Goal: Task Accomplishment & Management: Manage account settings

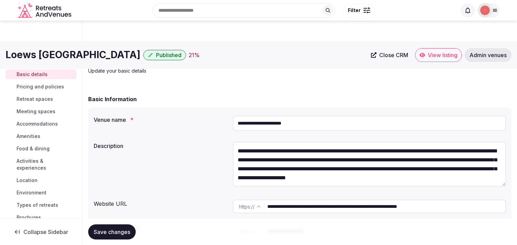
scroll to position [793, 0]
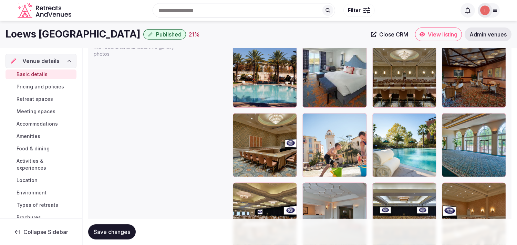
drag, startPoint x: 136, startPoint y: 119, endPoint x: 147, endPoint y: 118, distance: 11.1
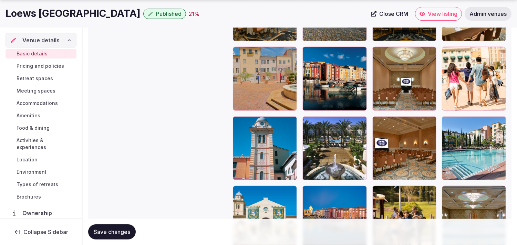
scroll to position [1023, 0]
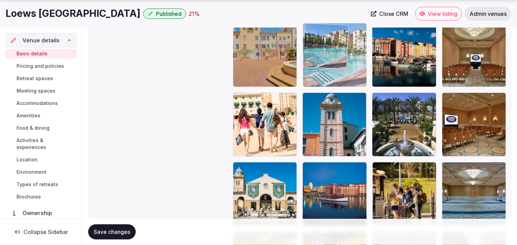
drag, startPoint x: 446, startPoint y: 102, endPoint x: 301, endPoint y: 53, distance: 153.4
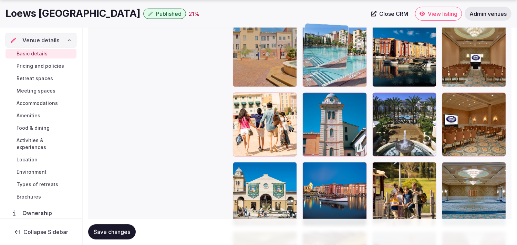
scroll to position [1003, 0]
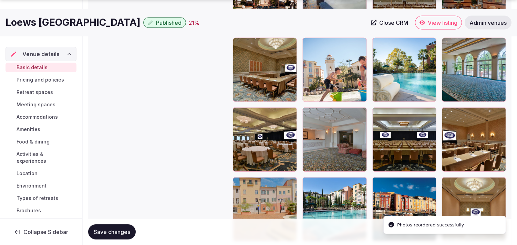
scroll to position [870, 0]
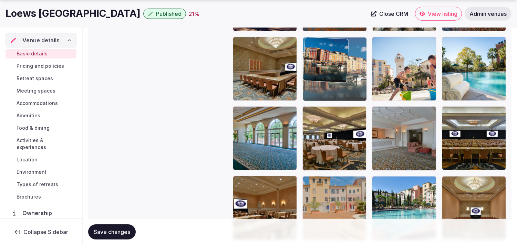
drag, startPoint x: 377, startPoint y: 182, endPoint x: 322, endPoint y: 58, distance: 136.5
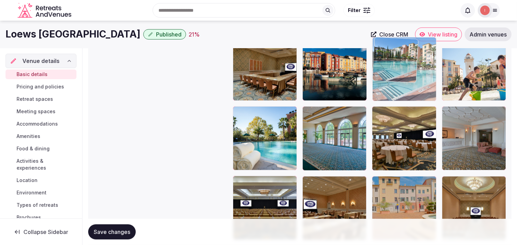
drag, startPoint x: 376, startPoint y: 185, endPoint x: 378, endPoint y: 68, distance: 117.1
click at [378, 68] on body "**********" at bounding box center [258, 128] width 517 height 1996
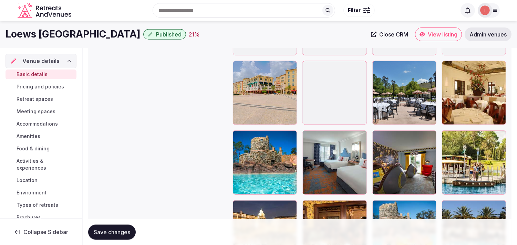
scroll to position [1597, 0]
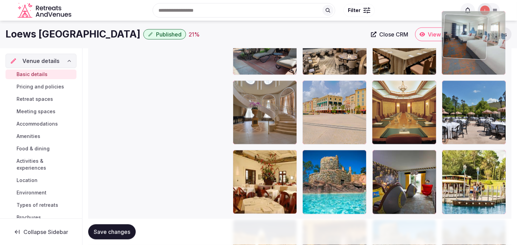
drag, startPoint x: 311, startPoint y: 152, endPoint x: 448, endPoint y: 79, distance: 154.8
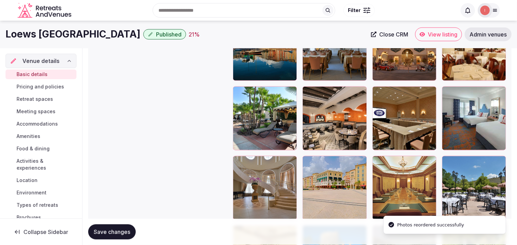
scroll to position [1474, 0]
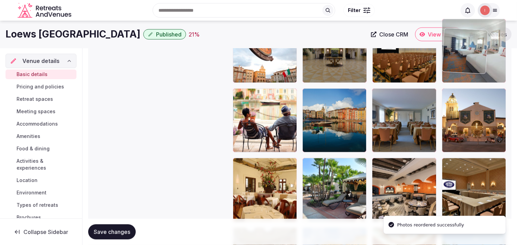
drag, startPoint x: 447, startPoint y: 133, endPoint x: 436, endPoint y: 76, distance: 57.9
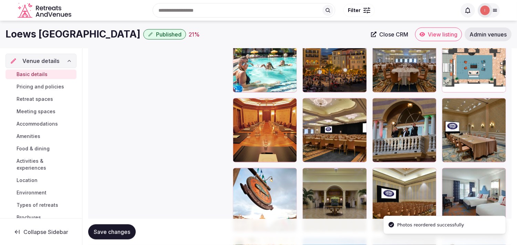
scroll to position [1283, 0]
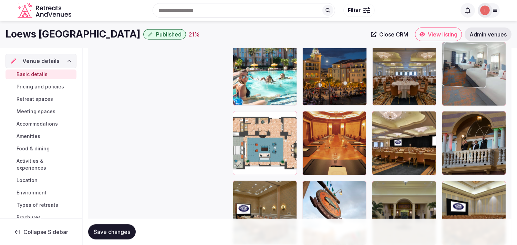
drag, startPoint x: 448, startPoint y: 188, endPoint x: 453, endPoint y: 81, distance: 106.5
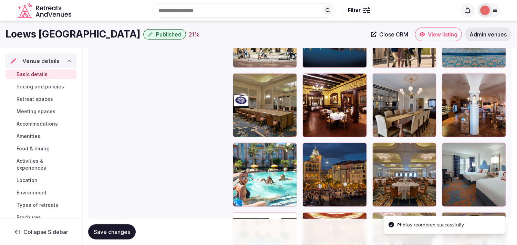
scroll to position [1168, 0]
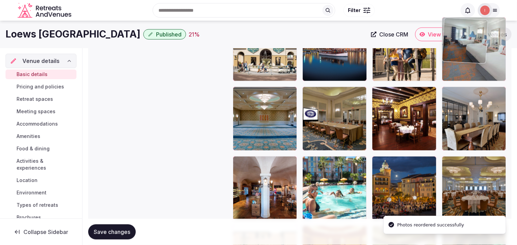
drag, startPoint x: 448, startPoint y: 169, endPoint x: 452, endPoint y: 61, distance: 108.9
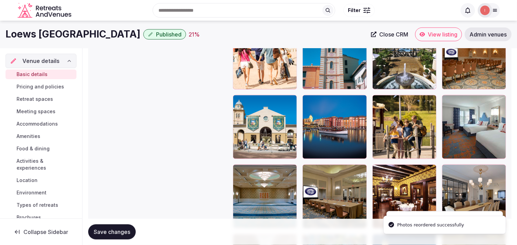
scroll to position [1053, 0]
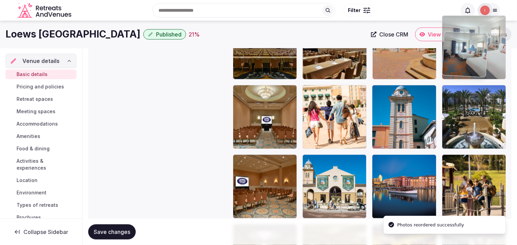
drag, startPoint x: 447, startPoint y: 135, endPoint x: 438, endPoint y: 53, distance: 82.8
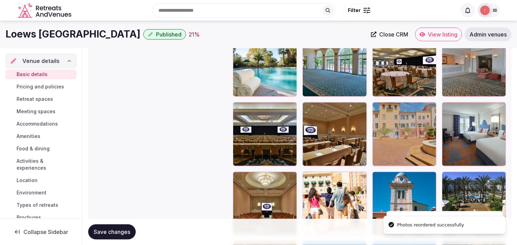
scroll to position [938, 0]
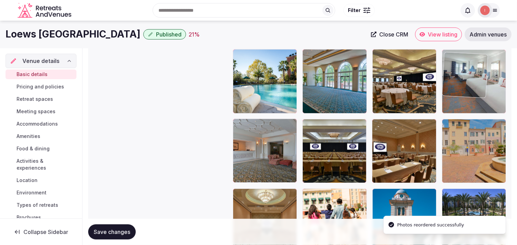
drag, startPoint x: 448, startPoint y: 115, endPoint x: 451, endPoint y: 45, distance: 70.3
click at [451, 45] on body "**********" at bounding box center [258, 71] width 517 height 1996
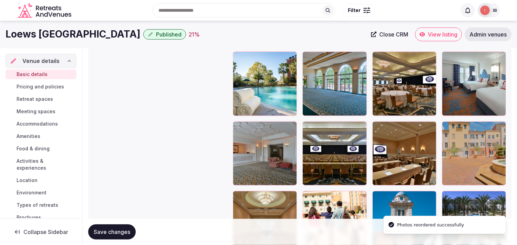
scroll to position [810, 0]
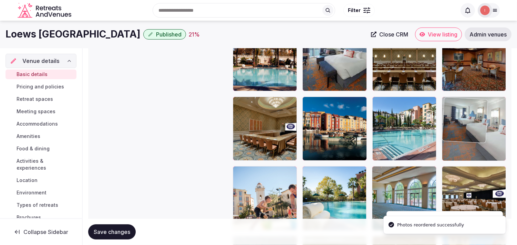
drag, startPoint x: 449, startPoint y: 174, endPoint x: 447, endPoint y: 99, distance: 75.1
click at [447, 99] on body "**********" at bounding box center [258, 188] width 517 height 1996
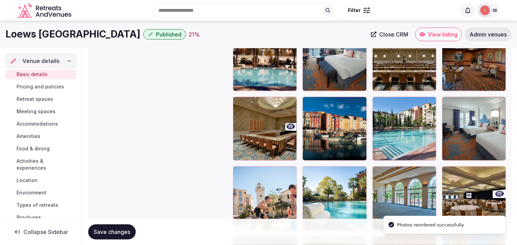
click at [118, 229] on span "Save changes" at bounding box center [112, 232] width 36 height 7
click at [106, 231] on span "Save changes" at bounding box center [112, 232] width 36 height 7
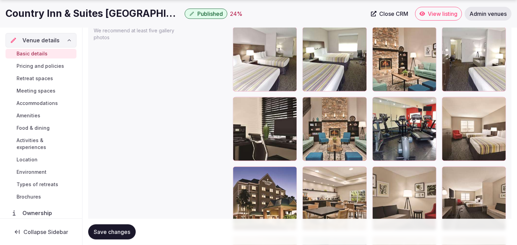
scroll to position [880, 0]
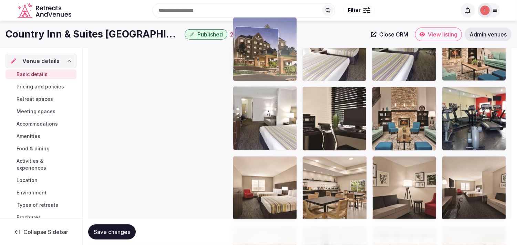
drag, startPoint x: 236, startPoint y: 132, endPoint x: 248, endPoint y: 27, distance: 106.0
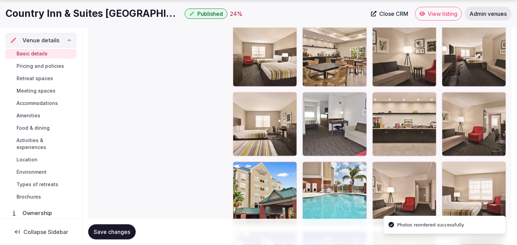
scroll to position [1035, 0]
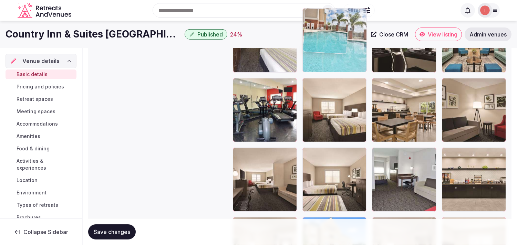
drag, startPoint x: 305, startPoint y: 121, endPoint x: 311, endPoint y: 48, distance: 72.9
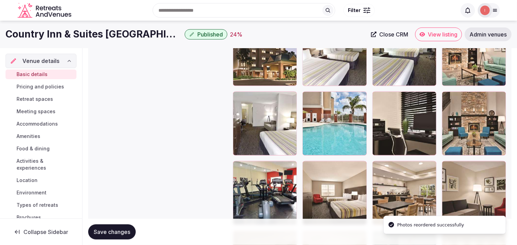
scroll to position [817, 0]
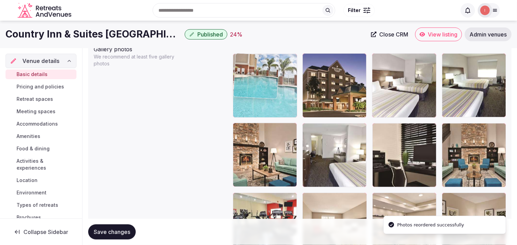
drag, startPoint x: 304, startPoint y: 125, endPoint x: 252, endPoint y: 71, distance: 75.0
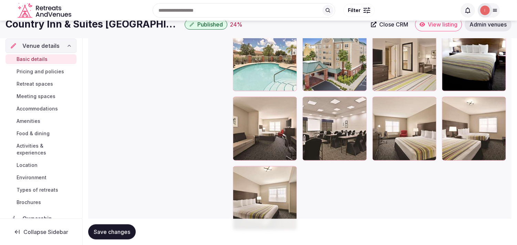
scroll to position [1151, 0]
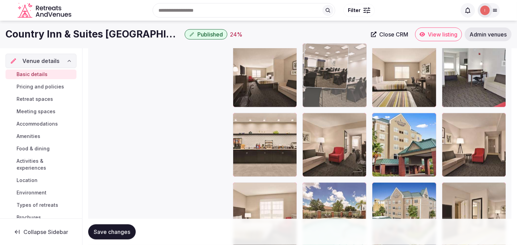
drag, startPoint x: 310, startPoint y: 142, endPoint x: 331, endPoint y: 85, distance: 61.2
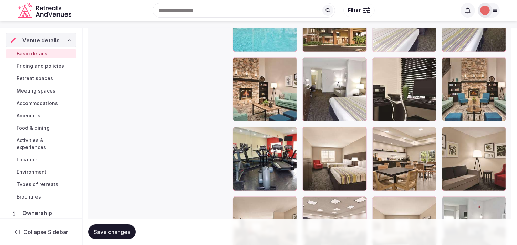
scroll to position [807, 0]
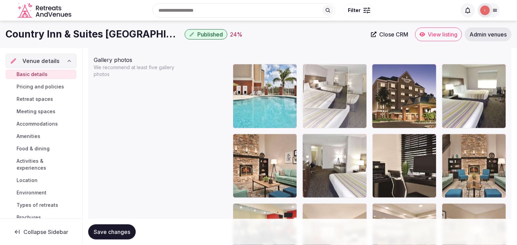
drag, startPoint x: 379, startPoint y: 67, endPoint x: 330, endPoint y: 71, distance: 49.0
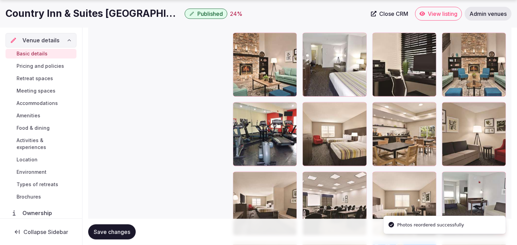
scroll to position [921, 0]
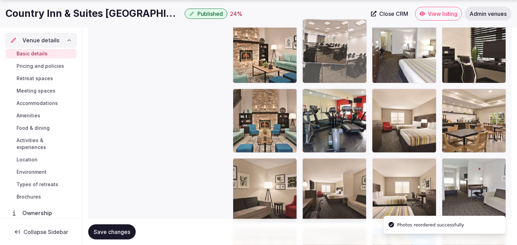
drag, startPoint x: 310, startPoint y: 165, endPoint x: 325, endPoint y: 58, distance: 107.8
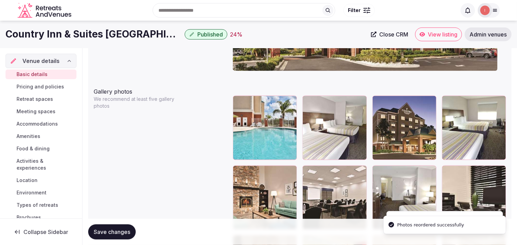
scroll to position [769, 0]
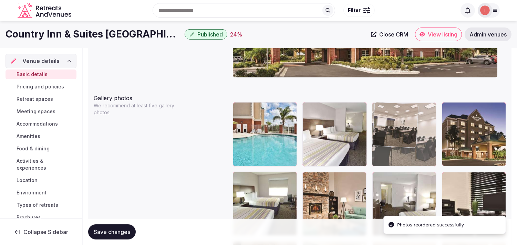
drag, startPoint x: 306, startPoint y: 179, endPoint x: 386, endPoint y: 122, distance: 98.8
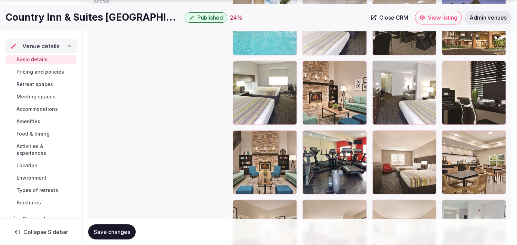
scroll to position [883, 0]
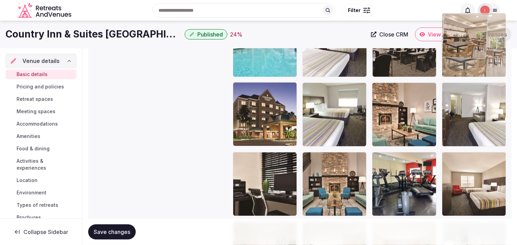
drag, startPoint x: 446, startPoint y: 131, endPoint x: 447, endPoint y: 33, distance: 98.1
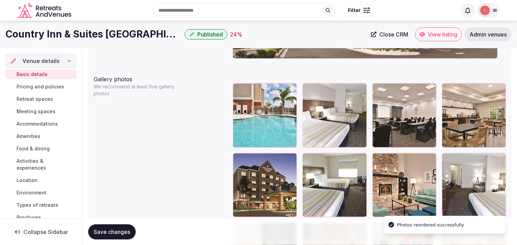
scroll to position [781, 0]
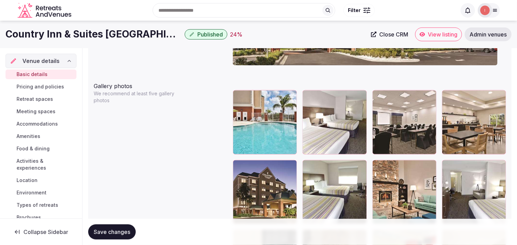
click at [101, 230] on span "Save changes" at bounding box center [112, 232] width 36 height 7
click at [121, 233] on span "Save changes" at bounding box center [112, 232] width 36 height 7
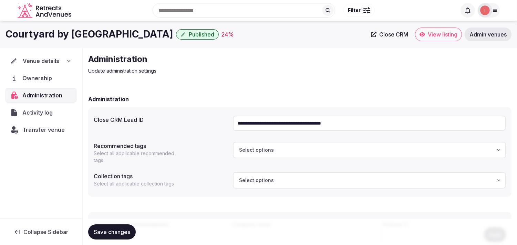
click at [49, 62] on span "Venue details" at bounding box center [41, 61] width 36 height 8
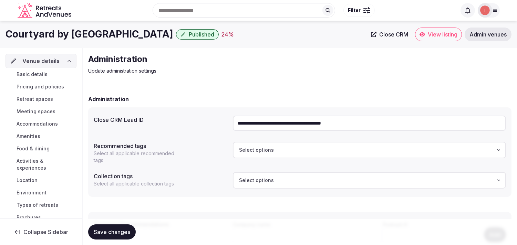
click at [40, 77] on span "Basic details" at bounding box center [32, 74] width 31 height 7
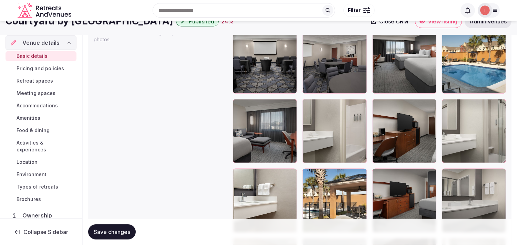
scroll to position [803, 0]
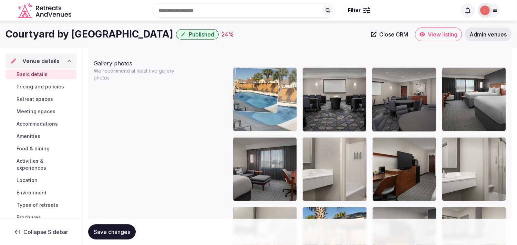
drag, startPoint x: 450, startPoint y: 71, endPoint x: 255, endPoint y: 92, distance: 195.8
click at [255, 92] on body "**********" at bounding box center [258, 107] width 517 height 1821
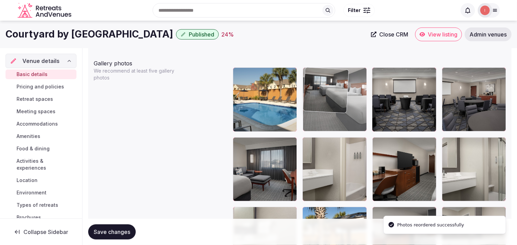
drag, startPoint x: 448, startPoint y: 73, endPoint x: 307, endPoint y: 81, distance: 141.1
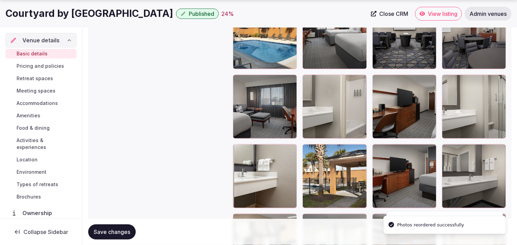
scroll to position [880, 0]
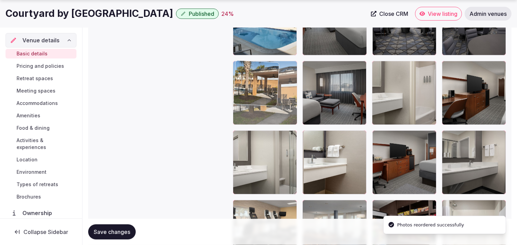
drag, startPoint x: 304, startPoint y: 138, endPoint x: 260, endPoint y: 87, distance: 67.4
click at [260, 87] on body "**********" at bounding box center [258, 30] width 517 height 1821
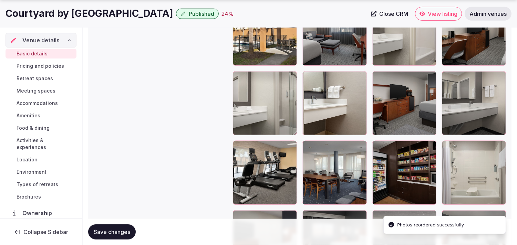
scroll to position [956, 0]
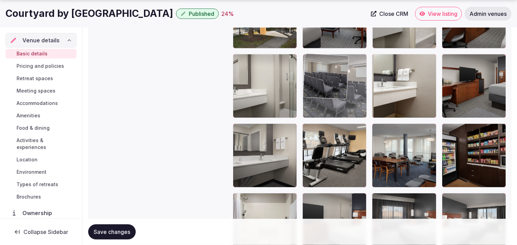
drag, startPoint x: 378, startPoint y: 202, endPoint x: 333, endPoint y: 68, distance: 141.6
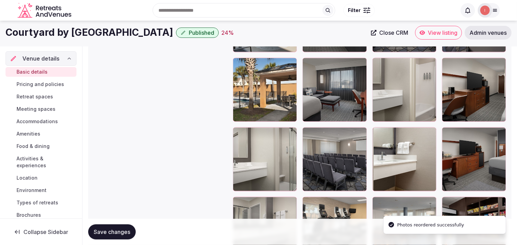
scroll to position [880, 0]
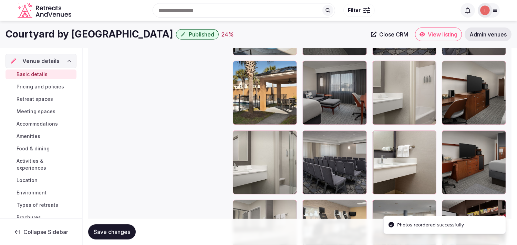
click at [314, 98] on body "**********" at bounding box center [258, 30] width 517 height 1821
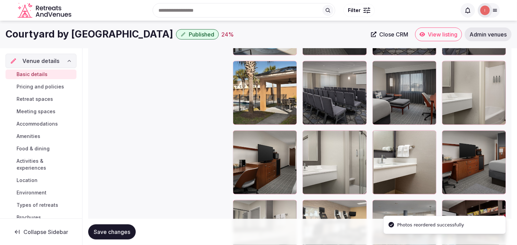
click at [311, 84] on div at bounding box center [334, 93] width 64 height 64
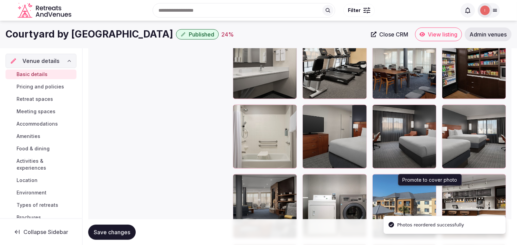
scroll to position [1033, 0]
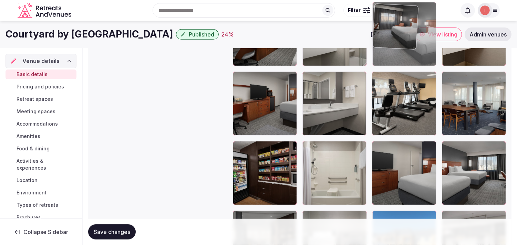
drag, startPoint x: 376, startPoint y: 76, endPoint x: 383, endPoint y: 41, distance: 36.5
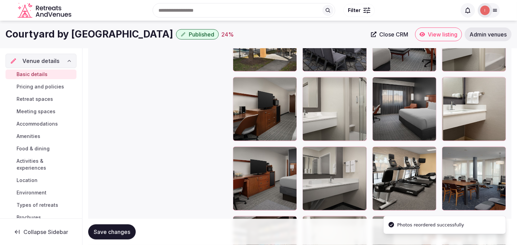
scroll to position [930, 0]
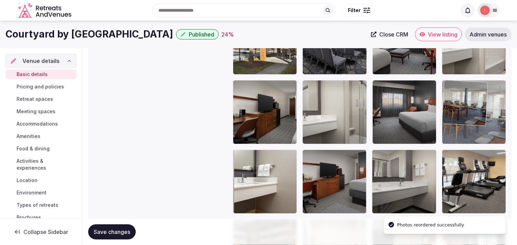
drag, startPoint x: 446, startPoint y: 160, endPoint x: 455, endPoint y: 106, distance: 54.5
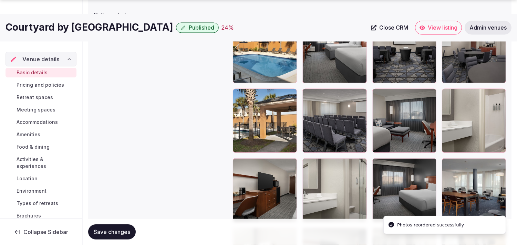
scroll to position [892, 0]
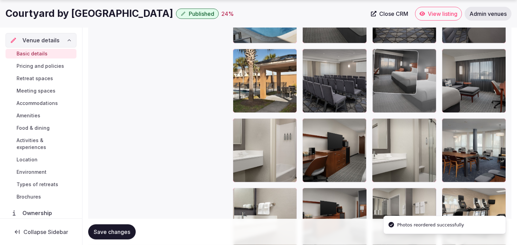
drag, startPoint x: 377, startPoint y: 123, endPoint x: 386, endPoint y: 71, distance: 52.8
click at [386, 71] on body "**********" at bounding box center [258, 18] width 517 height 1821
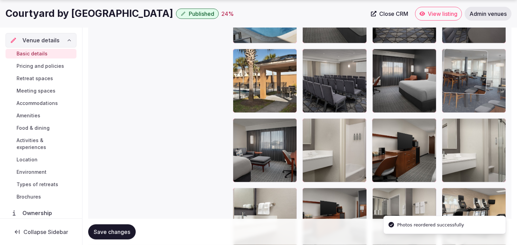
drag, startPoint x: 448, startPoint y: 130, endPoint x: 451, endPoint y: 66, distance: 63.4
click at [451, 66] on body "**********" at bounding box center [258, 18] width 517 height 1821
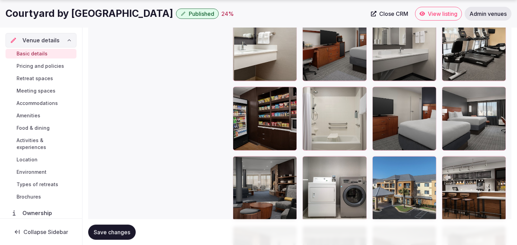
scroll to position [1045, 0]
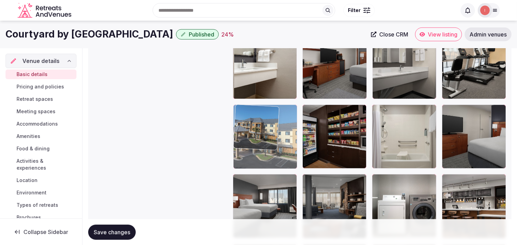
drag, startPoint x: 380, startPoint y: 180, endPoint x: 308, endPoint y: 139, distance: 82.8
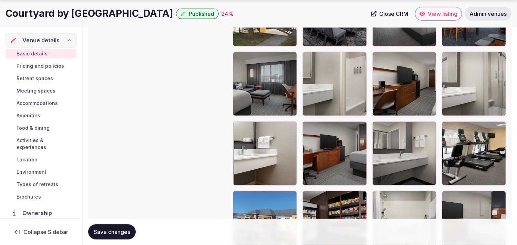
scroll to position [968, 0]
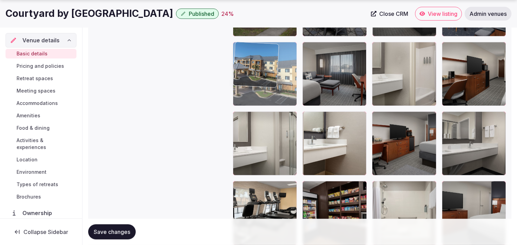
drag, startPoint x: 234, startPoint y: 191, endPoint x: 250, endPoint y: 57, distance: 135.2
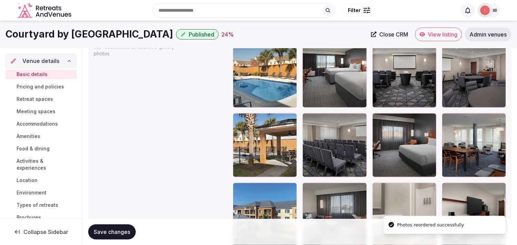
scroll to position [815, 0]
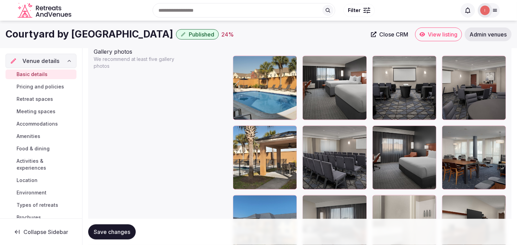
click at [127, 232] on span "Save changes" at bounding box center [112, 232] width 36 height 7
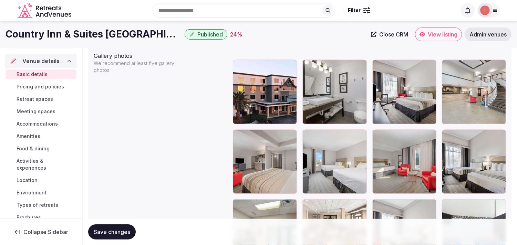
scroll to position [765, 0]
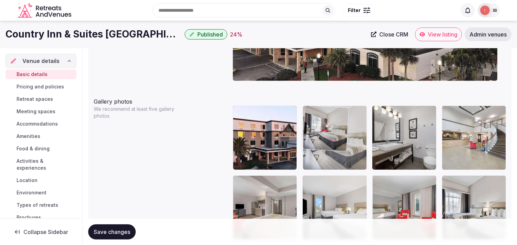
drag, startPoint x: 380, startPoint y: 113, endPoint x: 344, endPoint y: 113, distance: 35.5
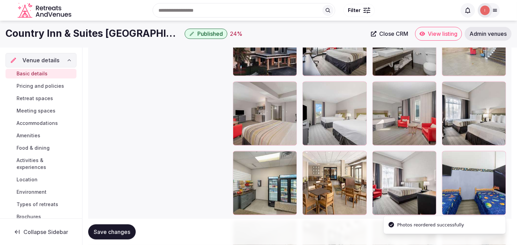
scroll to position [842, 0]
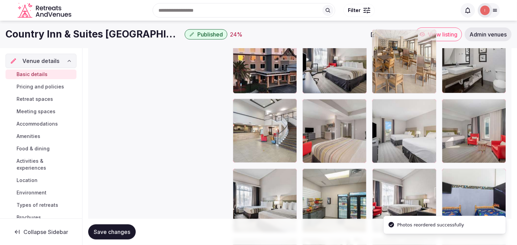
drag, startPoint x: 307, startPoint y: 174, endPoint x: 405, endPoint y: 57, distance: 151.8
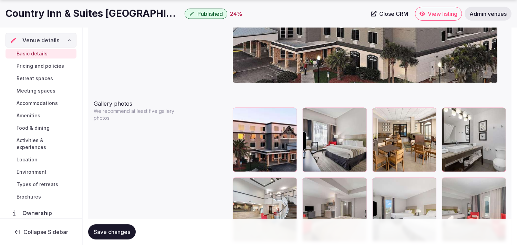
scroll to position [769, 0]
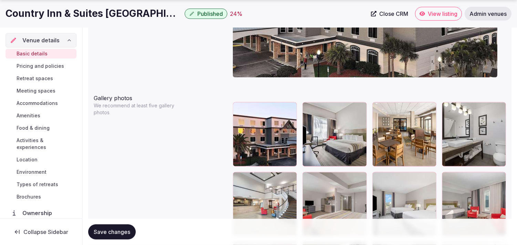
click at [304, 102] on div at bounding box center [307, 107] width 11 height 11
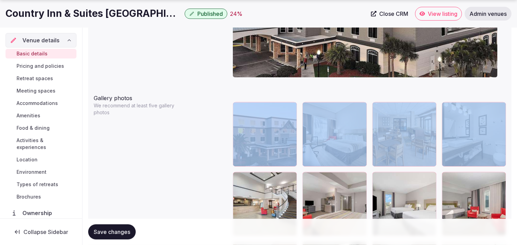
click at [304, 102] on div at bounding box center [307, 107] width 11 height 11
click at [308, 104] on icon at bounding box center [308, 108] width 8 height 8
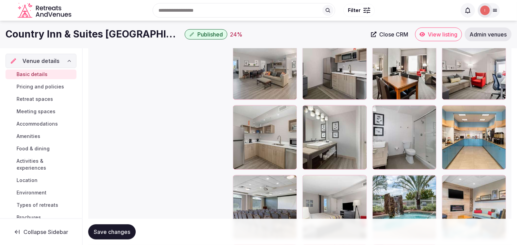
scroll to position [1113, 0]
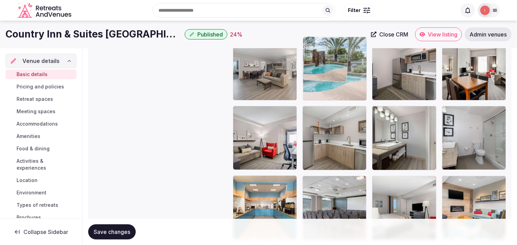
drag, startPoint x: 375, startPoint y: 181, endPoint x: 297, endPoint y: 65, distance: 139.7
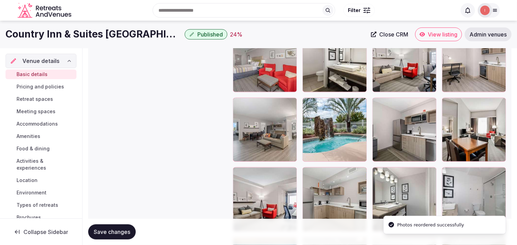
scroll to position [1036, 0]
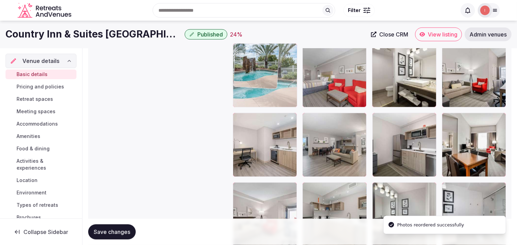
drag, startPoint x: 308, startPoint y: 118, endPoint x: 268, endPoint y: 82, distance: 53.9
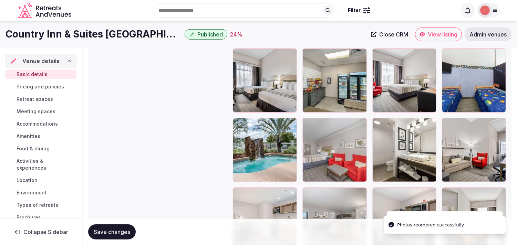
scroll to position [960, 0]
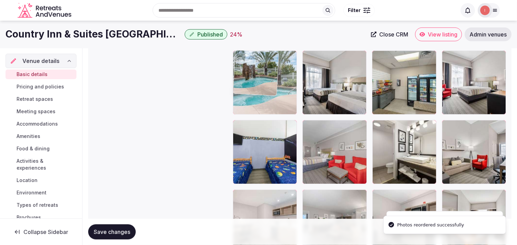
drag, startPoint x: 238, startPoint y: 127, endPoint x: 244, endPoint y: 79, distance: 48.7
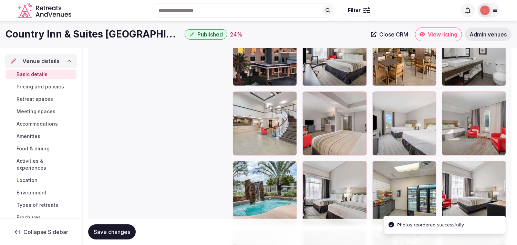
scroll to position [845, 0]
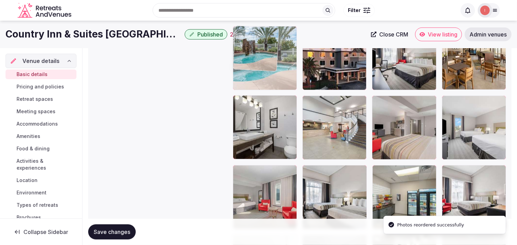
drag, startPoint x: 239, startPoint y: 166, endPoint x: 258, endPoint y: 69, distance: 99.2
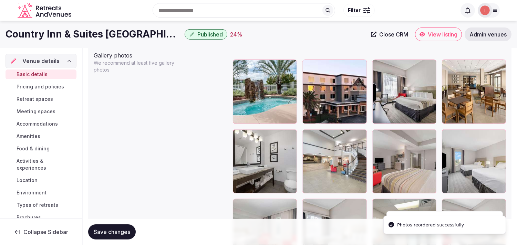
scroll to position [769, 0]
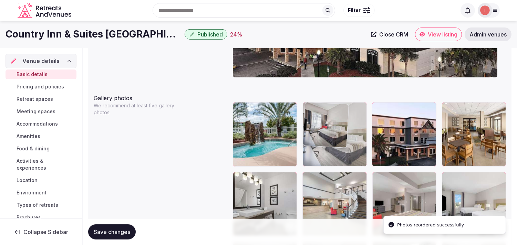
drag, startPoint x: 379, startPoint y: 107, endPoint x: 325, endPoint y: 111, distance: 53.9
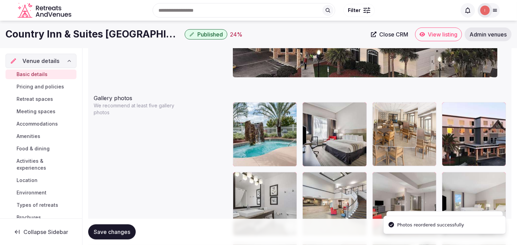
drag, startPoint x: 443, startPoint y: 107, endPoint x: 395, endPoint y: 110, distance: 49.0
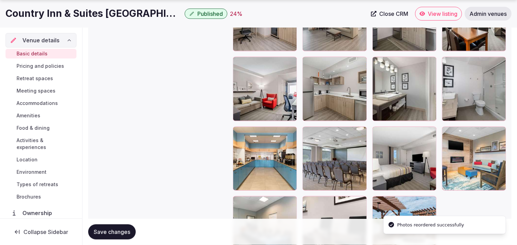
scroll to position [1228, 0]
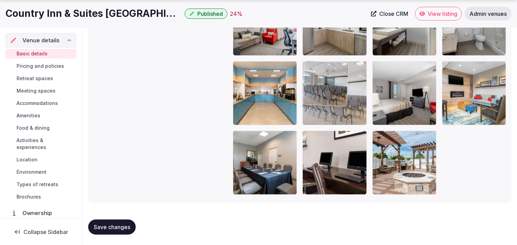
drag, startPoint x: 305, startPoint y: 67, endPoint x: 313, endPoint y: 42, distance: 25.9
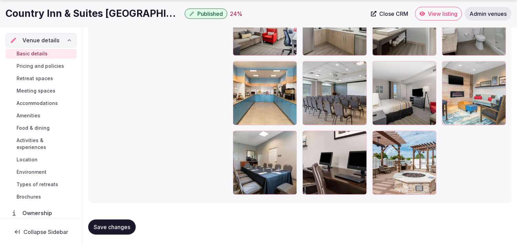
click at [313, 41] on div at bounding box center [334, 23] width 64 height 64
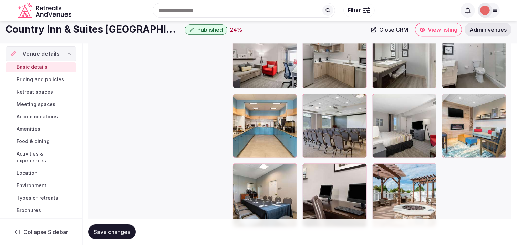
scroll to position [1113, 0]
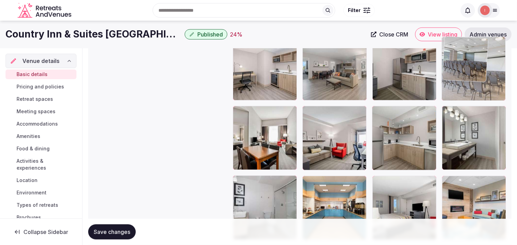
drag, startPoint x: 306, startPoint y: 182, endPoint x: 448, endPoint y: 63, distance: 185.7
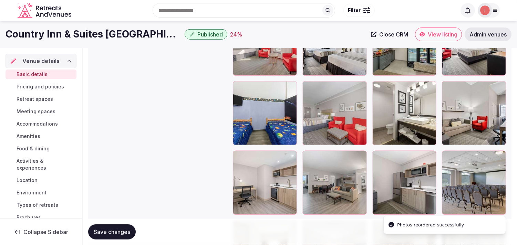
scroll to position [998, 0]
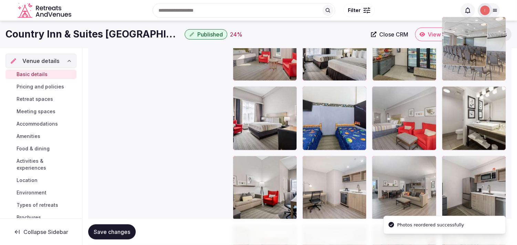
drag, startPoint x: 457, startPoint y: 101, endPoint x: 461, endPoint y: 40, distance: 60.7
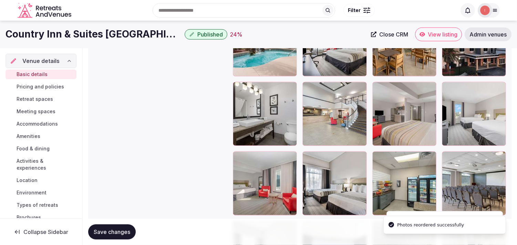
scroll to position [836, 0]
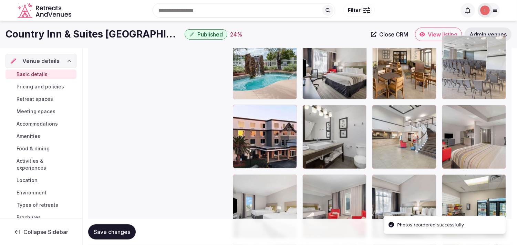
drag, startPoint x: 449, startPoint y: 183, endPoint x: 466, endPoint y: 64, distance: 120.6
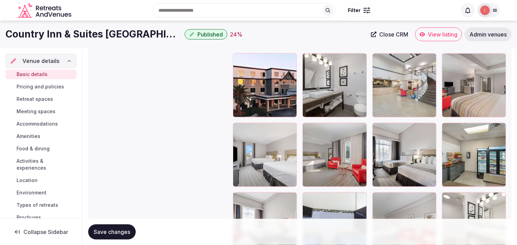
scroll to position [874, 0]
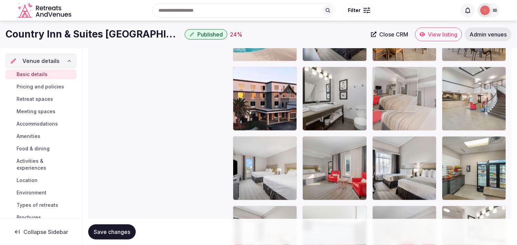
drag, startPoint x: 447, startPoint y: 69, endPoint x: 381, endPoint y: 80, distance: 67.1
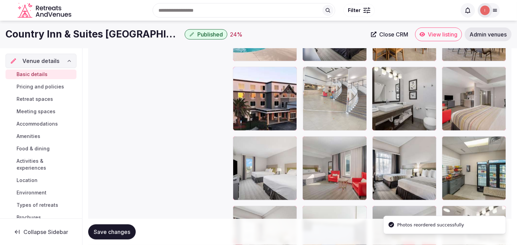
drag, startPoint x: 450, startPoint y: 74, endPoint x: 331, endPoint y: 73, distance: 119.1
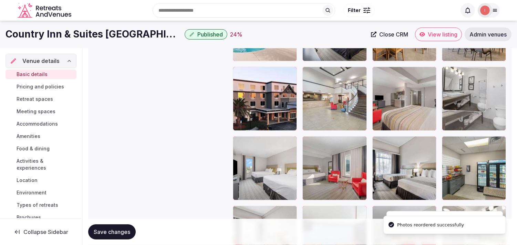
drag, startPoint x: 379, startPoint y: 71, endPoint x: 452, endPoint y: 75, distance: 73.1
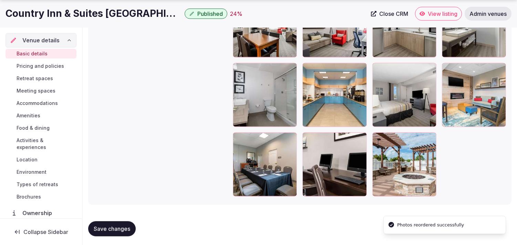
scroll to position [1228, 0]
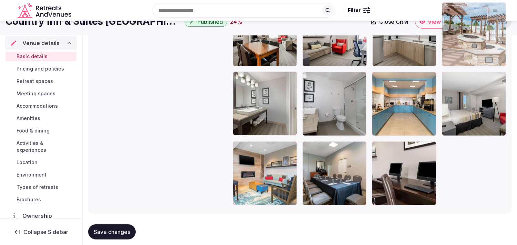
drag, startPoint x: 374, startPoint y: 138, endPoint x: 436, endPoint y: 40, distance: 116.3
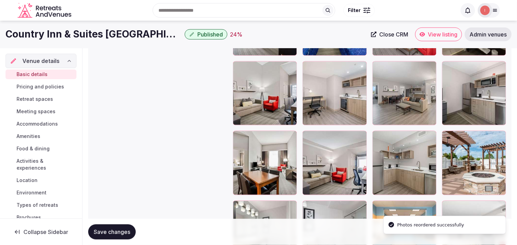
scroll to position [1061, 0]
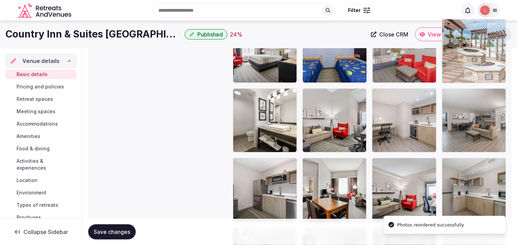
drag, startPoint x: 462, startPoint y: 124, endPoint x: 456, endPoint y: 55, distance: 69.5
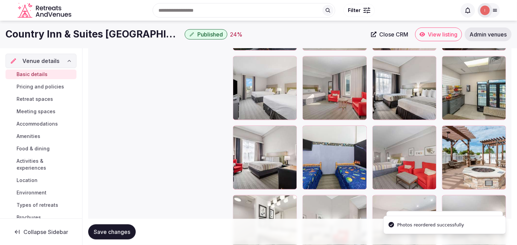
scroll to position [946, 0]
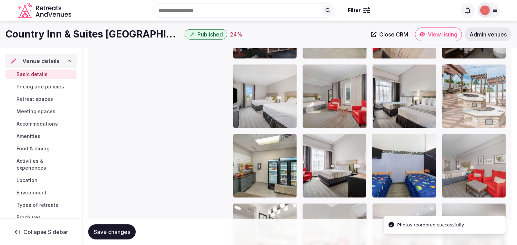
drag, startPoint x: 452, startPoint y: 139, endPoint x: 457, endPoint y: 59, distance: 81.0
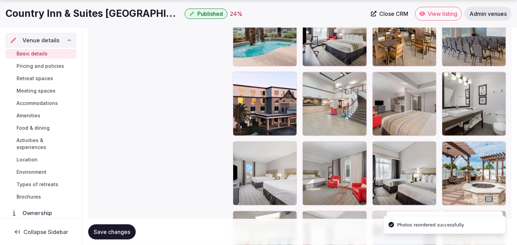
scroll to position [869, 0]
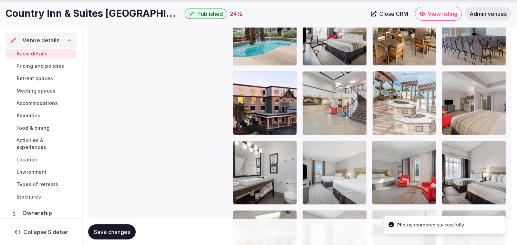
drag, startPoint x: 446, startPoint y: 143, endPoint x: 387, endPoint y: 80, distance: 86.0
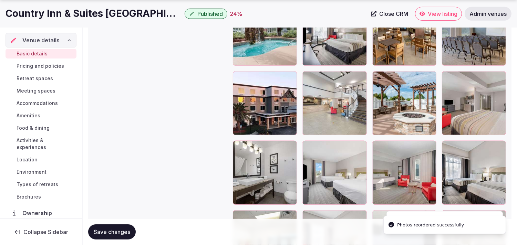
click at [111, 226] on button "Save changes" at bounding box center [112, 232] width 48 height 15
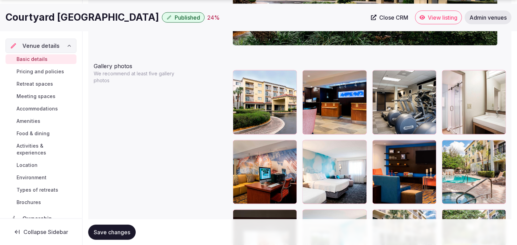
scroll to position [842, 0]
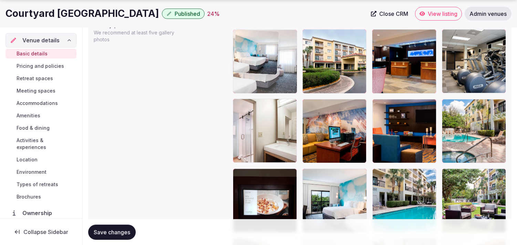
drag, startPoint x: 309, startPoint y: 105, endPoint x: 249, endPoint y: 53, distance: 79.1
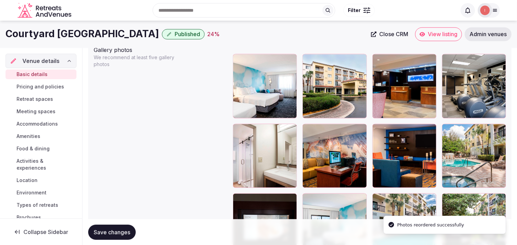
scroll to position [803, 0]
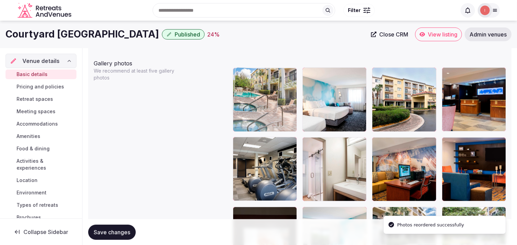
drag, startPoint x: 446, startPoint y: 140, endPoint x: 249, endPoint y: 86, distance: 203.6
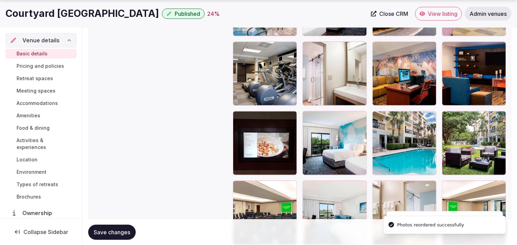
scroll to position [956, 0]
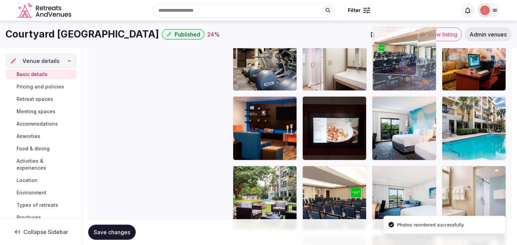
drag, startPoint x: 447, startPoint y: 125, endPoint x: 384, endPoint y: 27, distance: 116.6
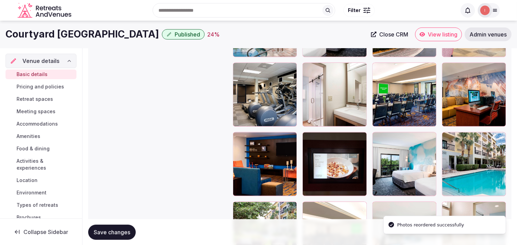
scroll to position [834, 0]
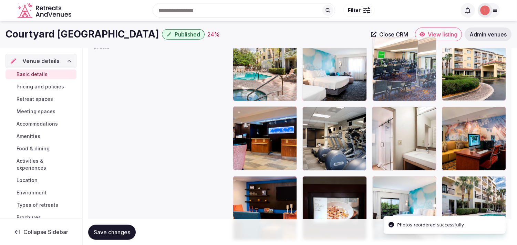
drag, startPoint x: 382, startPoint y: 113, endPoint x: 369, endPoint y: 73, distance: 41.7
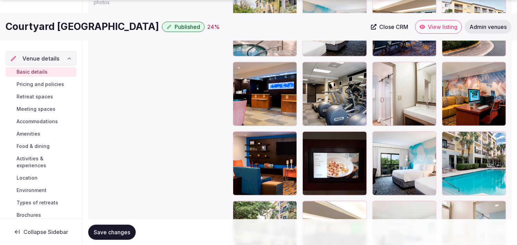
scroll to position [897, 0]
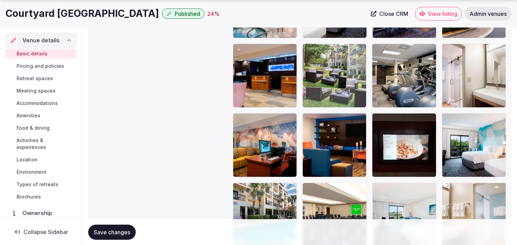
drag, startPoint x: 242, startPoint y: 187, endPoint x: 349, endPoint y: 75, distance: 155.1
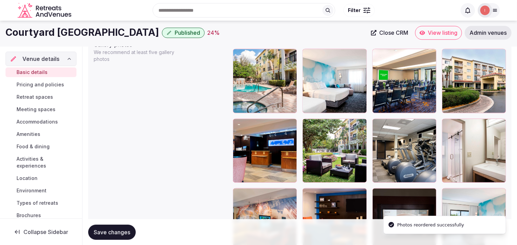
scroll to position [782, 0]
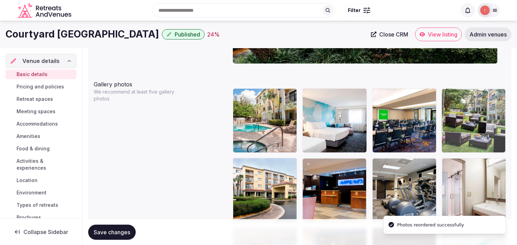
drag, startPoint x: 309, startPoint y: 167, endPoint x: 452, endPoint y: 100, distance: 157.4
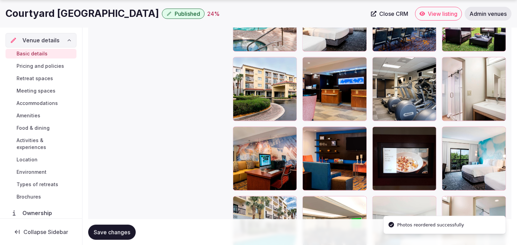
scroll to position [897, 0]
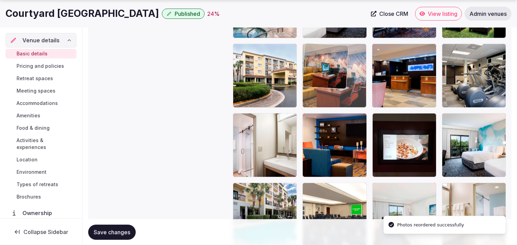
drag, startPoint x: 236, startPoint y: 121, endPoint x: 311, endPoint y: 71, distance: 90.0
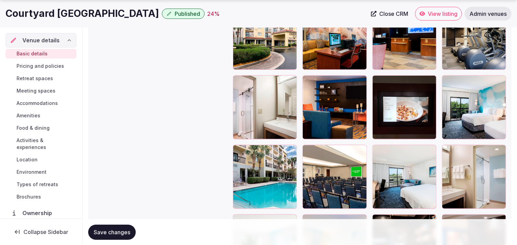
scroll to position [935, 0]
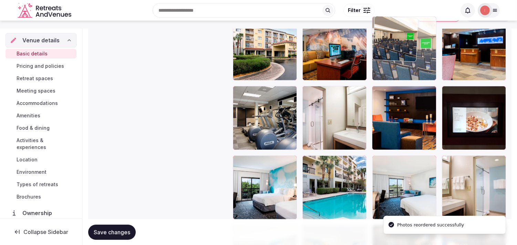
drag, startPoint x: 302, startPoint y: 151, endPoint x: 390, endPoint y: 39, distance: 142.2
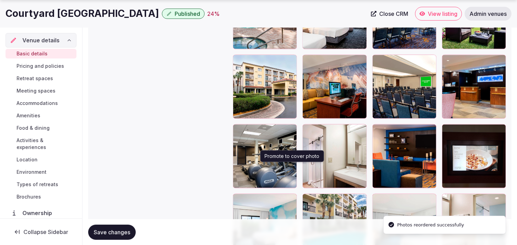
scroll to position [962, 0]
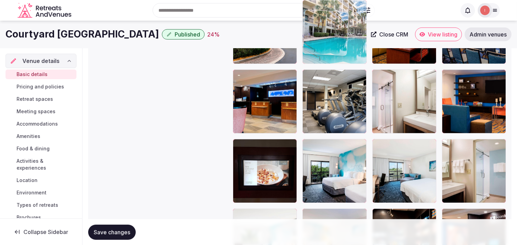
drag, startPoint x: 309, startPoint y: 124, endPoint x: 316, endPoint y: 37, distance: 87.0
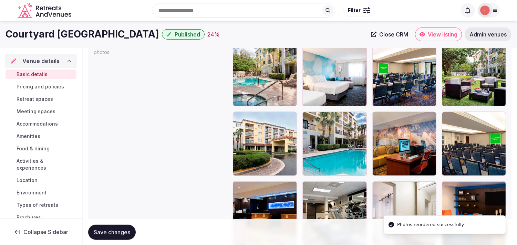
scroll to position [815, 0]
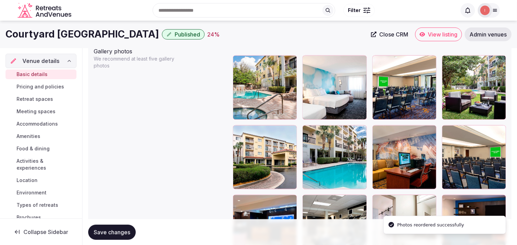
click at [108, 230] on span "Save changes" at bounding box center [112, 232] width 36 height 7
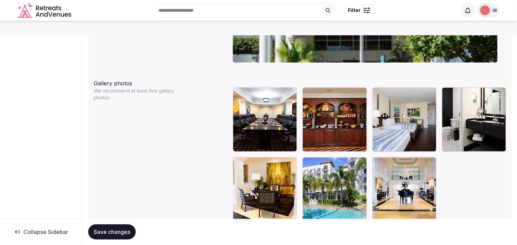
scroll to position [772, 0]
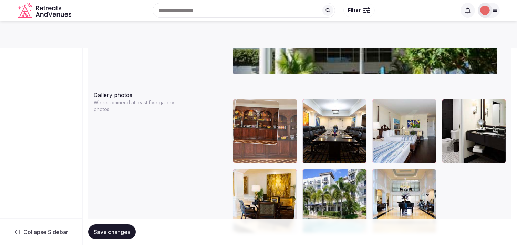
drag, startPoint x: 310, startPoint y: 105, endPoint x: 253, endPoint y: 109, distance: 57.7
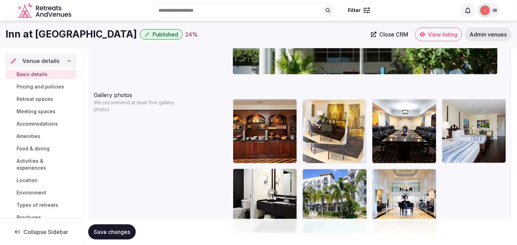
drag, startPoint x: 237, startPoint y: 180, endPoint x: 320, endPoint y: 145, distance: 90.5
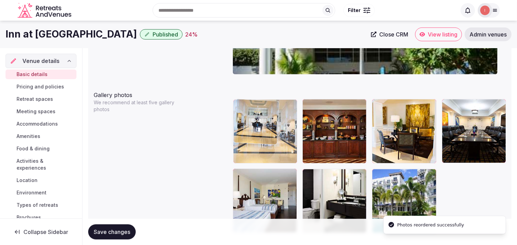
drag, startPoint x: 378, startPoint y: 173, endPoint x: 257, endPoint y: 118, distance: 133.0
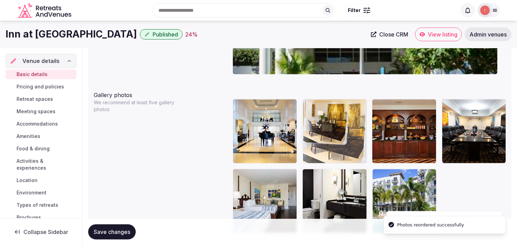
drag, startPoint x: 378, startPoint y: 106, endPoint x: 315, endPoint y: 111, distance: 63.2
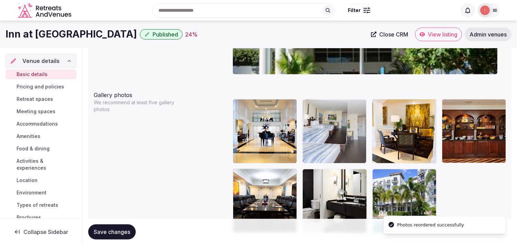
drag, startPoint x: 241, startPoint y: 174, endPoint x: 319, endPoint y: 119, distance: 95.3
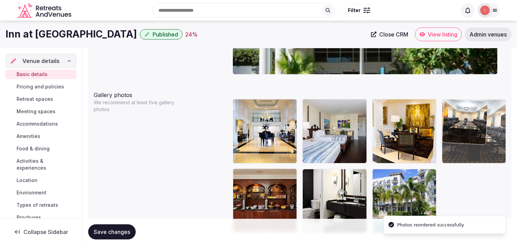
drag, startPoint x: 237, startPoint y: 175, endPoint x: 442, endPoint y: 110, distance: 215.4
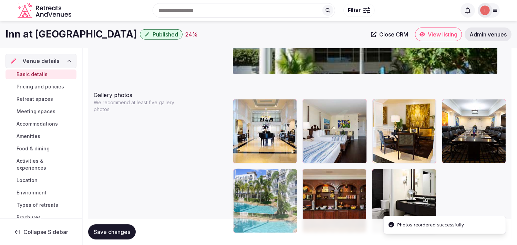
drag, startPoint x: 382, startPoint y: 170, endPoint x: 254, endPoint y: 177, distance: 128.2
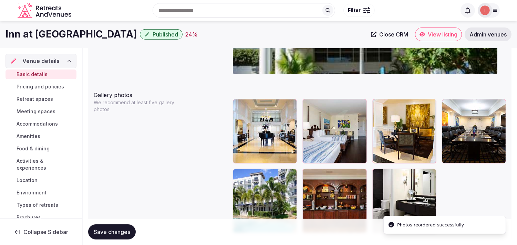
click at [103, 238] on button "Save changes" at bounding box center [112, 232] width 48 height 15
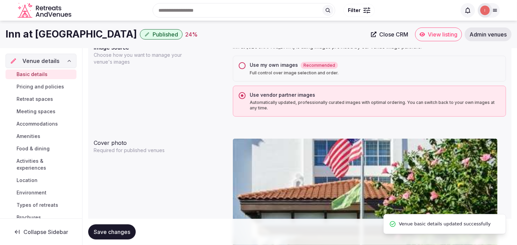
scroll to position [504, 0]
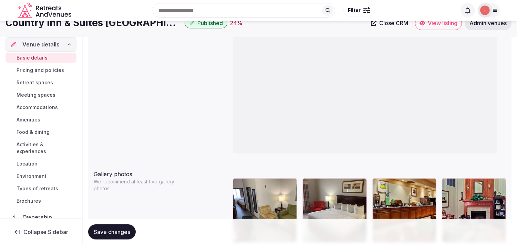
scroll to position [689, 0]
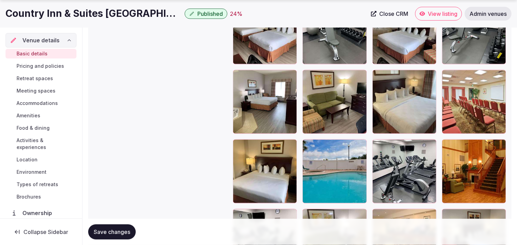
scroll to position [980, 0]
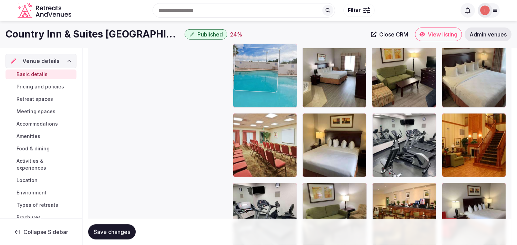
drag, startPoint x: 307, startPoint y: 105, endPoint x: 271, endPoint y: 32, distance: 81.5
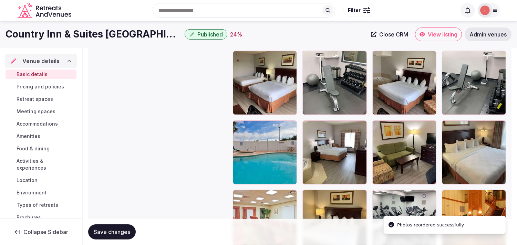
scroll to position [887, 0]
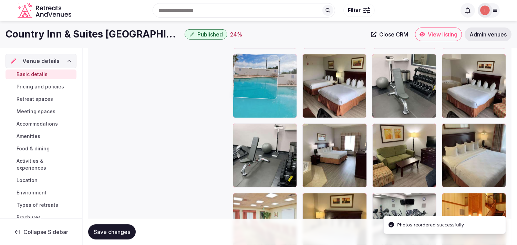
drag, startPoint x: 235, startPoint y: 126, endPoint x: 239, endPoint y: 71, distance: 54.5
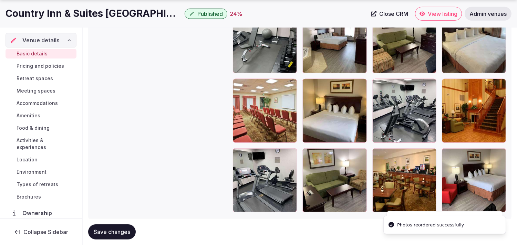
scroll to position [1001, 0]
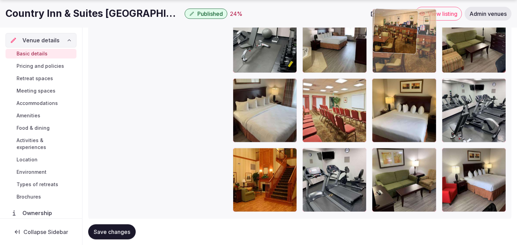
drag, startPoint x: 379, startPoint y: 153, endPoint x: 384, endPoint y: 47, distance: 106.2
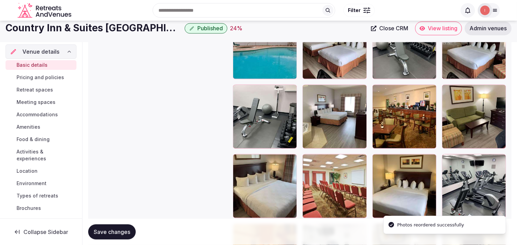
scroll to position [925, 0]
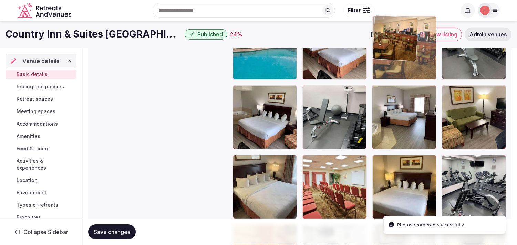
drag, startPoint x: 383, startPoint y: 93, endPoint x: 385, endPoint y: 58, distance: 35.5
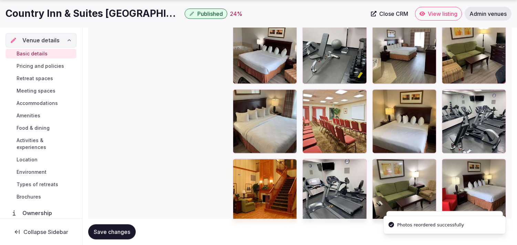
scroll to position [1019, 0]
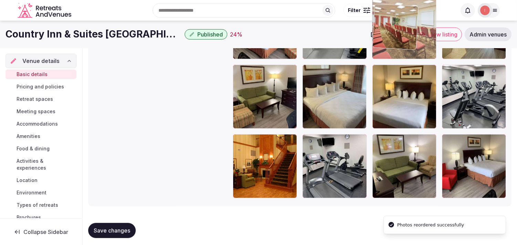
drag, startPoint x: 309, startPoint y: 66, endPoint x: 406, endPoint y: 37, distance: 101.4
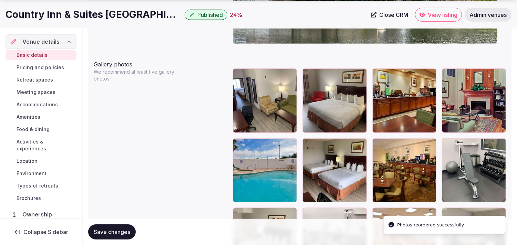
scroll to position [815, 0]
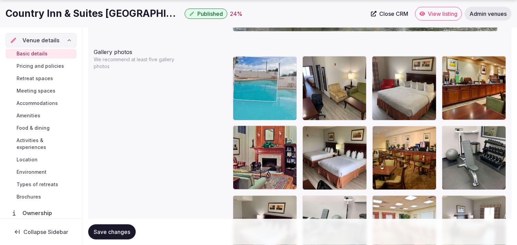
drag, startPoint x: 236, startPoint y: 128, endPoint x: 247, endPoint y: 84, distance: 45.6
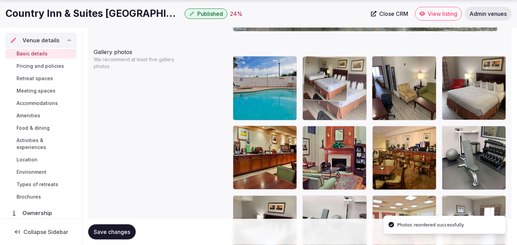
drag, startPoint x: 311, startPoint y: 129, endPoint x: 318, endPoint y: 77, distance: 52.2
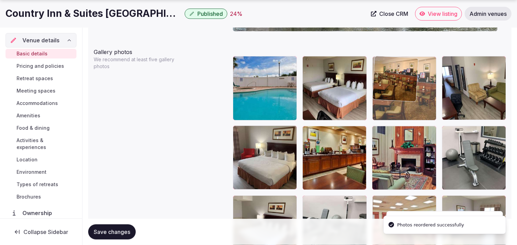
drag, startPoint x: 381, startPoint y: 130, endPoint x: 380, endPoint y: 87, distance: 43.4
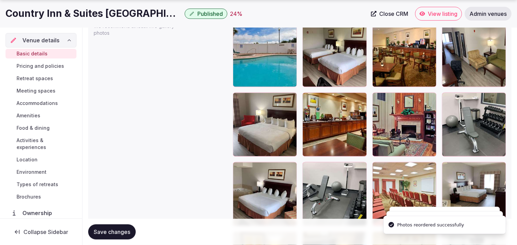
scroll to position [853, 0]
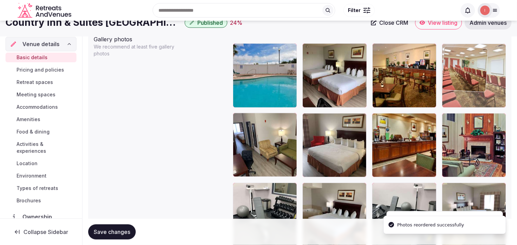
drag, startPoint x: 374, startPoint y: 164, endPoint x: 435, endPoint y: 27, distance: 150.0
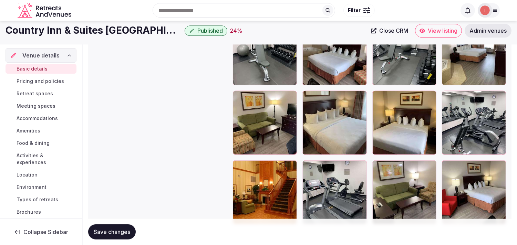
scroll to position [977, 0]
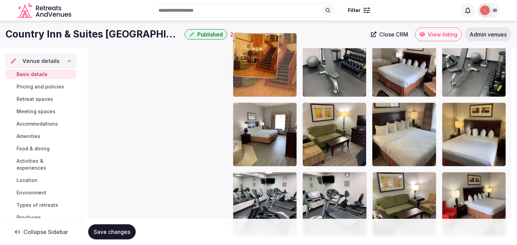
drag, startPoint x: 250, startPoint y: 129, endPoint x: 258, endPoint y: 69, distance: 60.8
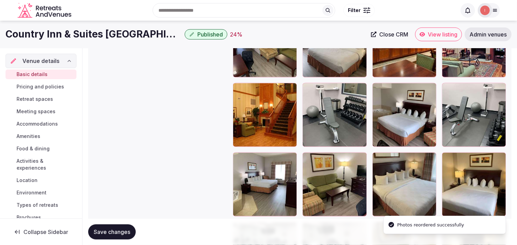
scroll to position [901, 0]
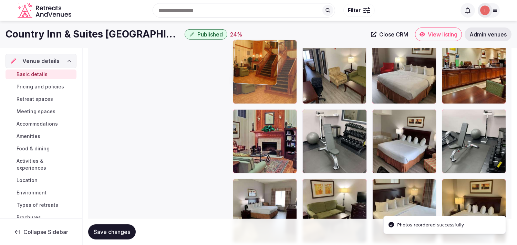
drag, startPoint x: 239, startPoint y: 115, endPoint x: 251, endPoint y: 77, distance: 39.5
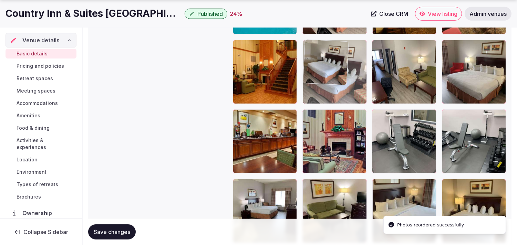
drag, startPoint x: 382, startPoint y: 115, endPoint x: 330, endPoint y: 72, distance: 67.6
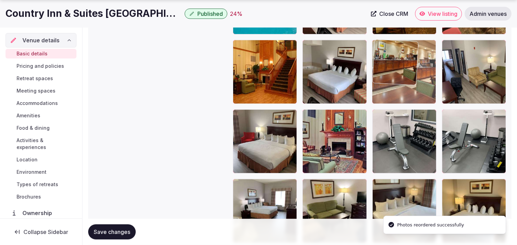
drag, startPoint x: 240, startPoint y: 117, endPoint x: 402, endPoint y: 60, distance: 171.8
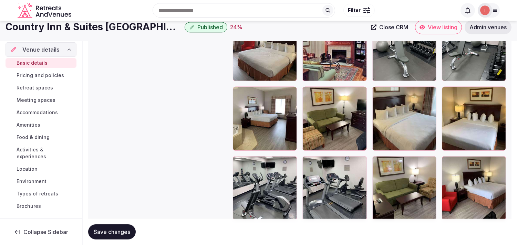
scroll to position [980, 0]
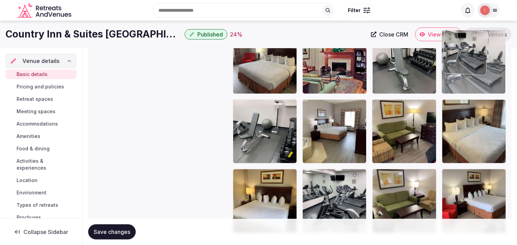
drag, startPoint x: 357, startPoint y: 174, endPoint x: 487, endPoint y: 58, distance: 173.6
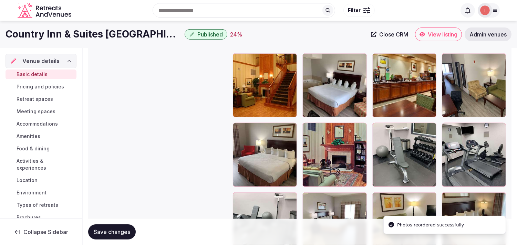
scroll to position [866, 0]
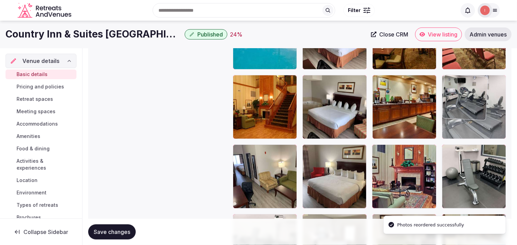
drag, startPoint x: 444, startPoint y: 147, endPoint x: 451, endPoint y: 95, distance: 52.2
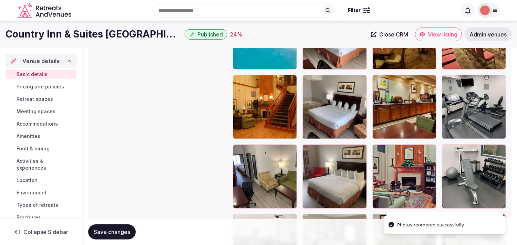
click at [115, 229] on span "Save changes" at bounding box center [112, 232] width 36 height 7
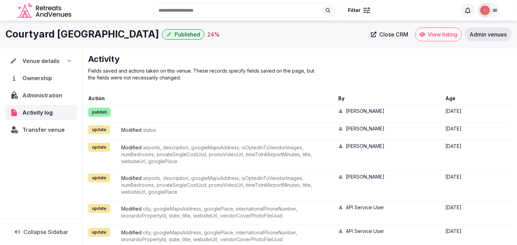
click at [39, 62] on span "Venue details" at bounding box center [40, 61] width 37 height 8
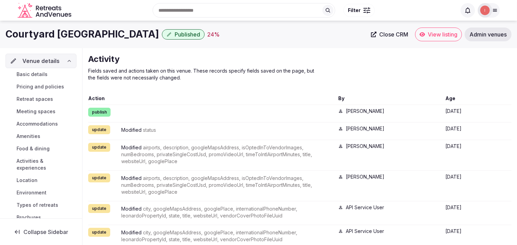
click at [43, 77] on span "Basic details" at bounding box center [32, 74] width 31 height 7
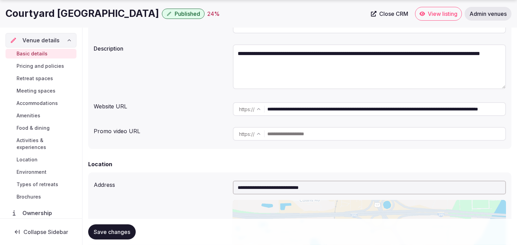
scroll to position [115, 0]
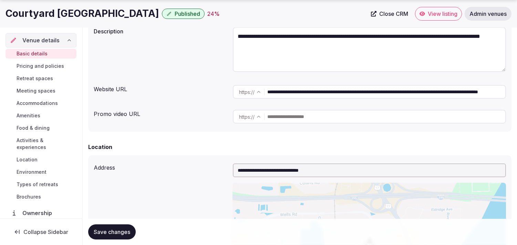
click at [295, 95] on input "**********" at bounding box center [386, 92] width 238 height 14
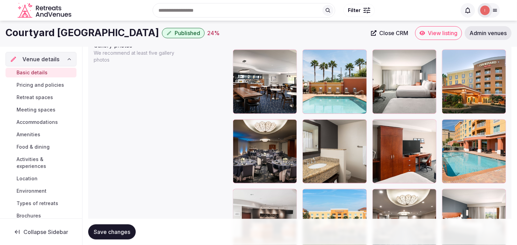
scroll to position [803, 0]
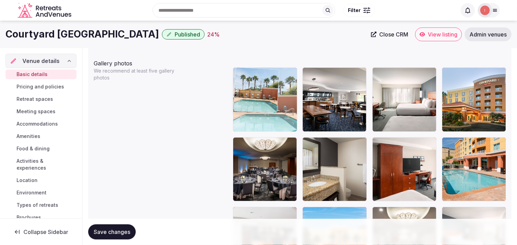
drag, startPoint x: 305, startPoint y: 68, endPoint x: 258, endPoint y: 64, distance: 47.3
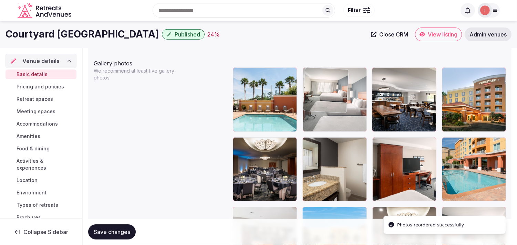
drag, startPoint x: 374, startPoint y: 73, endPoint x: 326, endPoint y: 70, distance: 48.3
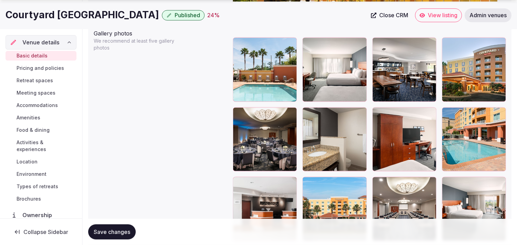
scroll to position [842, 0]
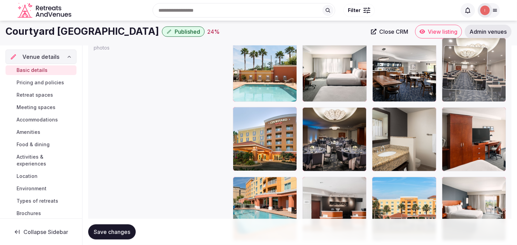
drag, startPoint x: 377, startPoint y: 176, endPoint x: 461, endPoint y: 36, distance: 162.6
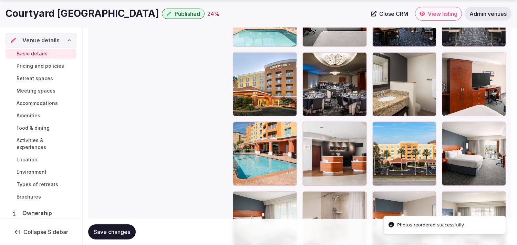
scroll to position [902, 0]
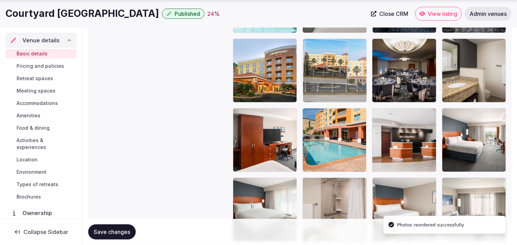
drag, startPoint x: 376, startPoint y: 113, endPoint x: 284, endPoint y: 66, distance: 103.5
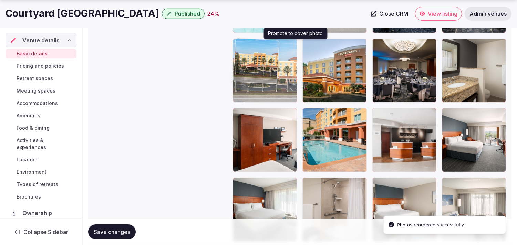
drag, startPoint x: 306, startPoint y: 42, endPoint x: 270, endPoint y: 45, distance: 36.6
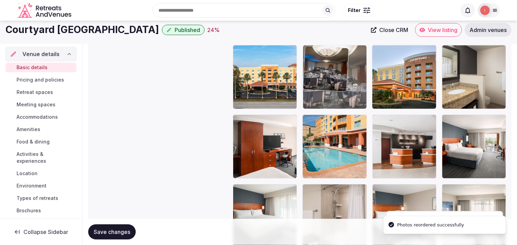
drag, startPoint x: 379, startPoint y: 44, endPoint x: 343, endPoint y: 42, distance: 35.9
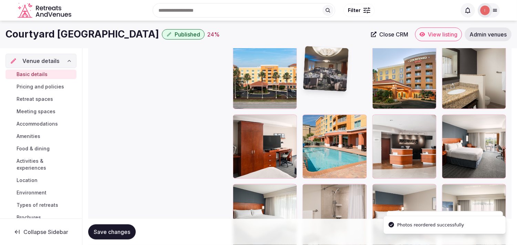
scroll to position [894, 0]
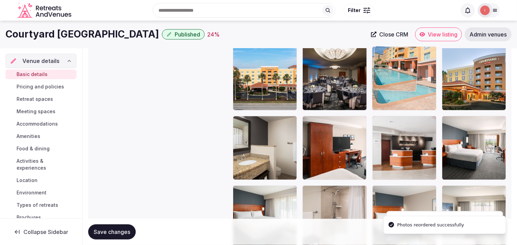
drag, startPoint x: 308, startPoint y: 122, endPoint x: 400, endPoint y: 73, distance: 104.4
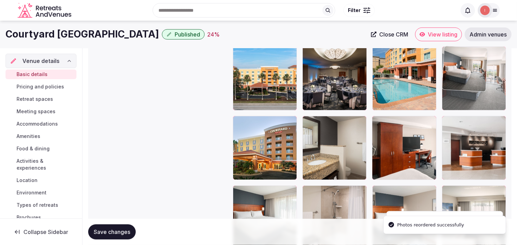
drag, startPoint x: 450, startPoint y: 82, endPoint x: 448, endPoint y: 69, distance: 12.9
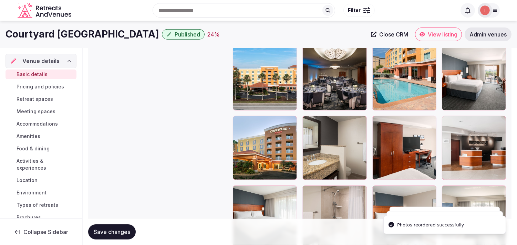
click at [112, 229] on span "Save changes" at bounding box center [112, 232] width 36 height 7
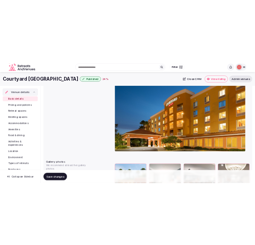
scroll to position [665, 0]
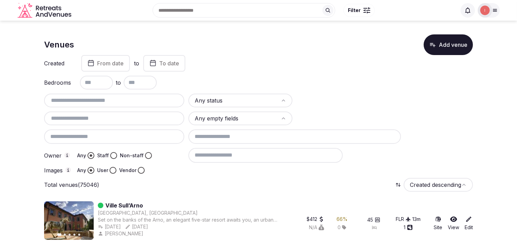
click at [250, 97] on html "Search Popular Destinations [GEOGRAPHIC_DATA], [GEOGRAPHIC_DATA] [GEOGRAPHIC_DA…" at bounding box center [258, 122] width 517 height 245
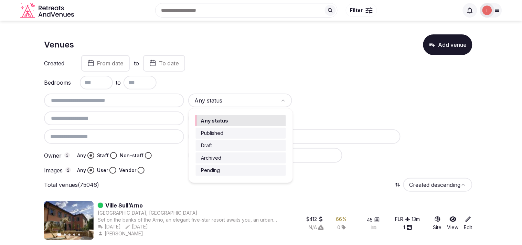
drag, startPoint x: 237, startPoint y: 144, endPoint x: 156, endPoint y: 121, distance: 83.4
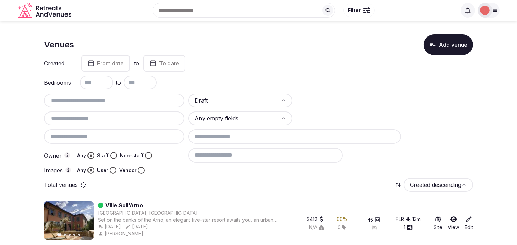
click at [154, 119] on input "text" at bounding box center [114, 118] width 135 height 8
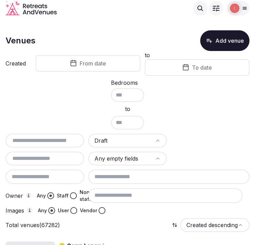
click at [27, 139] on input "text" at bounding box center [44, 140] width 73 height 8
click at [36, 154] on input "text" at bounding box center [44, 158] width 73 height 8
paste input "*****"
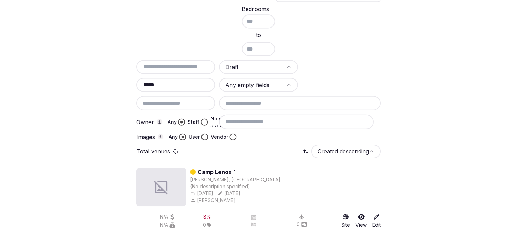
scroll to position [76, 0]
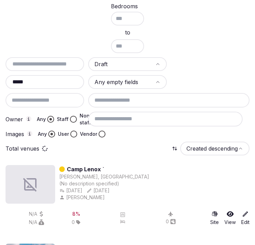
type input "*****"
click at [136, 114] on input at bounding box center [165, 119] width 154 height 14
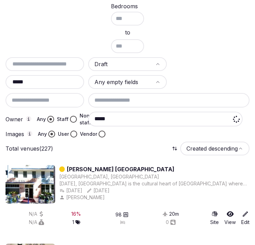
click at [136, 113] on input "*****" at bounding box center [165, 119] width 154 height 14
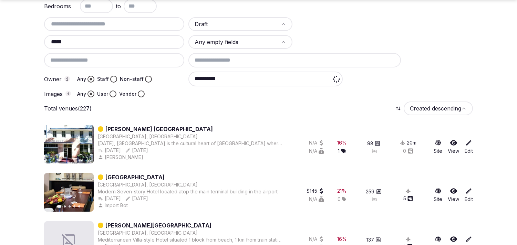
type input "**********"
click at [116, 76] on div "Any Staff Non-staff" at bounding box center [114, 79] width 75 height 7
click at [112, 77] on button "Staff" at bounding box center [113, 79] width 7 height 7
click at [138, 91] on button "Vendor" at bounding box center [141, 94] width 7 height 7
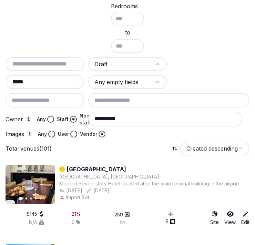
drag, startPoint x: 41, startPoint y: 81, endPoint x: -1, endPoint y: 71, distance: 43.4
click at [0, 71] on html "**********" at bounding box center [127, 46] width 255 height 245
paste input "*"
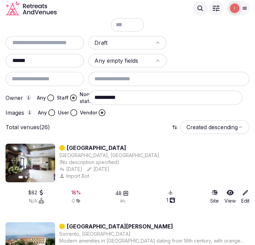
scroll to position [85, 0]
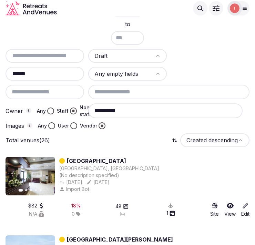
click at [45, 74] on input "******" at bounding box center [44, 74] width 73 height 8
paste input "*********"
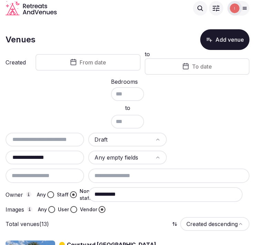
scroll to position [0, 0]
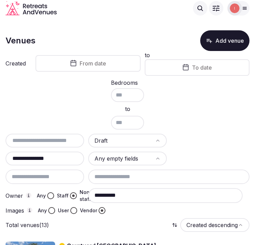
click at [39, 157] on input "**********" at bounding box center [44, 158] width 73 height 8
paste input "text"
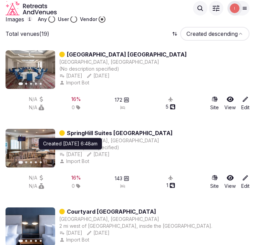
scroll to position [115, 0]
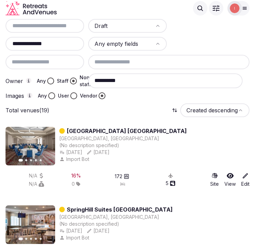
click at [56, 47] on div "**********" at bounding box center [45, 44] width 79 height 14
click at [57, 40] on input "**********" at bounding box center [44, 44] width 73 height 8
paste input "text"
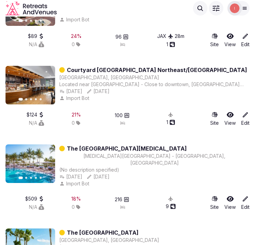
scroll to position [689, 0]
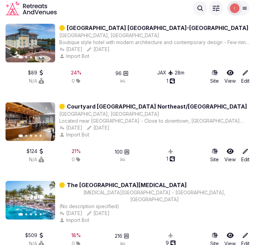
type input "*******"
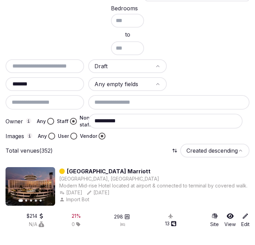
scroll to position [89, 0]
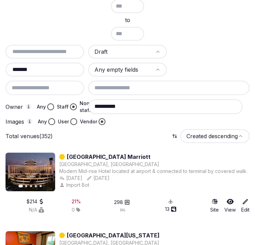
click at [208, 137] on html "**********" at bounding box center [127, 33] width 255 height 245
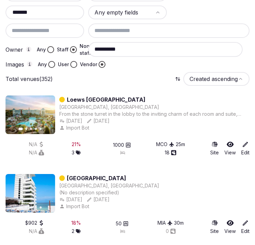
scroll to position [153, 0]
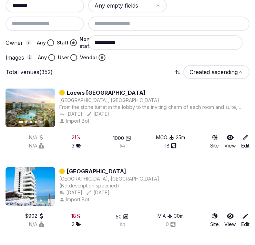
drag, startPoint x: 119, startPoint y: 88, endPoint x: 103, endPoint y: 87, distance: 16.9
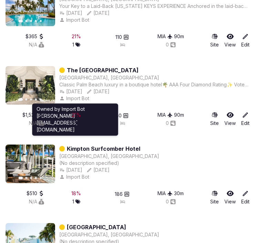
scroll to position [880, 0]
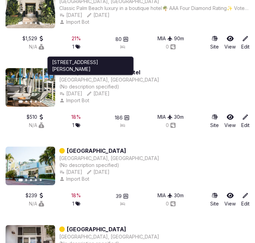
drag, startPoint x: 103, startPoint y: 69, endPoint x: 156, endPoint y: 59, distance: 53.8
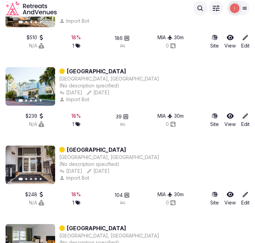
scroll to position [956, 0]
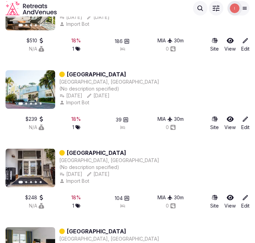
drag, startPoint x: 79, startPoint y: 70, endPoint x: 84, endPoint y: 74, distance: 6.3
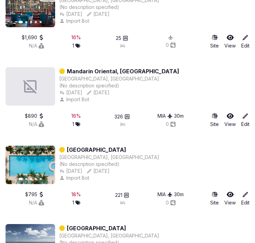
scroll to position [1722, 0]
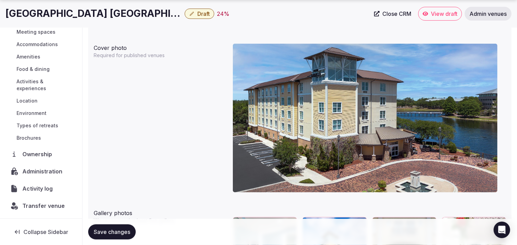
scroll to position [727, 0]
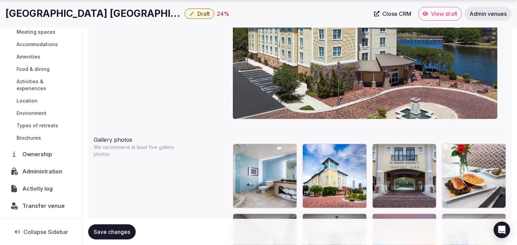
click at [48, 170] on span "Administration" at bounding box center [43, 171] width 43 height 8
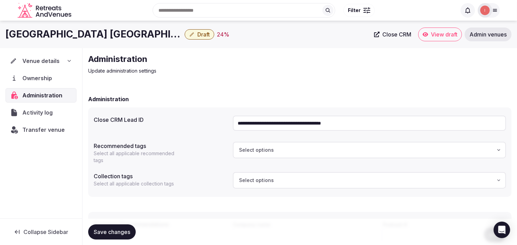
click at [113, 30] on h1 "[GEOGRAPHIC_DATA] [GEOGRAPHIC_DATA]-[GEOGRAPHIC_DATA]" at bounding box center [94, 34] width 176 height 13
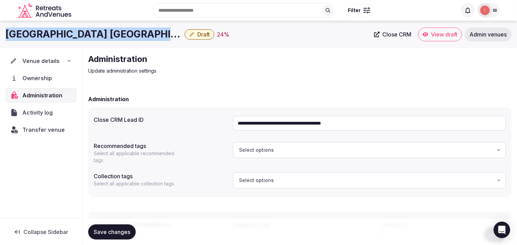
click at [113, 30] on h1 "[GEOGRAPHIC_DATA] [GEOGRAPHIC_DATA]-[GEOGRAPHIC_DATA]" at bounding box center [94, 34] width 176 height 13
copy div "[GEOGRAPHIC_DATA] [GEOGRAPHIC_DATA]-[GEOGRAPHIC_DATA]"
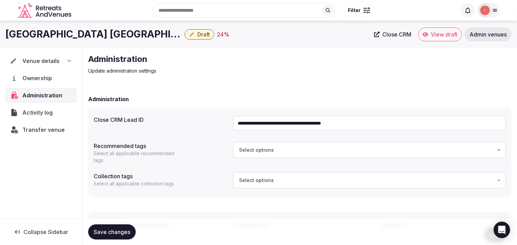
click at [53, 63] on span "Venue details" at bounding box center [40, 61] width 37 height 8
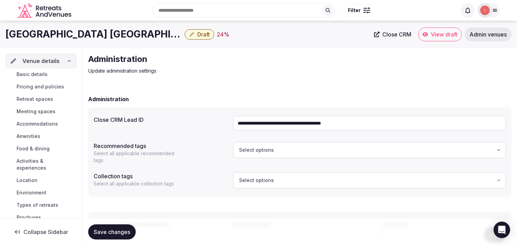
click at [45, 75] on span "Basic details" at bounding box center [32, 74] width 31 height 7
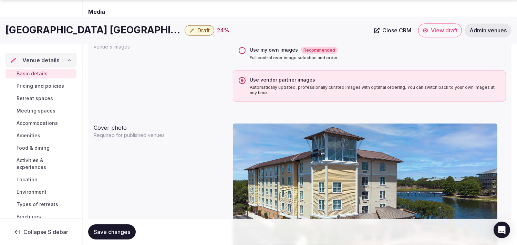
scroll to position [765, 0]
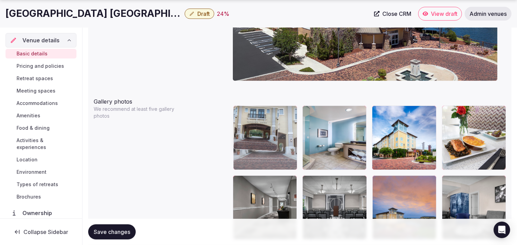
drag, startPoint x: 377, startPoint y: 112, endPoint x: 267, endPoint y: 121, distance: 110.9
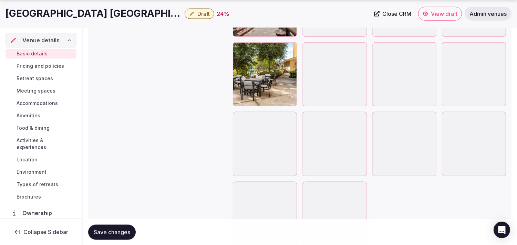
scroll to position [1576, 0]
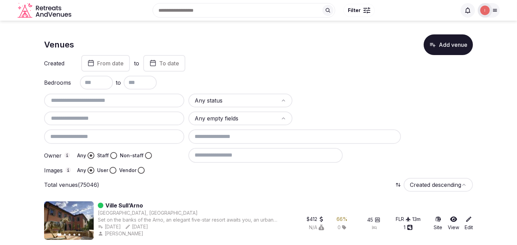
click at [132, 101] on input "text" at bounding box center [114, 100] width 135 height 8
paste input "**********"
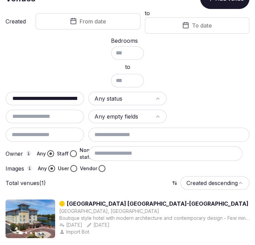
scroll to position [4, 0]
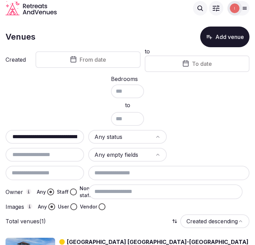
click at [61, 136] on input "**********" at bounding box center [44, 137] width 73 height 8
paste input "text"
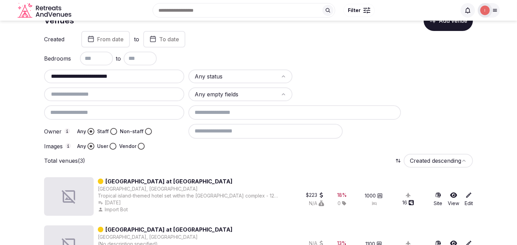
scroll to position [23, 0]
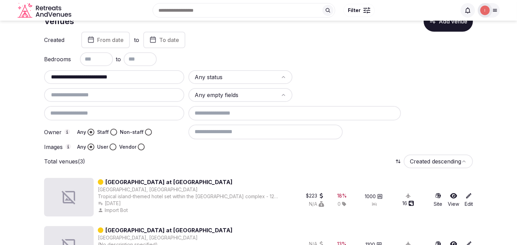
click at [122, 74] on input "**********" at bounding box center [114, 77] width 135 height 8
click at [129, 75] on input "**********" at bounding box center [114, 77] width 135 height 8
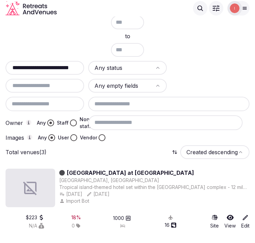
scroll to position [62, 0]
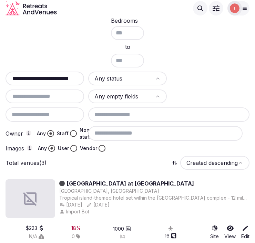
click at [53, 77] on input "**********" at bounding box center [44, 78] width 73 height 8
paste input "text"
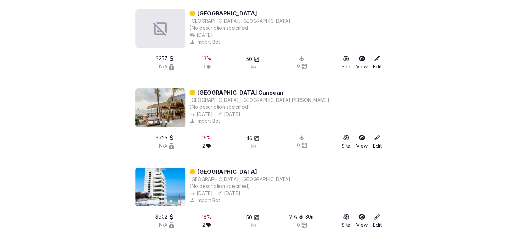
scroll to position [100, 0]
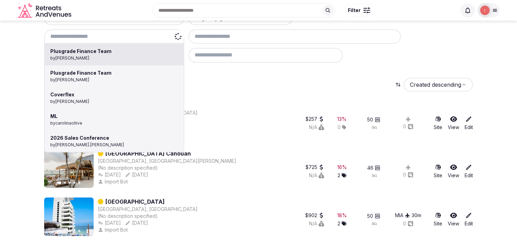
click at [126, 37] on div "Plusgrade Finance Team by [PERSON_NAME] Plusgrade Finance Team by [PERSON_NAME]…" at bounding box center [114, 36] width 140 height 14
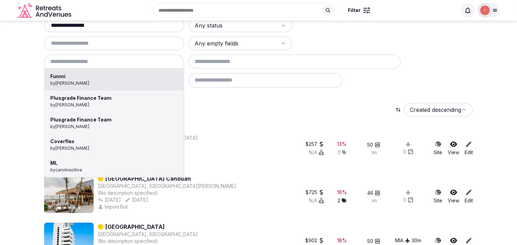
scroll to position [62, 0]
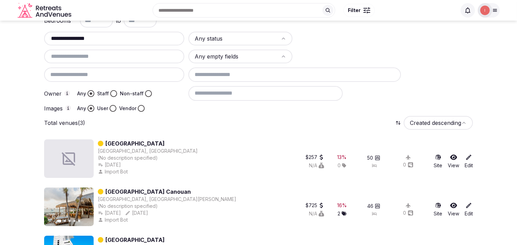
click at [123, 40] on input "**********" at bounding box center [114, 38] width 135 height 8
paste input "**********"
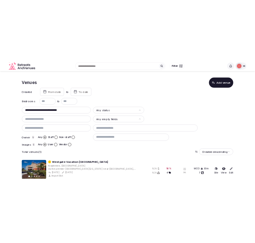
scroll to position [0, 0]
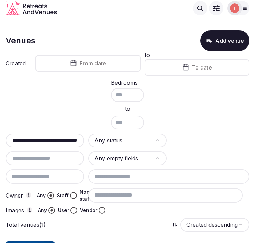
click at [58, 136] on input "**********" at bounding box center [44, 140] width 73 height 8
click at [61, 136] on input "**********" at bounding box center [44, 140] width 73 height 8
paste input "*****"
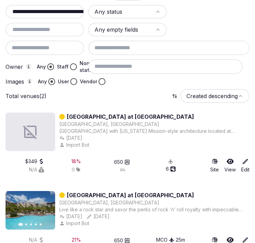
scroll to position [115, 0]
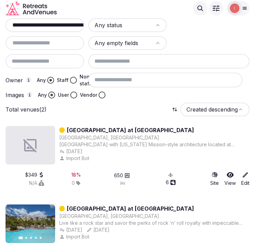
click at [54, 23] on input "**********" at bounding box center [49, 25] width 82 height 8
paste input "text"
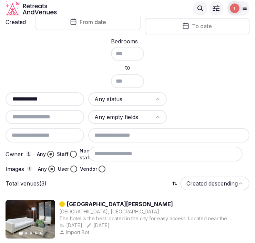
scroll to position [41, 0]
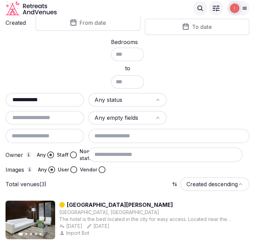
click at [50, 88] on div "**********" at bounding box center [128, 91] width 244 height 163
click at [49, 99] on input "**********" at bounding box center [49, 100] width 82 height 8
paste input "**********"
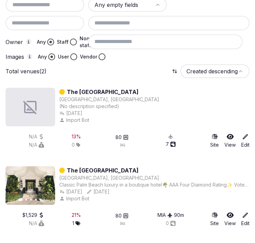
scroll to position [52, 0]
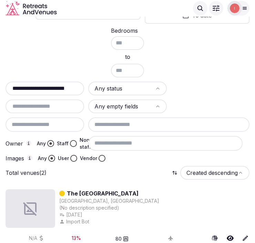
click at [67, 82] on div "**********" at bounding box center [45, 89] width 79 height 14
click at [65, 86] on input "**********" at bounding box center [49, 88] width 82 height 8
click at [70, 87] on input "**********" at bounding box center [49, 88] width 82 height 8
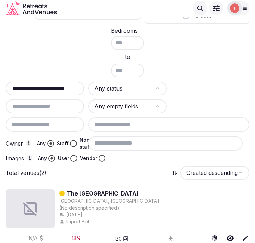
click at [32, 88] on input "**********" at bounding box center [49, 88] width 82 height 8
paste input "text"
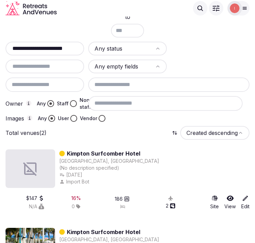
scroll to position [128, 0]
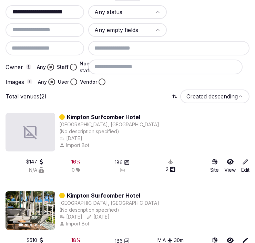
click at [54, 12] on input "**********" at bounding box center [49, 12] width 82 height 8
paste input "**********"
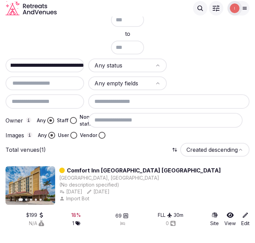
scroll to position [0, 0]
click at [61, 62] on input "**********" at bounding box center [48, 65] width 82 height 8
paste input "text"
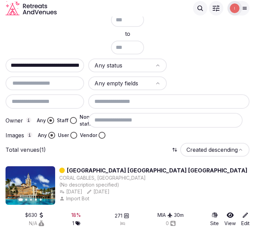
click at [33, 61] on input "**********" at bounding box center [48, 65] width 82 height 8
paste input "text"
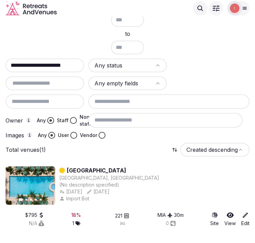
type input "**********"
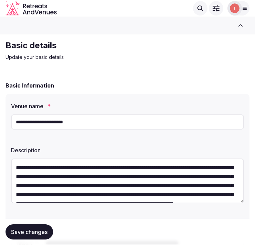
click at [18, 121] on input "**********" at bounding box center [127, 121] width 233 height 15
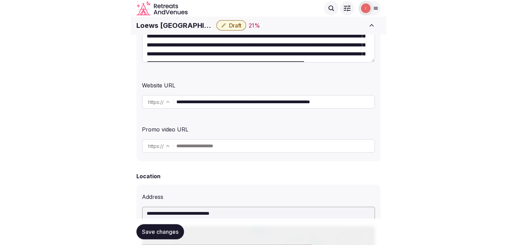
scroll to position [115, 0]
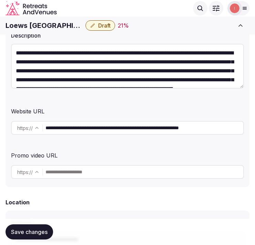
click at [139, 122] on input "**********" at bounding box center [144, 128] width 198 height 14
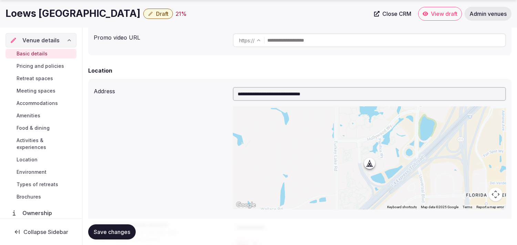
scroll to position [59, 0]
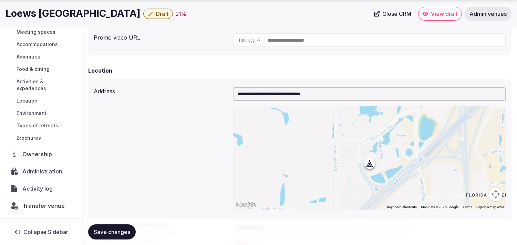
click at [45, 171] on span "Administration" at bounding box center [43, 171] width 43 height 8
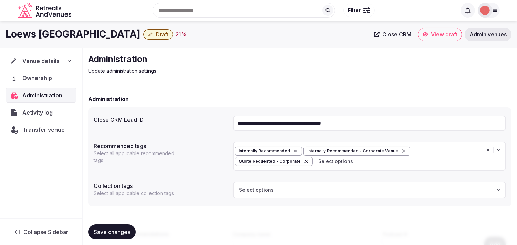
click at [254, 117] on input "**********" at bounding box center [369, 123] width 273 height 15
click at [30, 111] on span "Activity log" at bounding box center [38, 112] width 33 height 8
click at [32, 124] on div "Transfer venue" at bounding box center [41, 130] width 71 height 14
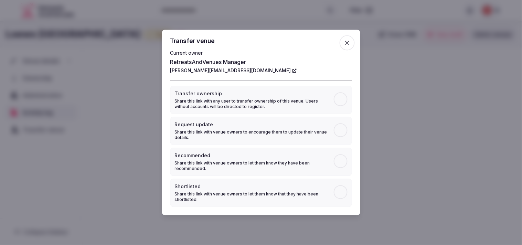
click at [32, 124] on div at bounding box center [261, 122] width 522 height 245
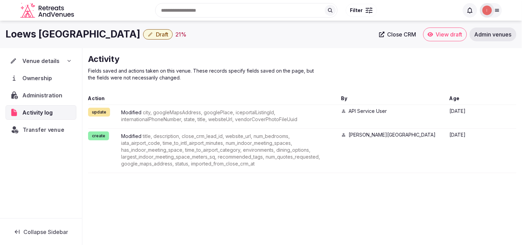
click at [46, 129] on span "Transfer venue" at bounding box center [44, 130] width 42 height 8
click at [46, 63] on span "Venue details" at bounding box center [40, 61] width 37 height 8
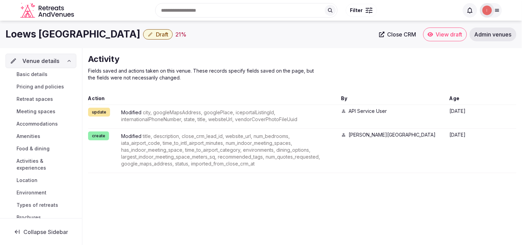
click at [47, 76] on link "Basic details" at bounding box center [41, 75] width 71 height 10
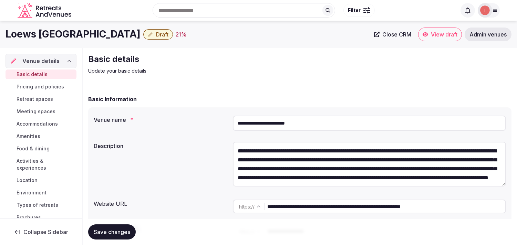
click at [254, 126] on input "**********" at bounding box center [369, 123] width 273 height 15
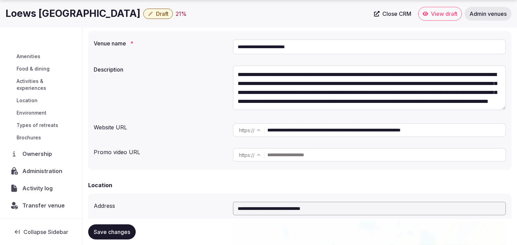
scroll to position [59, 0]
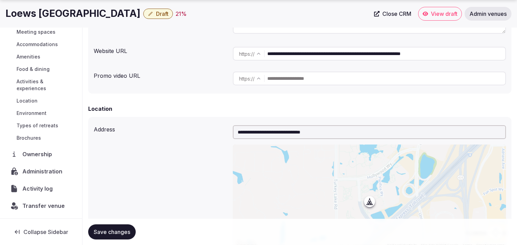
click at [49, 188] on span "Activity log" at bounding box center [38, 189] width 33 height 8
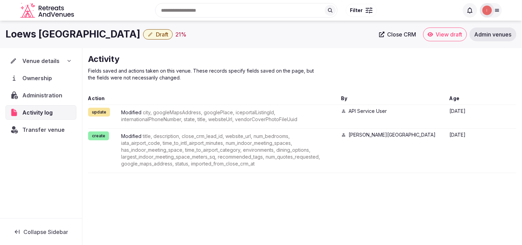
click at [53, 97] on span "Administration" at bounding box center [43, 95] width 43 height 8
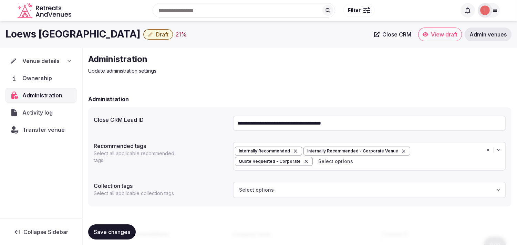
click at [42, 128] on span "Transfer venue" at bounding box center [43, 130] width 42 height 8
drag, startPoint x: 47, startPoint y: 54, endPoint x: 50, endPoint y: 57, distance: 4.1
click at [47, 54] on div "Venue details" at bounding box center [41, 61] width 71 height 14
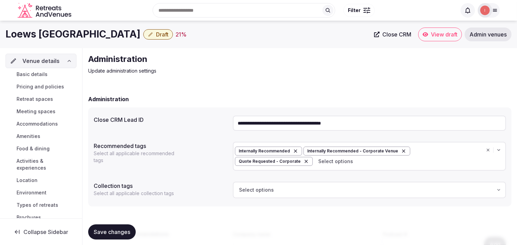
click at [53, 75] on link "Basic details" at bounding box center [41, 75] width 71 height 10
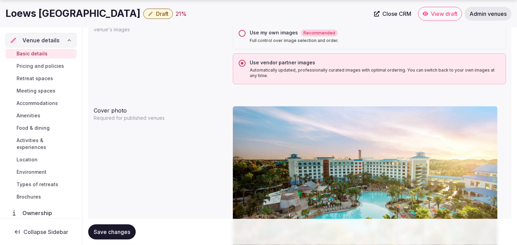
scroll to position [650, 0]
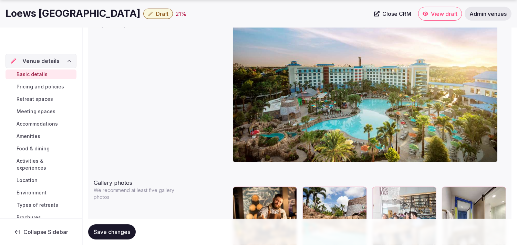
click at [143, 14] on button "Draft" at bounding box center [158, 14] width 30 height 10
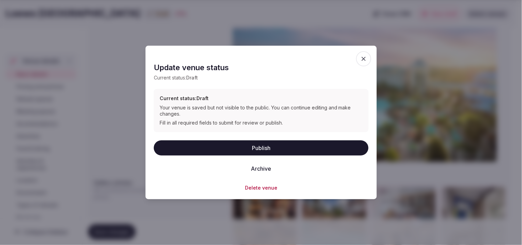
click at [254, 145] on button "Publish" at bounding box center [261, 147] width 215 height 15
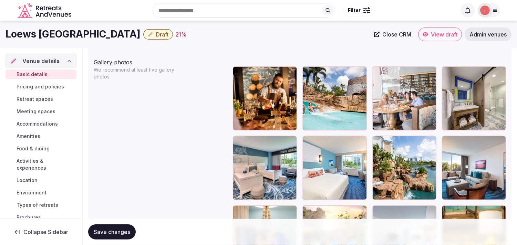
scroll to position [727, 0]
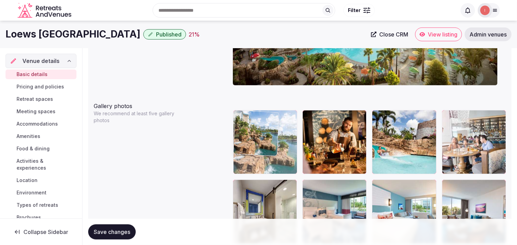
drag, startPoint x: 378, startPoint y: 184, endPoint x: 272, endPoint y: 122, distance: 122.2
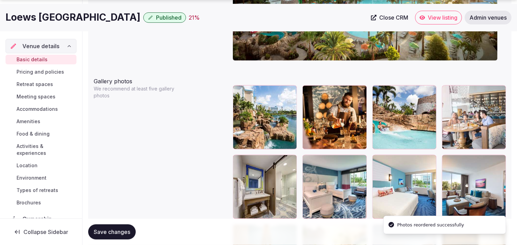
scroll to position [765, 0]
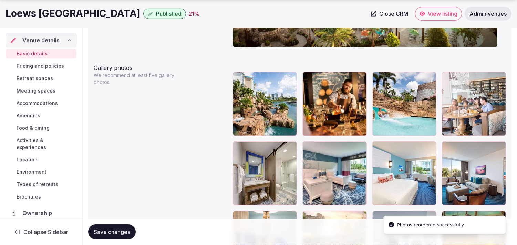
click at [254, 148] on div at bounding box center [307, 147] width 11 height 11
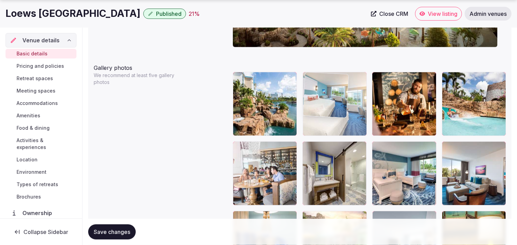
drag, startPoint x: 373, startPoint y: 147, endPoint x: 317, endPoint y: 95, distance: 76.7
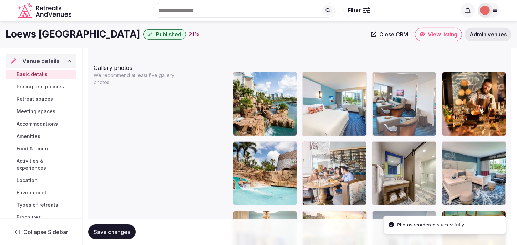
drag, startPoint x: 418, startPoint y: 119, endPoint x: 384, endPoint y: 93, distance: 43.0
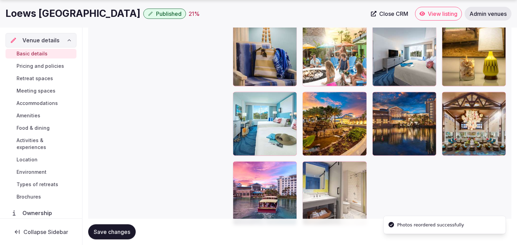
scroll to position [918, 0]
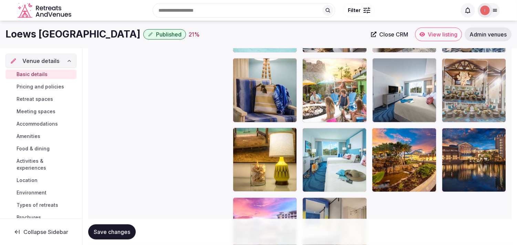
drag, startPoint x: 447, startPoint y: 137, endPoint x: 447, endPoint y: 98, distance: 38.9
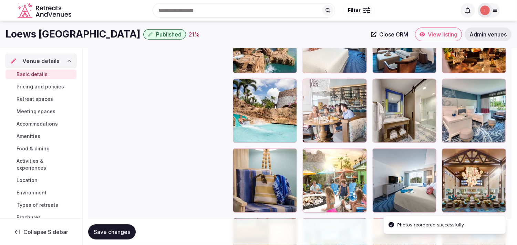
scroll to position [803, 0]
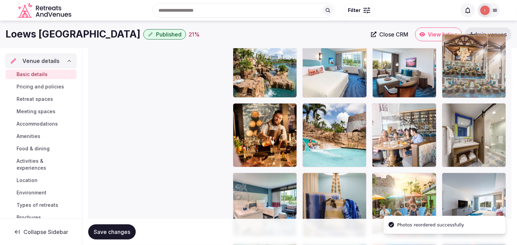
drag, startPoint x: 447, startPoint y: 175, endPoint x: 452, endPoint y: 64, distance: 110.7
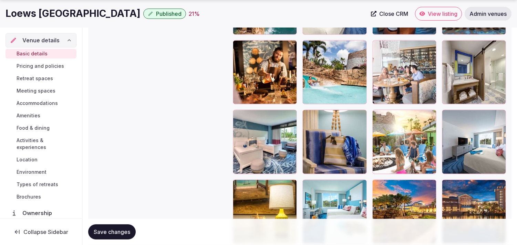
scroll to position [880, 0]
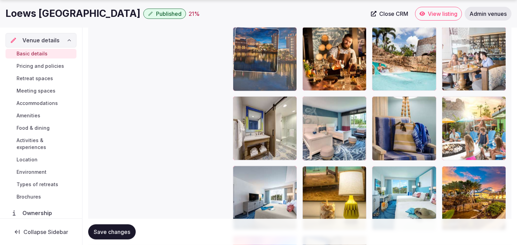
drag, startPoint x: 373, startPoint y: 106, endPoint x: 241, endPoint y: 53, distance: 142.3
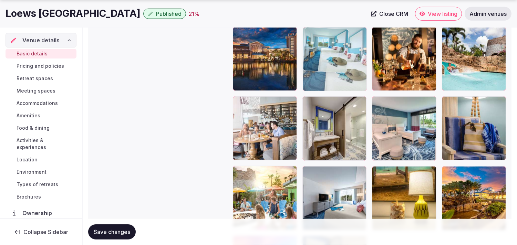
drag, startPoint x: 377, startPoint y: 169, endPoint x: 320, endPoint y: 39, distance: 141.8
click at [254, 39] on div at bounding box center [369, 128] width 273 height 343
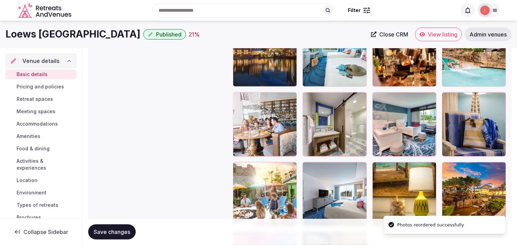
scroll to position [870, 0]
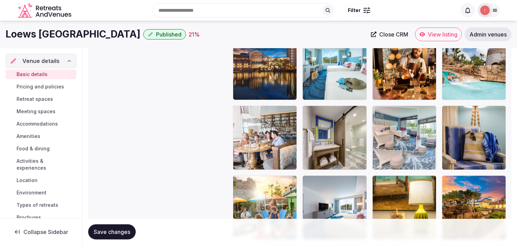
drag, startPoint x: 432, startPoint y: 116, endPoint x: 429, endPoint y: 137, distance: 20.9
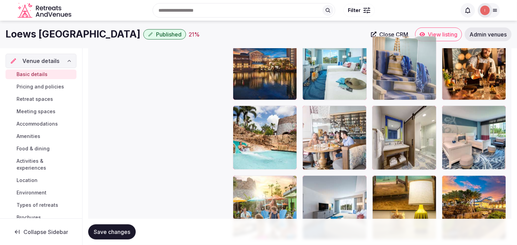
drag, startPoint x: 442, startPoint y: 111, endPoint x: 399, endPoint y: 70, distance: 59.9
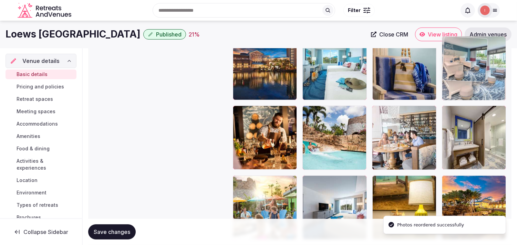
drag, startPoint x: 451, startPoint y: 88, endPoint x: 445, endPoint y: 77, distance: 12.5
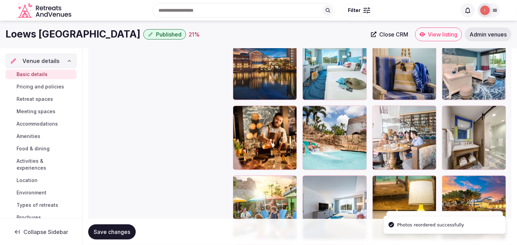
drag, startPoint x: 124, startPoint y: 229, endPoint x: 128, endPoint y: 228, distance: 4.0
click at [125, 229] on span "Save changes" at bounding box center [112, 232] width 36 height 7
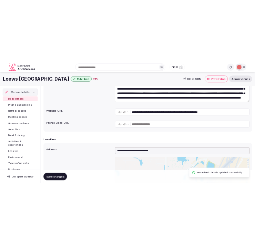
scroll to position [0, 0]
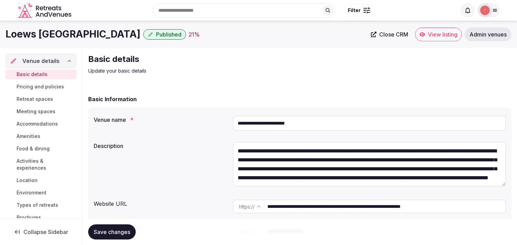
click at [124, 229] on span "Save changes" at bounding box center [112, 232] width 36 height 7
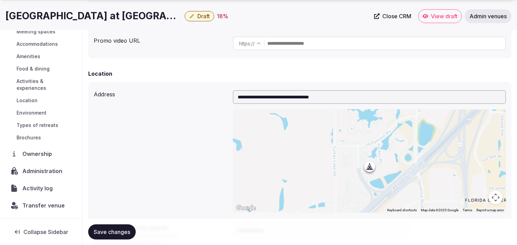
scroll to position [59, 0]
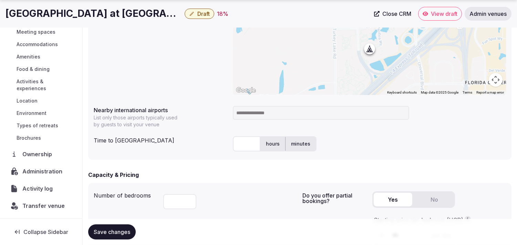
click at [53, 166] on div "Administration" at bounding box center [41, 171] width 71 height 14
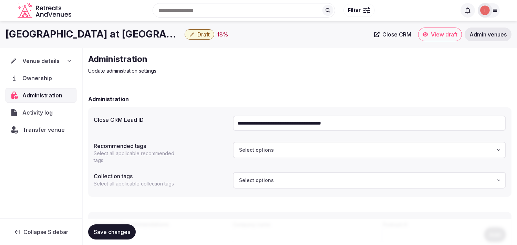
click at [55, 57] on span "Venue details" at bounding box center [40, 61] width 37 height 8
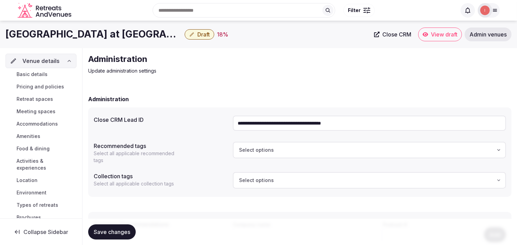
click at [42, 77] on span "Basic details" at bounding box center [32, 74] width 31 height 7
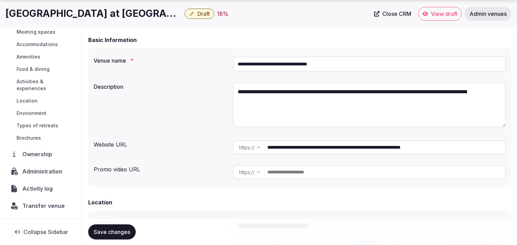
scroll to position [76, 0]
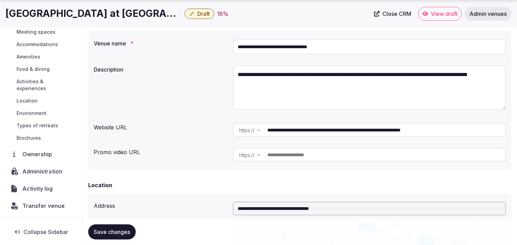
click at [51, 174] on span "Administration" at bounding box center [43, 171] width 42 height 8
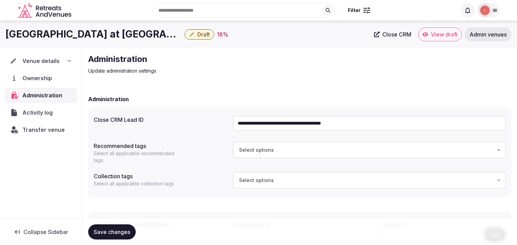
click at [192, 34] on icon "button" at bounding box center [192, 34] width 4 height 4
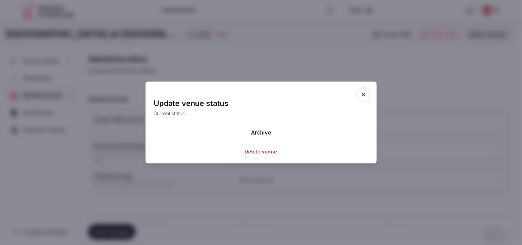
click at [260, 133] on button "Archive" at bounding box center [261, 132] width 31 height 15
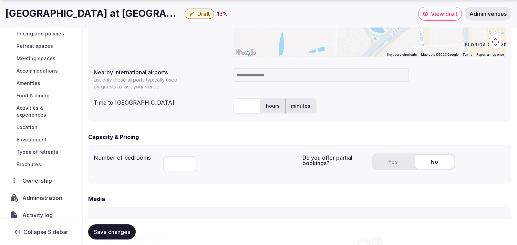
scroll to position [59, 0]
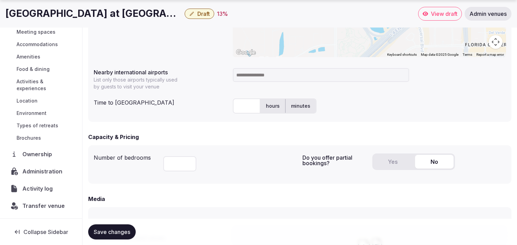
click at [60, 173] on span "Administration" at bounding box center [43, 171] width 43 height 8
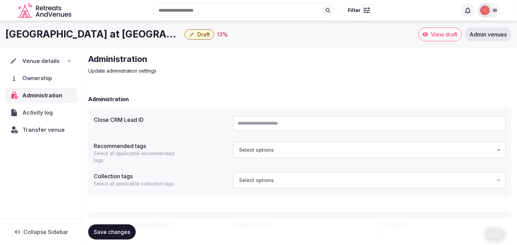
click at [206, 34] on span "Draft" at bounding box center [203, 34] width 12 height 7
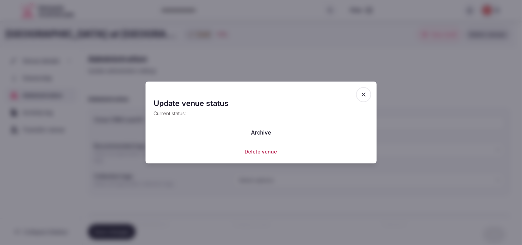
click at [267, 133] on button "Archive" at bounding box center [261, 132] width 31 height 15
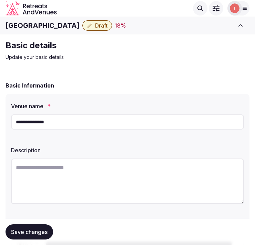
click at [45, 121] on input "**********" at bounding box center [127, 121] width 233 height 15
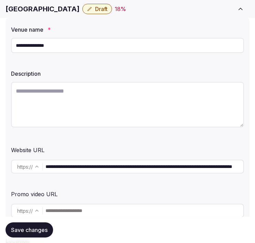
scroll to position [153, 0]
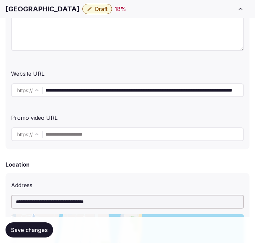
click at [101, 92] on input "**********" at bounding box center [144, 90] width 198 height 14
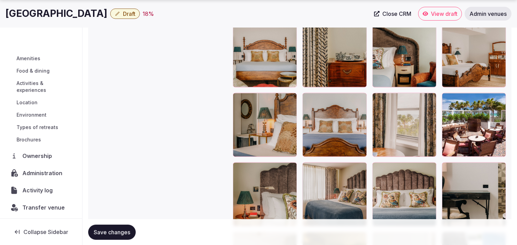
scroll to position [80, 0]
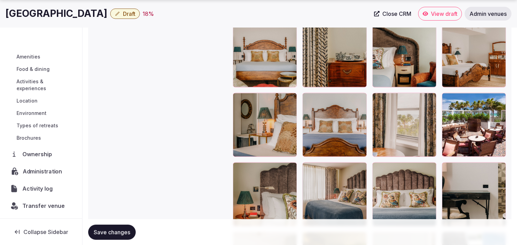
click at [43, 174] on span "Administration" at bounding box center [44, 171] width 42 height 8
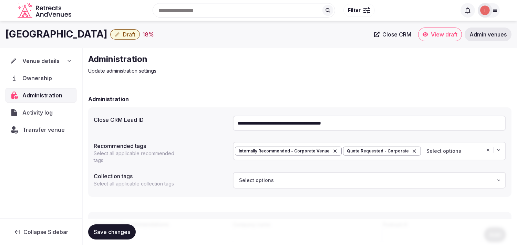
click at [24, 115] on span "Activity log" at bounding box center [38, 112] width 33 height 8
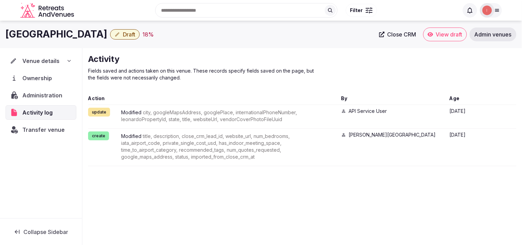
click at [31, 132] on span "Transfer venue" at bounding box center [43, 130] width 42 height 8
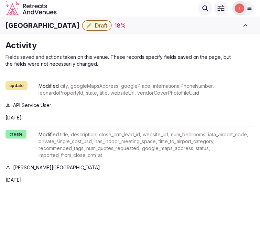
click at [41, 25] on h1 "Soho Beach House" at bounding box center [43, 26] width 74 height 10
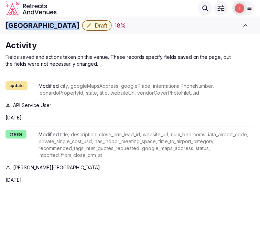
click at [41, 25] on h1 "Soho Beach House" at bounding box center [43, 26] width 74 height 10
copy div "Soho Beach House"
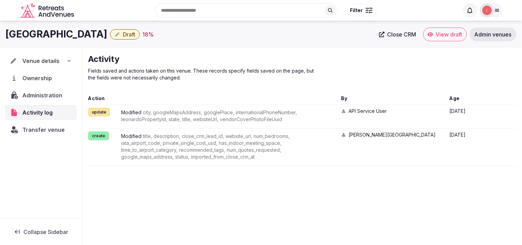
click at [43, 66] on div "Venue details" at bounding box center [41, 61] width 71 height 14
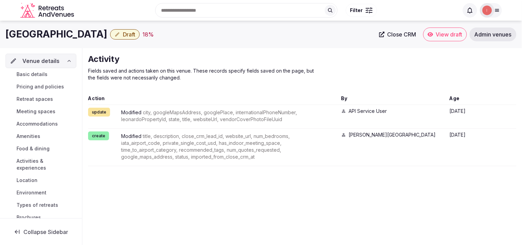
click at [46, 76] on span "Basic details" at bounding box center [32, 74] width 31 height 7
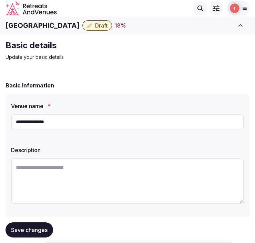
click at [126, 98] on div "**********" at bounding box center [128, 198] width 244 height 209
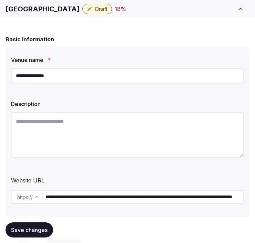
scroll to position [115, 0]
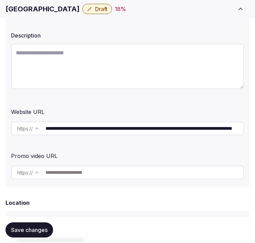
click at [122, 108] on div "Website URL" at bounding box center [127, 110] width 233 height 11
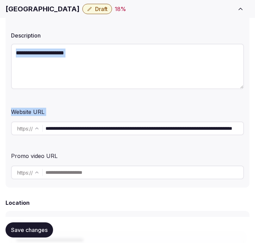
drag, startPoint x: 122, startPoint y: 108, endPoint x: 163, endPoint y: 54, distance: 67.8
click at [165, 70] on div "**********" at bounding box center [128, 83] width 244 height 209
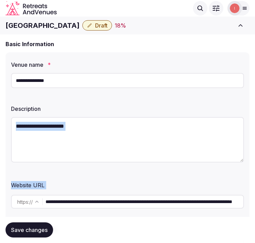
scroll to position [38, 0]
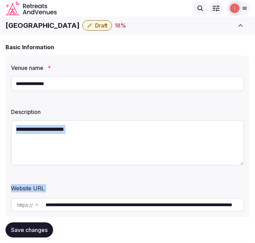
click at [87, 27] on icon "button" at bounding box center [90, 26] width 6 height 6
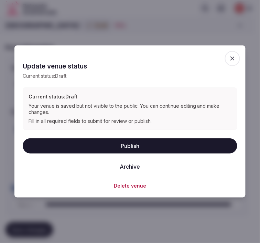
click at [134, 141] on button "Publish" at bounding box center [130, 145] width 215 height 15
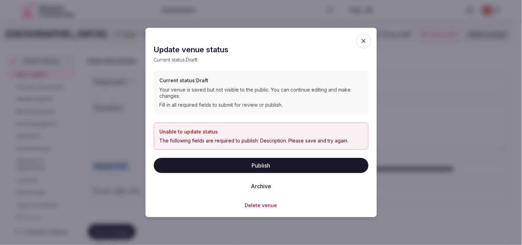
click at [254, 40] on span "button" at bounding box center [363, 40] width 15 height 15
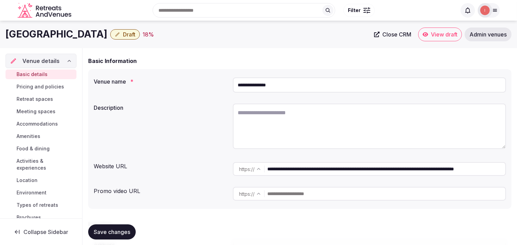
click at [254, 168] on input "**********" at bounding box center [386, 169] width 238 height 14
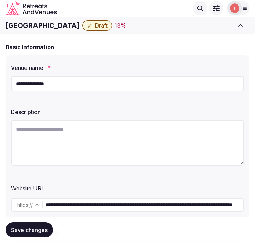
paste textarea "**********"
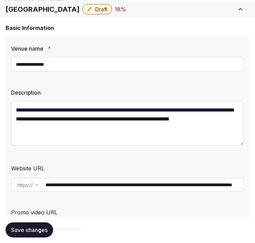
scroll to position [76, 0]
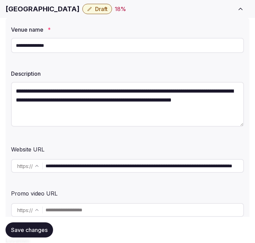
type textarea "**********"
click at [25, 233] on span "Save changes" at bounding box center [29, 230] width 36 height 7
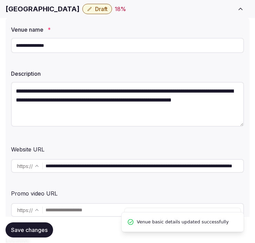
click at [83, 11] on button "Draft" at bounding box center [97, 9] width 30 height 10
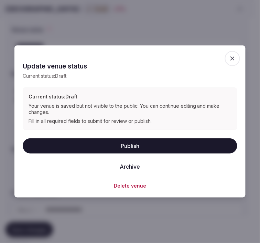
click at [149, 145] on button "Publish" at bounding box center [130, 145] width 215 height 15
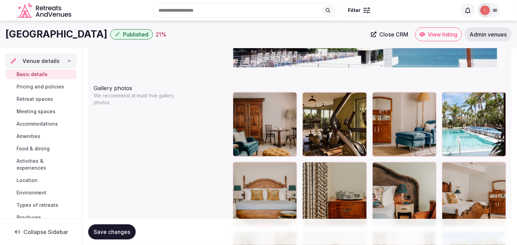
scroll to position [765, 0]
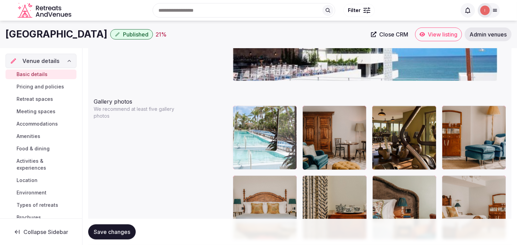
drag, startPoint x: 448, startPoint y: 110, endPoint x: 249, endPoint y: 129, distance: 200.3
click at [249, 129] on body "**********" at bounding box center [258, 145] width 517 height 1821
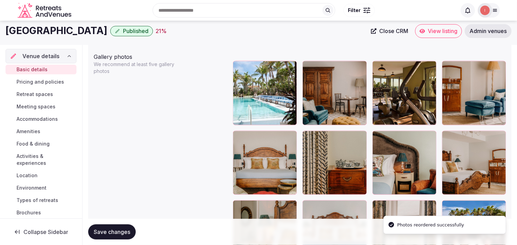
scroll to position [803, 0]
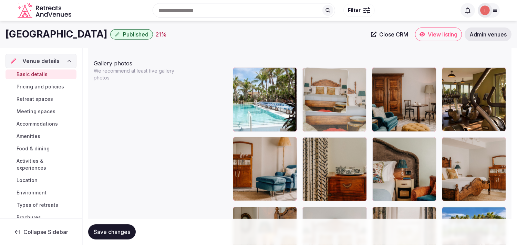
drag, startPoint x: 338, startPoint y: 109, endPoint x: 336, endPoint y: 88, distance: 21.1
click at [254, 88] on body "**********" at bounding box center [258, 107] width 517 height 1821
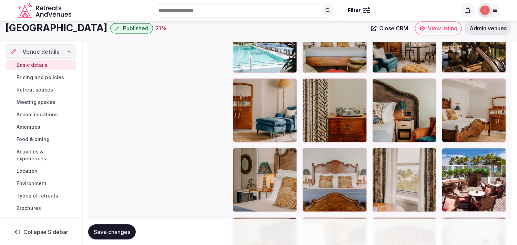
scroll to position [849, 0]
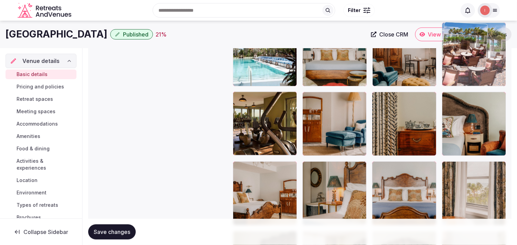
drag, startPoint x: 452, startPoint y: 116, endPoint x: 445, endPoint y: 65, distance: 50.8
click at [254, 65] on body "**********" at bounding box center [258, 61] width 517 height 1821
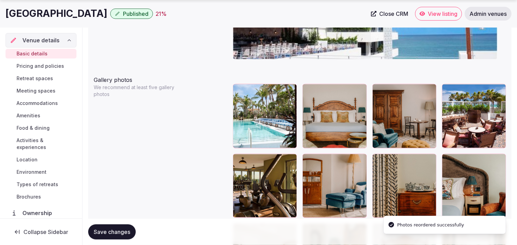
scroll to position [843, 0]
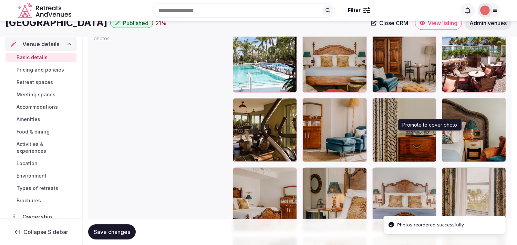
scroll to position [811, 0]
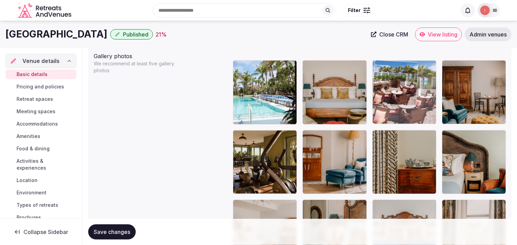
drag, startPoint x: 445, startPoint y: 65, endPoint x: 384, endPoint y: 65, distance: 60.3
click at [254, 65] on body "**********" at bounding box center [258, 99] width 517 height 1821
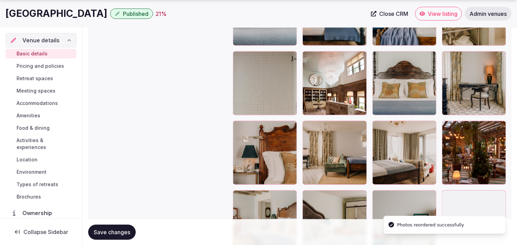
scroll to position [1308, 0]
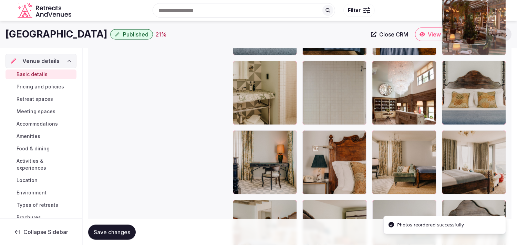
drag, startPoint x: 448, startPoint y: 126, endPoint x: 459, endPoint y: 42, distance: 85.4
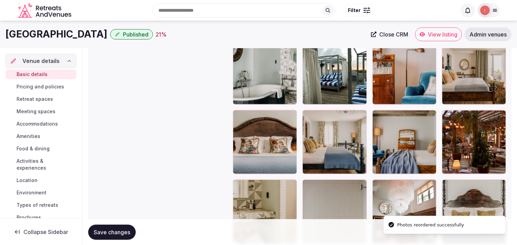
scroll to position [1174, 0]
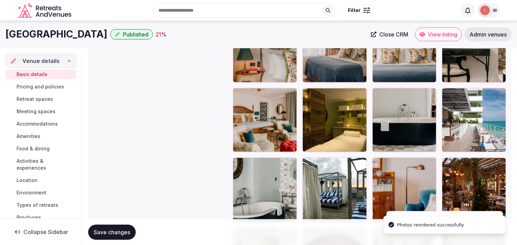
scroll to position [1059, 0]
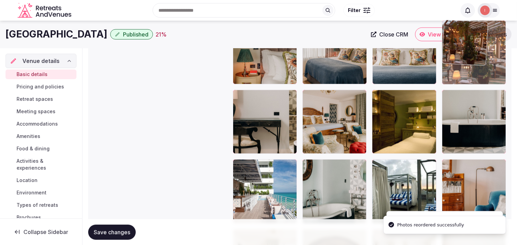
drag, startPoint x: 453, startPoint y: 163, endPoint x: 461, endPoint y: 64, distance: 99.1
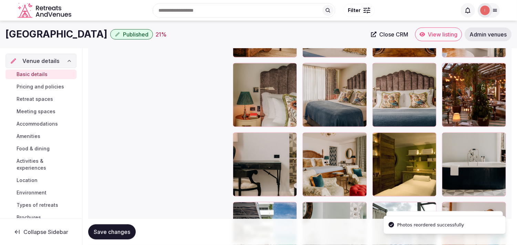
scroll to position [945, 0]
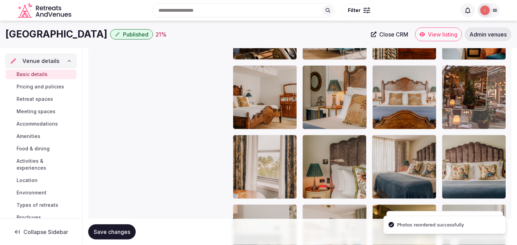
drag, startPoint x: 460, startPoint y: 68, endPoint x: 460, endPoint y: 56, distance: 11.4
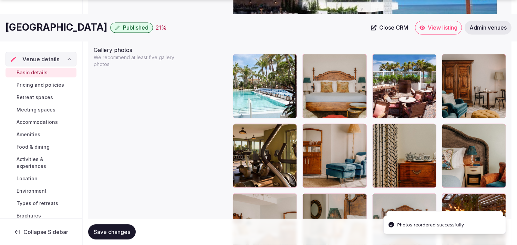
scroll to position [830, 0]
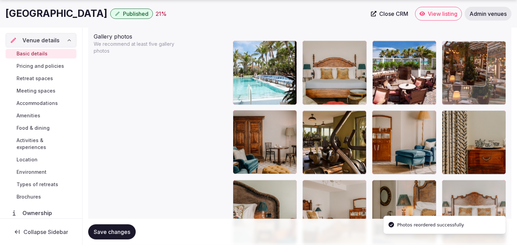
drag, startPoint x: 448, startPoint y: 69, endPoint x: 443, endPoint y: 52, distance: 18.1
click at [254, 47] on body "**********" at bounding box center [258, 80] width 517 height 1821
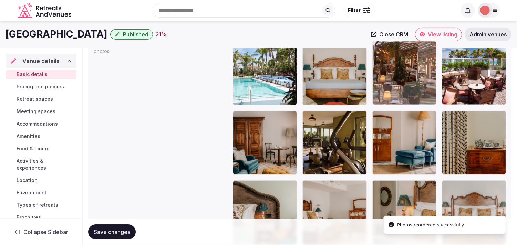
drag, startPoint x: 417, startPoint y: 44, endPoint x: 396, endPoint y: 48, distance: 21.6
click at [254, 48] on body "**********" at bounding box center [258, 80] width 517 height 1821
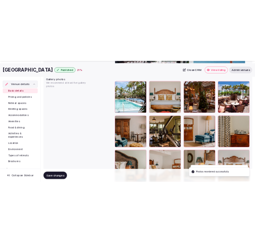
scroll to position [906, 0]
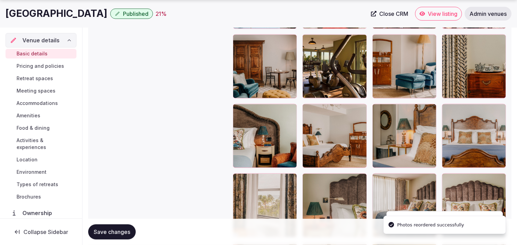
click at [125, 235] on span "Save changes" at bounding box center [112, 232] width 36 height 7
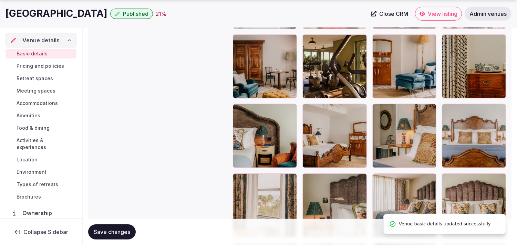
click at [125, 235] on span "Save changes" at bounding box center [112, 232] width 36 height 7
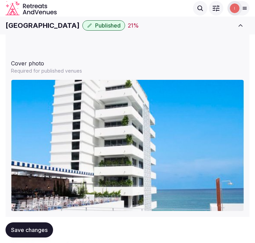
scroll to position [791, 0]
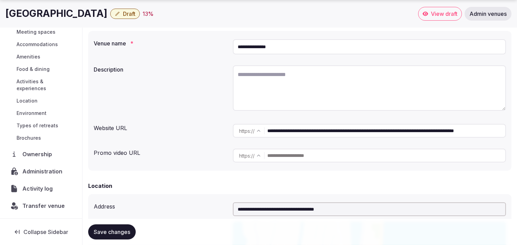
scroll to position [191, 0]
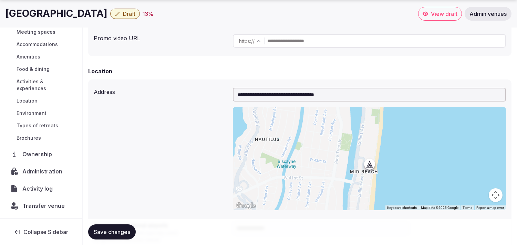
click at [46, 174] on span "Administration" at bounding box center [43, 171] width 43 height 8
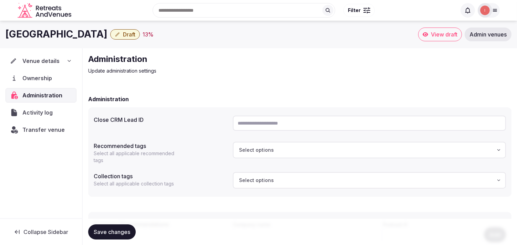
click at [123, 36] on span "Draft" at bounding box center [129, 34] width 12 height 7
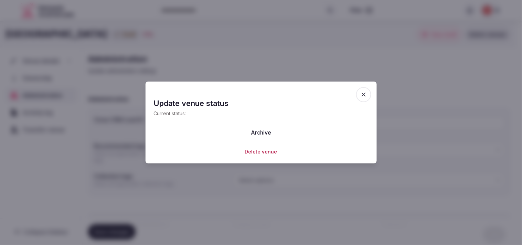
click at [254, 134] on button "Archive" at bounding box center [261, 132] width 31 height 15
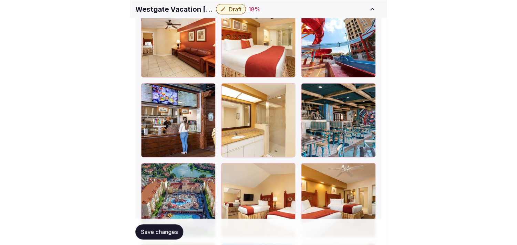
scroll to position [1224, 0]
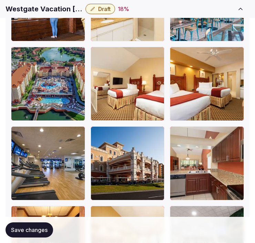
click at [33, 9] on h1 "Westgate Vacation [GEOGRAPHIC_DATA]" at bounding box center [44, 9] width 77 height 10
click at [33, 9] on h1 "Westgate Vacation Villas Resort" at bounding box center [44, 9] width 77 height 10
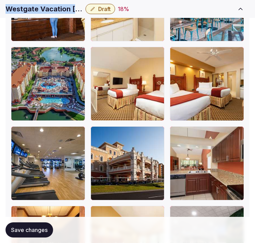
click at [33, 9] on h1 "Westgate Vacation Villas Resort" at bounding box center [44, 9] width 77 height 10
drag, startPoint x: 34, startPoint y: 8, endPoint x: 38, endPoint y: 9, distance: 4.3
copy div "Westgate Vacation Villas Resort"
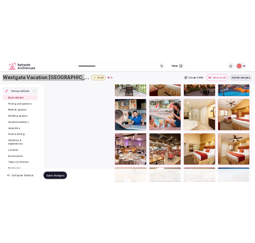
scroll to position [1148, 0]
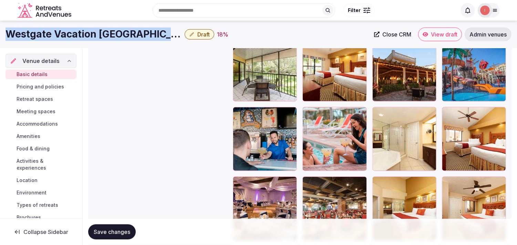
copy div "Westgate Vacation Villas Resort"
click at [254, 33] on span "Close CRM" at bounding box center [396, 34] width 29 height 7
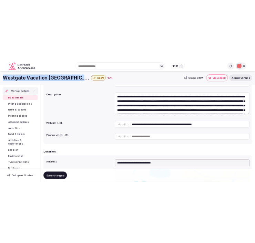
scroll to position [38, 0]
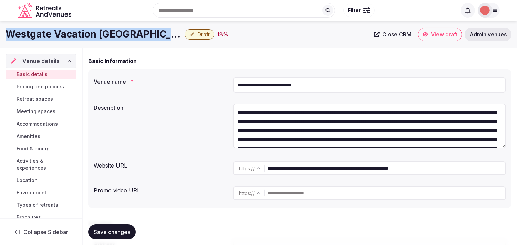
click at [185, 39] on button "Draft" at bounding box center [200, 34] width 30 height 10
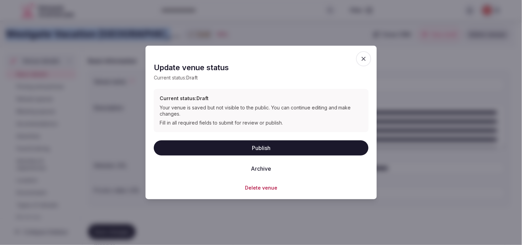
click at [254, 148] on button "Publish" at bounding box center [261, 147] width 215 height 15
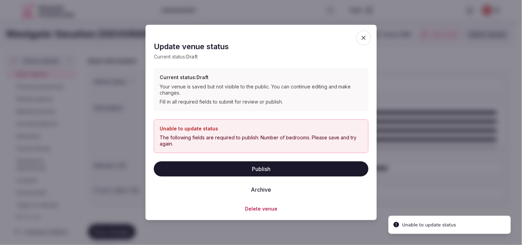
click at [254, 73] on div at bounding box center [261, 122] width 522 height 245
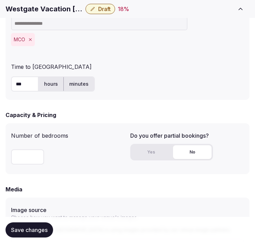
scroll to position [574, 0]
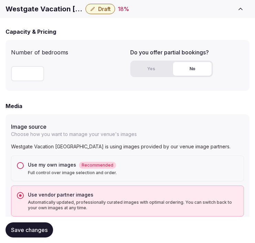
click at [27, 76] on input "number" at bounding box center [27, 73] width 33 height 15
type input "****"
click at [29, 228] on span "Save changes" at bounding box center [29, 230] width 36 height 7
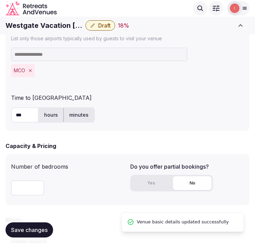
scroll to position [459, 0]
click at [112, 23] on button "Draft" at bounding box center [100, 25] width 30 height 10
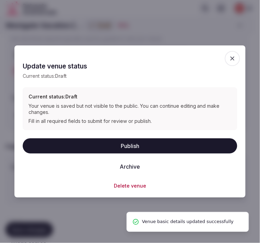
click at [146, 142] on button "Publish" at bounding box center [130, 145] width 215 height 15
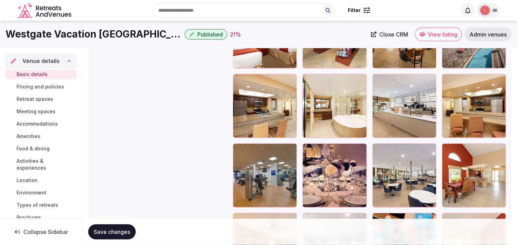
scroll to position [1377, 0]
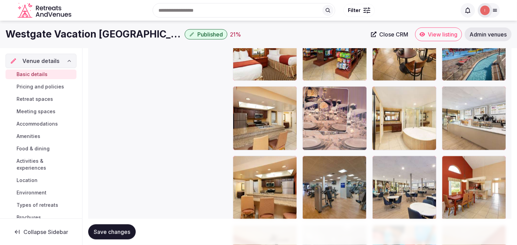
drag, startPoint x: 306, startPoint y: 165, endPoint x: 331, endPoint y: 79, distance: 90.1
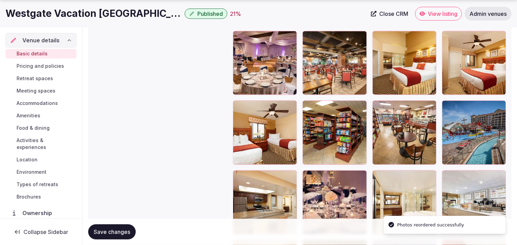
scroll to position [1301, 0]
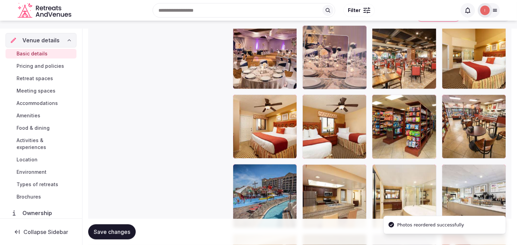
drag, startPoint x: 311, startPoint y: 168, endPoint x: 326, endPoint y: 33, distance: 135.5
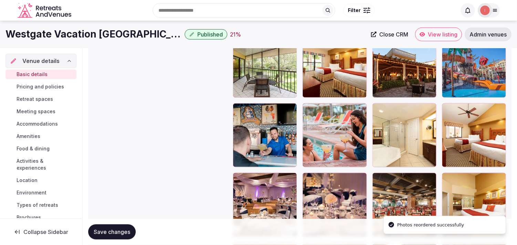
scroll to position [1138, 0]
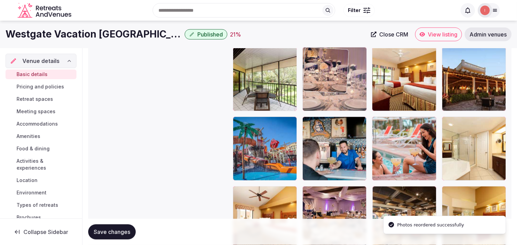
drag, startPoint x: 304, startPoint y: 195, endPoint x: 344, endPoint y: 63, distance: 136.9
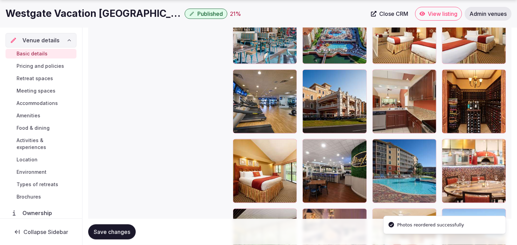
scroll to position [1023, 0]
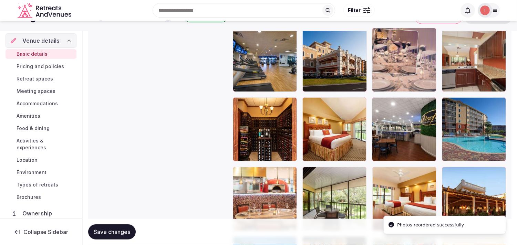
drag, startPoint x: 310, startPoint y: 171, endPoint x: 390, endPoint y: 41, distance: 152.9
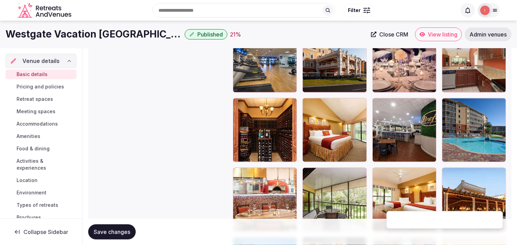
scroll to position [941, 0]
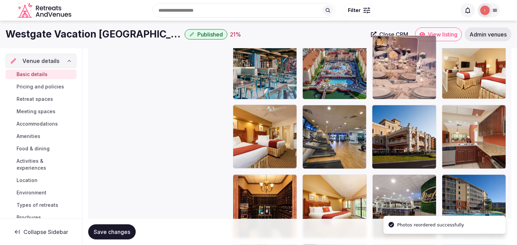
drag, startPoint x: 373, startPoint y: 105, endPoint x: 394, endPoint y: 56, distance: 52.9
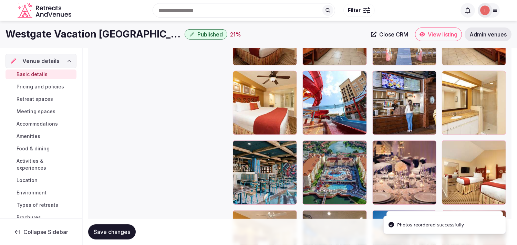
scroll to position [826, 0]
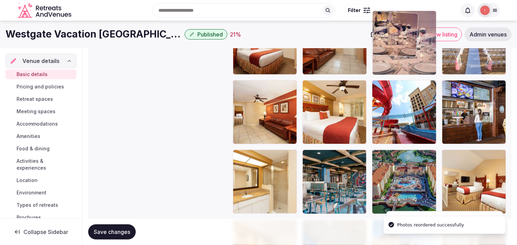
drag, startPoint x: 378, startPoint y: 154, endPoint x: 407, endPoint y: 47, distance: 111.0
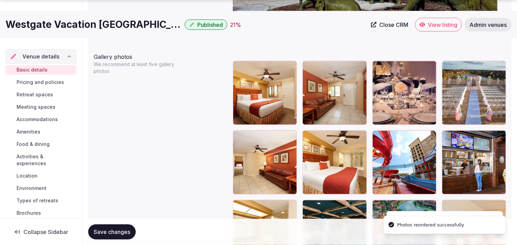
scroll to position [788, 0]
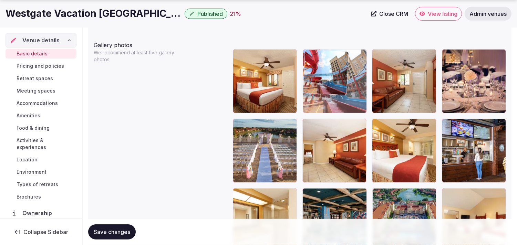
drag, startPoint x: 379, startPoint y: 125, endPoint x: 313, endPoint y: 64, distance: 89.9
click at [254, 64] on body "**********" at bounding box center [258, 105] width 517 height 1787
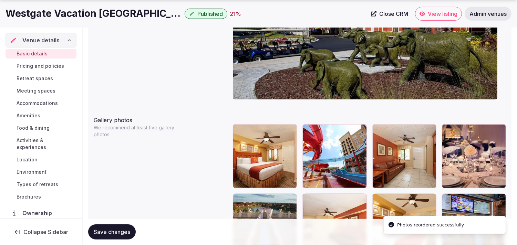
scroll to position [750, 0]
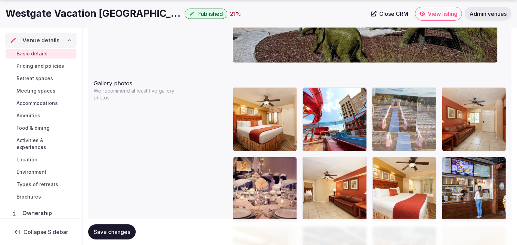
drag, startPoint x: 238, startPoint y: 164, endPoint x: 383, endPoint y: 96, distance: 160.7
click at [254, 96] on body "**********" at bounding box center [258, 143] width 517 height 1787
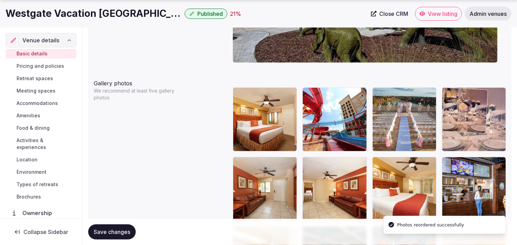
drag, startPoint x: 239, startPoint y: 165, endPoint x: 466, endPoint y: 107, distance: 234.8
click at [254, 107] on body "**********" at bounding box center [258, 143] width 517 height 1787
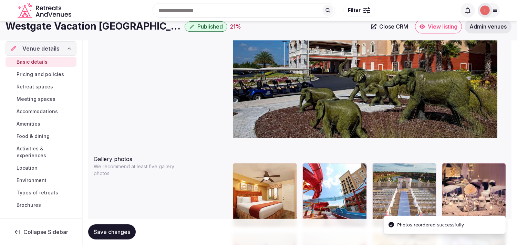
scroll to position [673, 0]
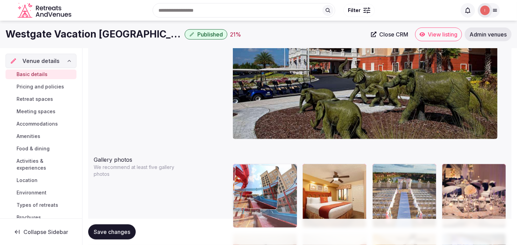
drag, startPoint x: 309, startPoint y: 170, endPoint x: 246, endPoint y: 176, distance: 63.2
click at [246, 176] on body "**********" at bounding box center [258, 220] width 517 height 1787
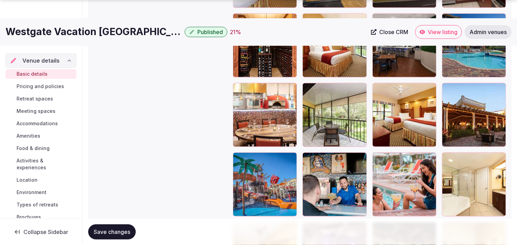
scroll to position [1171, 0]
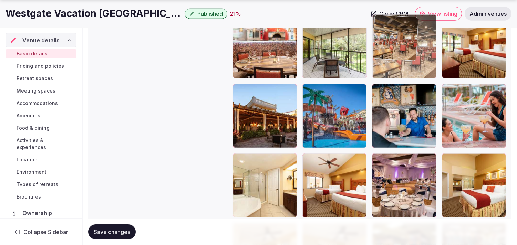
drag, startPoint x: 375, startPoint y: 160, endPoint x: 396, endPoint y: 54, distance: 108.2
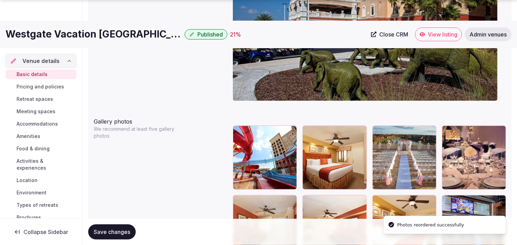
scroll to position [788, 0]
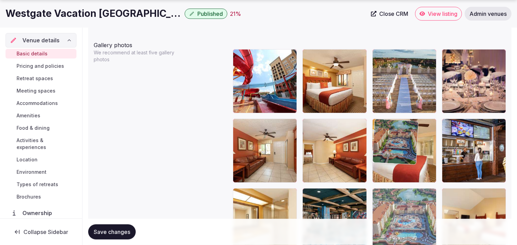
drag, startPoint x: 379, startPoint y: 194, endPoint x: 390, endPoint y: 174, distance: 22.9
click at [254, 166] on body "**********" at bounding box center [258, 105] width 517 height 1787
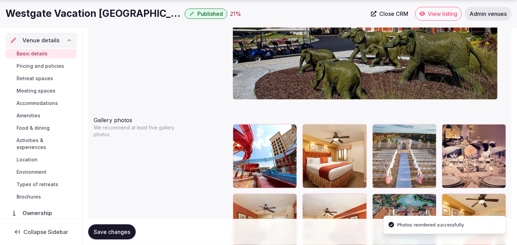
scroll to position [750, 0]
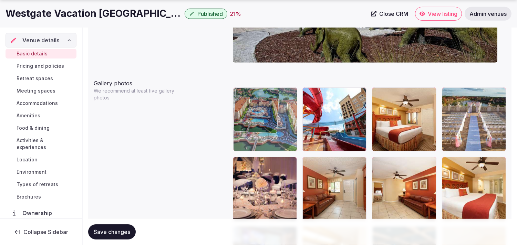
drag, startPoint x: 384, startPoint y: 164, endPoint x: 253, endPoint y: 107, distance: 142.5
click at [253, 107] on body "**********" at bounding box center [258, 143] width 517 height 1787
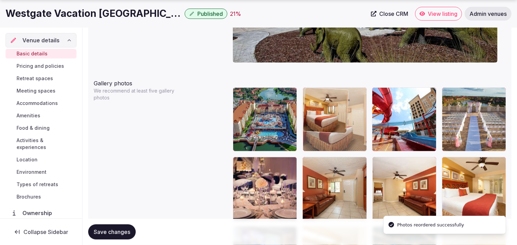
drag, startPoint x: 324, startPoint y: 99, endPoint x: 318, endPoint y: 101, distance: 5.8
click at [254, 101] on body "**********" at bounding box center [258, 143] width 517 height 1787
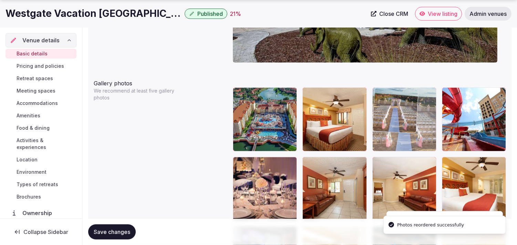
drag, startPoint x: 446, startPoint y: 94, endPoint x: 394, endPoint y: 101, distance: 52.1
click at [254, 100] on body "**********" at bounding box center [258, 143] width 517 height 1787
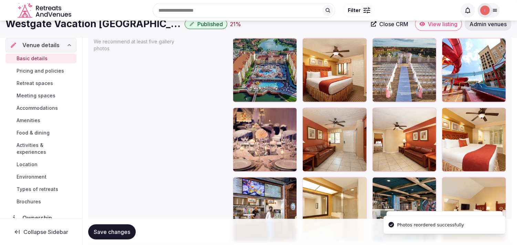
scroll to position [788, 0]
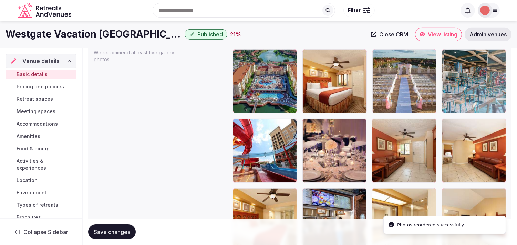
drag, startPoint x: 375, startPoint y: 200, endPoint x: 456, endPoint y: 74, distance: 150.1
click at [254, 74] on body "**********" at bounding box center [258, 105] width 517 height 1787
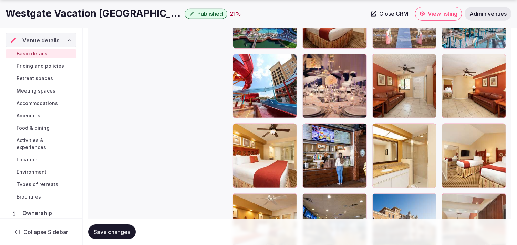
scroll to position [865, 0]
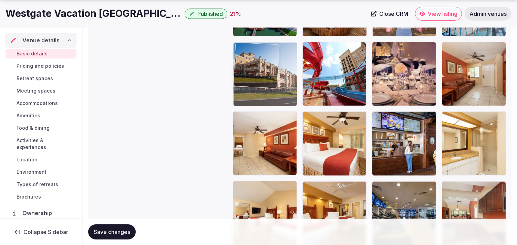
drag, startPoint x: 376, startPoint y: 190, endPoint x: 267, endPoint y: 73, distance: 160.0
click at [254, 73] on body "**********" at bounding box center [258, 28] width 517 height 1787
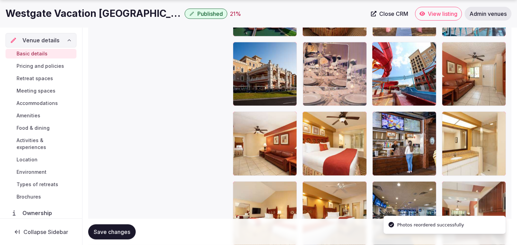
drag, startPoint x: 376, startPoint y: 47, endPoint x: 333, endPoint y: 56, distance: 44.6
click at [254, 56] on body "**********" at bounding box center [258, 28] width 517 height 1787
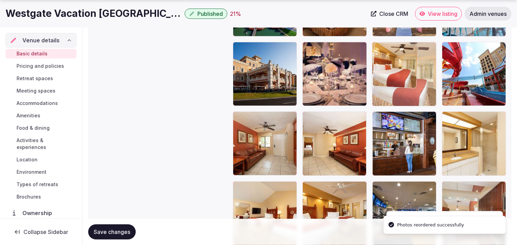
drag, startPoint x: 313, startPoint y: 119, endPoint x: 400, endPoint y: 65, distance: 102.7
click at [254, 65] on body "**********" at bounding box center [258, 28] width 517 height 1787
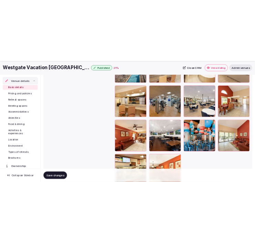
scroll to position [1543, 0]
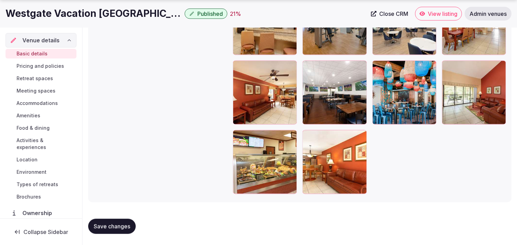
click at [101, 225] on span "Save changes" at bounding box center [112, 226] width 36 height 7
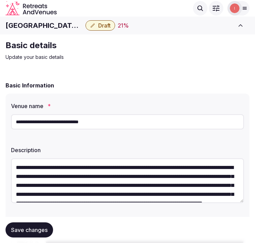
click at [54, 23] on h1 "[GEOGRAPHIC_DATA] at [GEOGRAPHIC_DATA]" at bounding box center [44, 26] width 77 height 10
click at [54, 24] on h1 "[GEOGRAPHIC_DATA] at [GEOGRAPHIC_DATA]" at bounding box center [44, 26] width 77 height 10
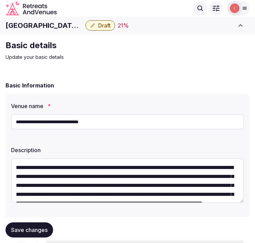
click at [67, 121] on input "**********" at bounding box center [127, 121] width 233 height 15
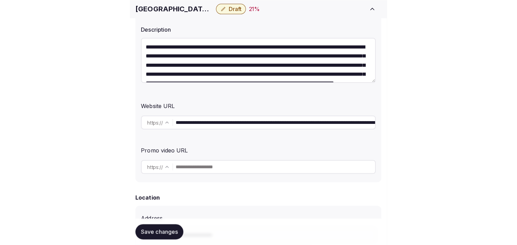
scroll to position [153, 0]
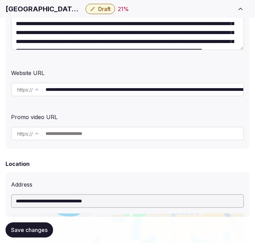
click at [140, 95] on input "**********" at bounding box center [144, 90] width 198 height 14
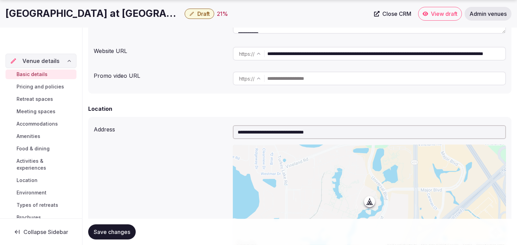
click at [254, 12] on span "Close CRM" at bounding box center [396, 13] width 29 height 7
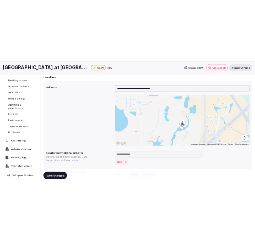
scroll to position [59, 0]
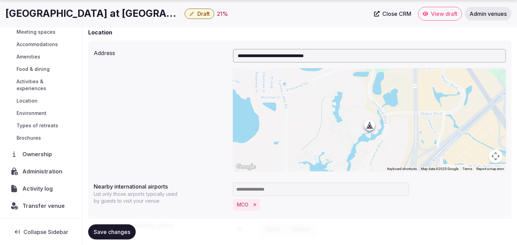
click at [43, 205] on span "Transfer venue" at bounding box center [43, 206] width 42 height 8
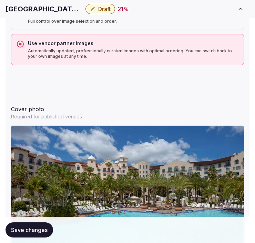
scroll to position [803, 0]
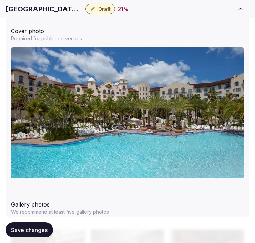
click at [105, 12] on span "Draft" at bounding box center [104, 9] width 12 height 7
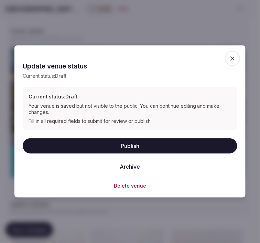
click at [134, 147] on button "Publish" at bounding box center [130, 145] width 215 height 15
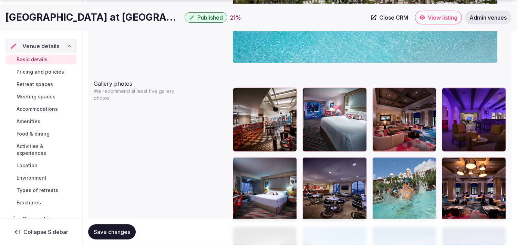
scroll to position [763, 0]
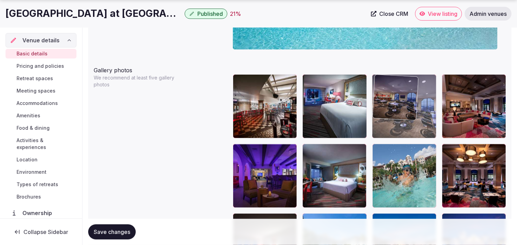
drag, startPoint x: 308, startPoint y: 156, endPoint x: 376, endPoint y: 93, distance: 93.1
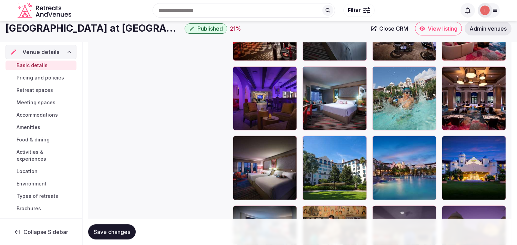
scroll to position [839, 0]
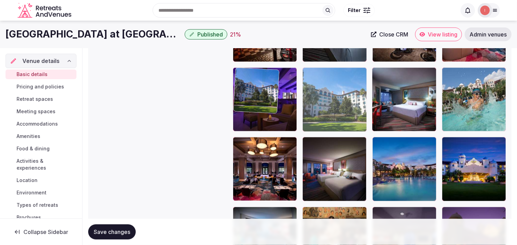
drag, startPoint x: 305, startPoint y: 143, endPoint x: 266, endPoint y: 96, distance: 61.4
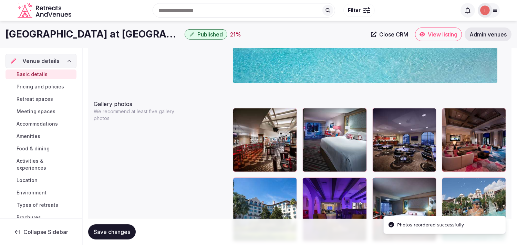
scroll to position [724, 0]
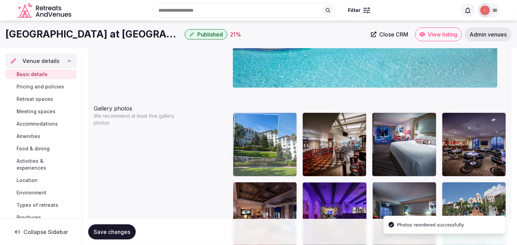
drag, startPoint x: 236, startPoint y: 188, endPoint x: 247, endPoint y: 126, distance: 62.5
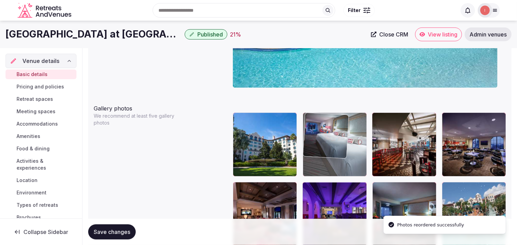
drag, startPoint x: 379, startPoint y: 119, endPoint x: 341, endPoint y: 117, distance: 38.3
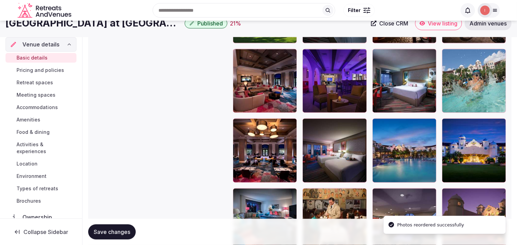
scroll to position [839, 0]
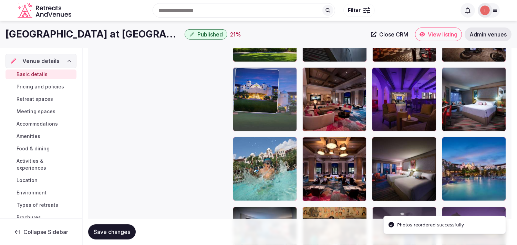
drag, startPoint x: 445, startPoint y: 146, endPoint x: 261, endPoint y: 95, distance: 191.2
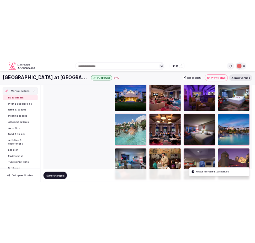
scroll to position [877, 0]
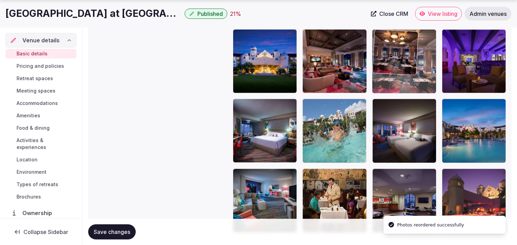
drag, startPoint x: 310, startPoint y: 109, endPoint x: 399, endPoint y: 51, distance: 106.4
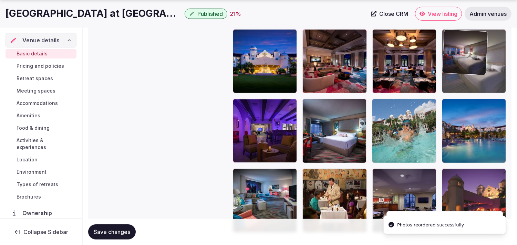
drag, startPoint x: 483, startPoint y: 71, endPoint x: 488, endPoint y: 60, distance: 12.3
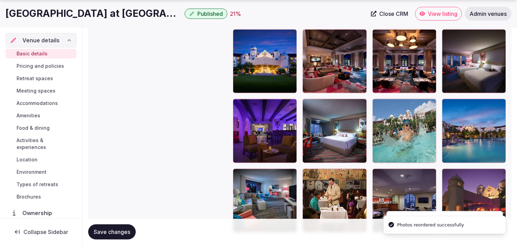
click at [125, 236] on button "Save changes" at bounding box center [112, 232] width 48 height 15
click at [126, 235] on div "Save changes" at bounding box center [299, 232] width 423 height 15
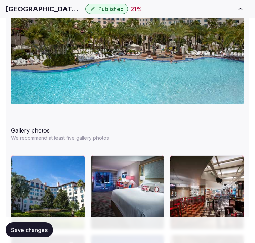
click at [55, 4] on h1 "[GEOGRAPHIC_DATA] at [GEOGRAPHIC_DATA]" at bounding box center [44, 9] width 77 height 10
copy div "[GEOGRAPHIC_DATA] at [GEOGRAPHIC_DATA]"
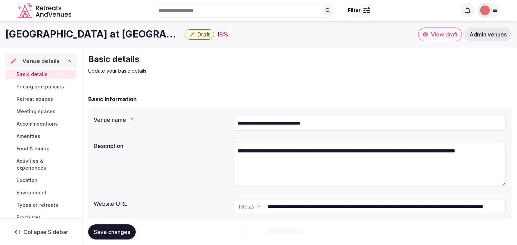
click at [202, 33] on span "Draft" at bounding box center [203, 34] width 12 height 7
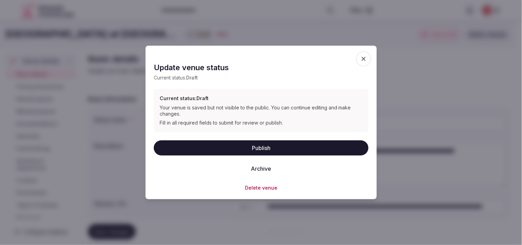
click at [260, 167] on button "Archive" at bounding box center [261, 168] width 31 height 15
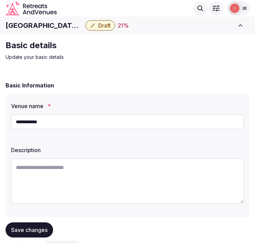
click at [54, 125] on input "**********" at bounding box center [127, 121] width 233 height 15
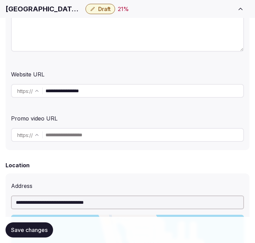
scroll to position [153, 0]
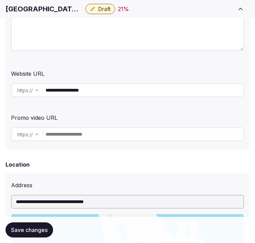
click at [105, 88] on input "**********" at bounding box center [144, 90] width 198 height 14
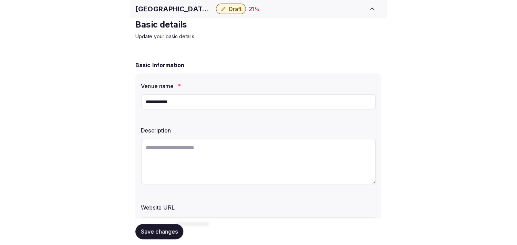
scroll to position [0, 0]
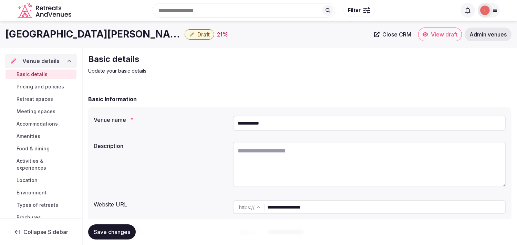
click at [260, 31] on span "Close CRM" at bounding box center [396, 34] width 29 height 7
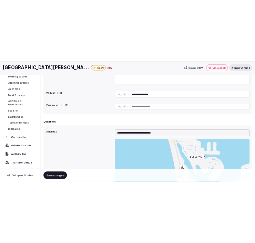
scroll to position [153, 0]
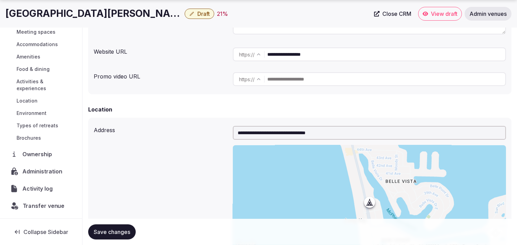
click at [33, 206] on span "Transfer venue" at bounding box center [44, 206] width 42 height 8
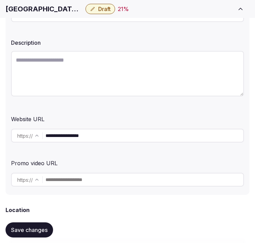
scroll to position [115, 0]
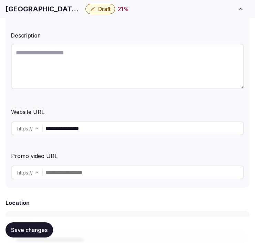
click at [71, 129] on input "**********" at bounding box center [144, 129] width 198 height 14
click at [64, 49] on textarea at bounding box center [127, 66] width 233 height 45
paste textarea "**********"
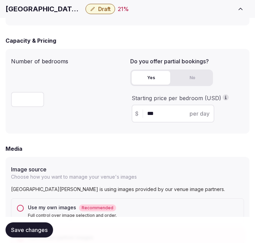
scroll to position [650, 0]
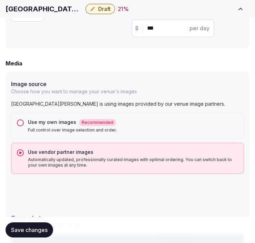
type textarea "**********"
drag, startPoint x: 41, startPoint y: 227, endPoint x: 43, endPoint y: 224, distance: 4.0
click at [42, 226] on button "Save changes" at bounding box center [30, 229] width 48 height 15
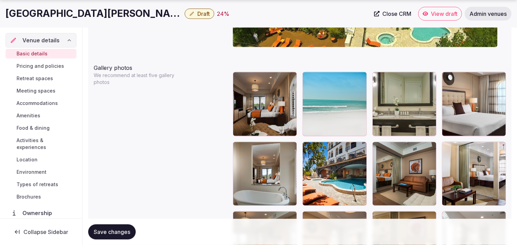
scroll to position [866, 0]
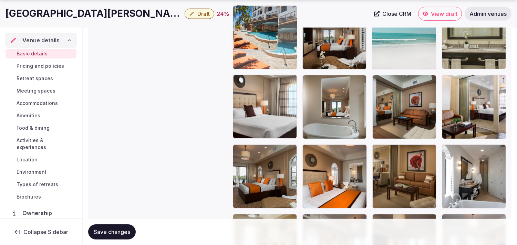
drag, startPoint x: 306, startPoint y: 81, endPoint x: 275, endPoint y: 46, distance: 45.6
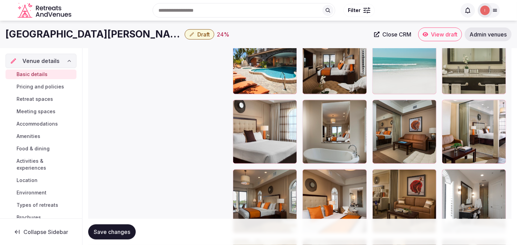
scroll to position [827, 0]
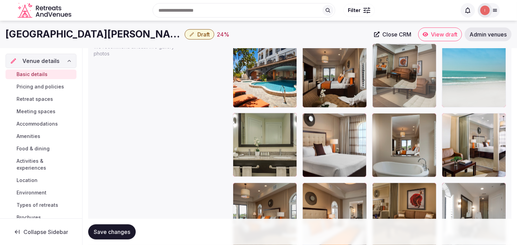
drag, startPoint x: 382, startPoint y: 117, endPoint x: 371, endPoint y: 79, distance: 39.6
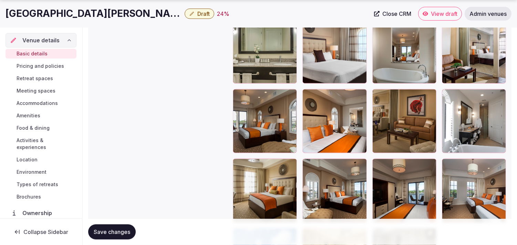
scroll to position [980, 0]
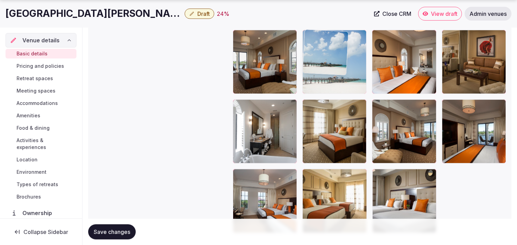
drag, startPoint x: 242, startPoint y: 172, endPoint x: 335, endPoint y: 52, distance: 151.9
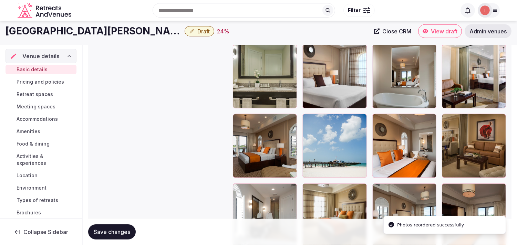
scroll to position [866, 0]
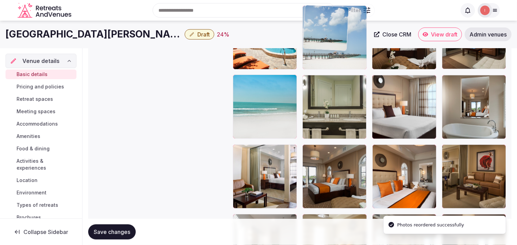
drag, startPoint x: 309, startPoint y: 150, endPoint x: 312, endPoint y: 50, distance: 100.2
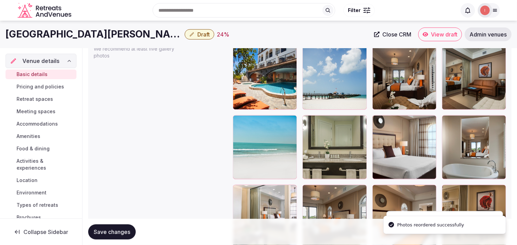
scroll to position [751, 0]
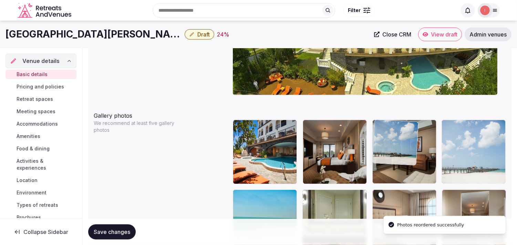
drag, startPoint x: 308, startPoint y: 122, endPoint x: 419, endPoint y: 127, distance: 111.0
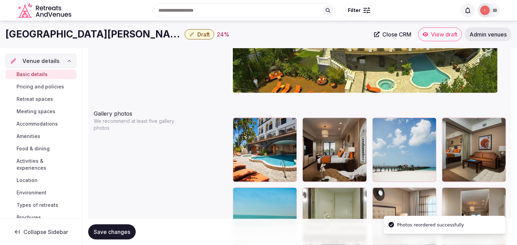
scroll to position [827, 0]
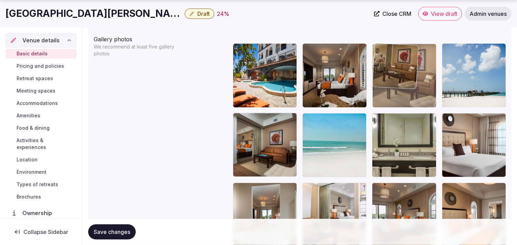
drag, startPoint x: 422, startPoint y: 135, endPoint x: 386, endPoint y: 63, distance: 80.2
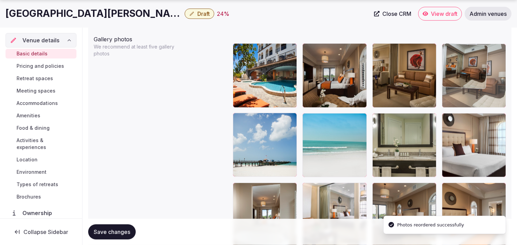
drag, startPoint x: 242, startPoint y: 121, endPoint x: 435, endPoint y: 69, distance: 200.3
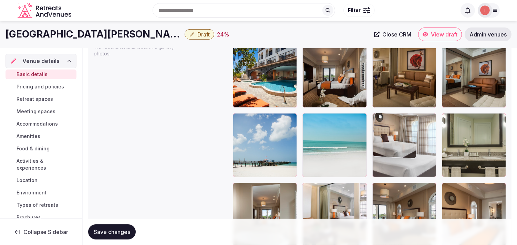
drag, startPoint x: 448, startPoint y: 114, endPoint x: 383, endPoint y: 121, distance: 64.8
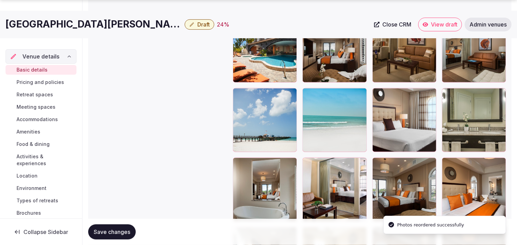
scroll to position [866, 0]
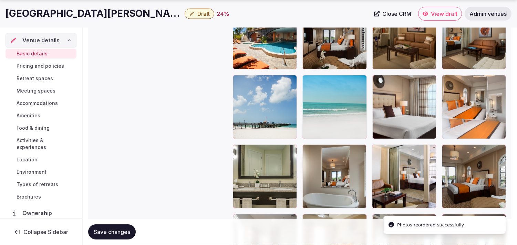
drag, startPoint x: 450, startPoint y: 145, endPoint x: 457, endPoint y: 111, distance: 34.0
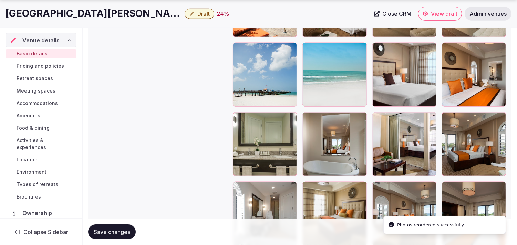
scroll to position [942, 0]
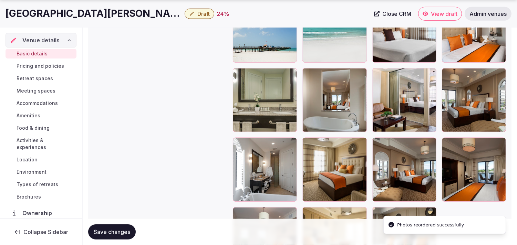
click at [107, 232] on span "Save changes" at bounding box center [112, 232] width 36 height 7
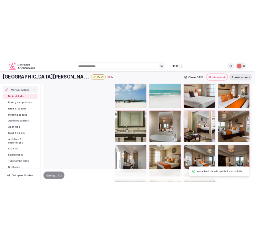
scroll to position [866, 0]
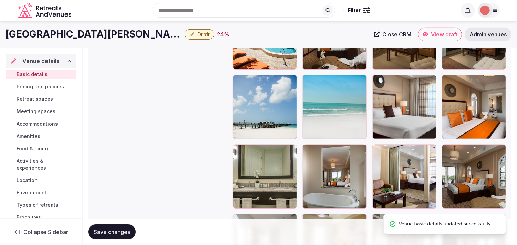
click at [197, 35] on span "Draft" at bounding box center [203, 34] width 12 height 7
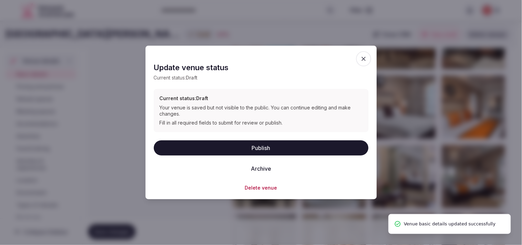
click at [260, 149] on button "Publish" at bounding box center [261, 147] width 215 height 15
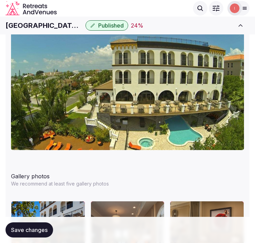
click at [23, 24] on h1 "Hotel Zamora" at bounding box center [44, 26] width 77 height 10
copy div "Hotel Zamora"
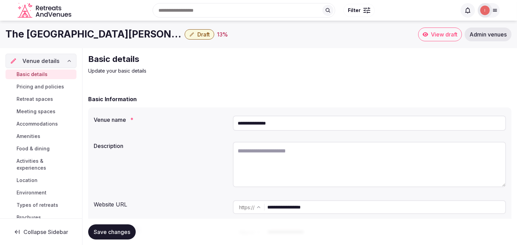
click at [197, 37] on span "Draft" at bounding box center [203, 34] width 12 height 7
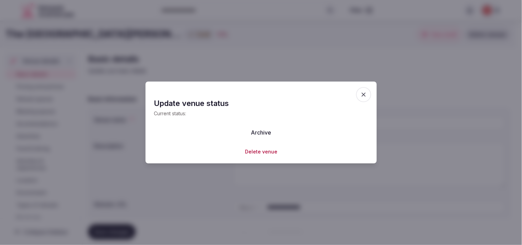
click at [260, 135] on button "Archive" at bounding box center [261, 132] width 31 height 15
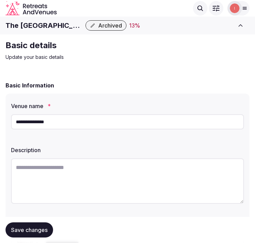
click at [52, 22] on h1 "The [GEOGRAPHIC_DATA][PERSON_NAME]" at bounding box center [44, 26] width 77 height 10
copy div "The [GEOGRAPHIC_DATA][PERSON_NAME]"
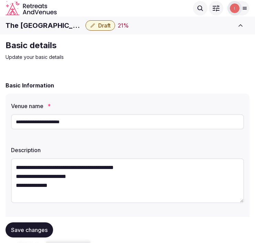
click at [50, 118] on input "**********" at bounding box center [127, 121] width 233 height 15
drag, startPoint x: 58, startPoint y: 121, endPoint x: 61, endPoint y: 119, distance: 3.7
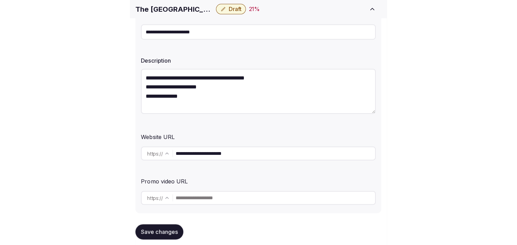
scroll to position [115, 0]
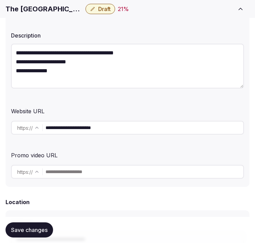
click at [95, 128] on input "**********" at bounding box center [144, 128] width 198 height 14
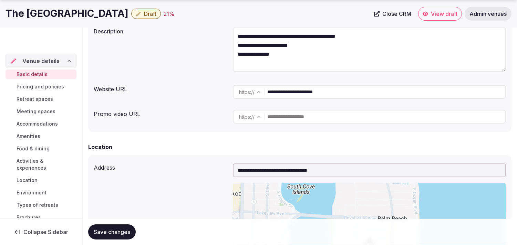
click at [254, 9] on link "Close CRM" at bounding box center [392, 14] width 45 height 14
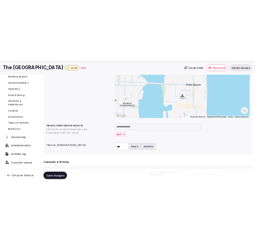
scroll to position [344, 0]
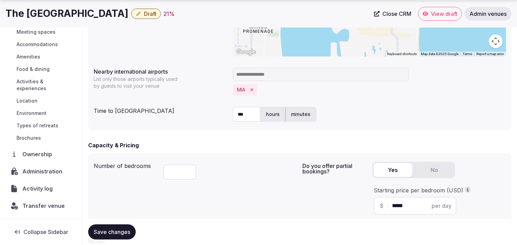
click at [35, 202] on span "Transfer venue" at bounding box center [43, 206] width 42 height 8
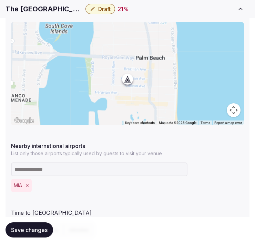
click at [38, 8] on h1 "The [GEOGRAPHIC_DATA]" at bounding box center [44, 9] width 77 height 10
copy div "The [GEOGRAPHIC_DATA]"
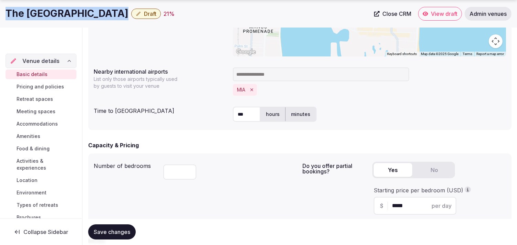
click at [254, 15] on span "Close CRM" at bounding box center [396, 13] width 29 height 7
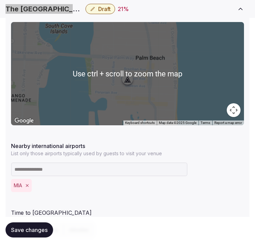
scroll to position [421, 0]
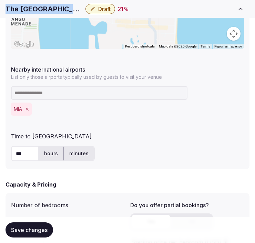
click at [108, 8] on span "Draft" at bounding box center [104, 9] width 12 height 7
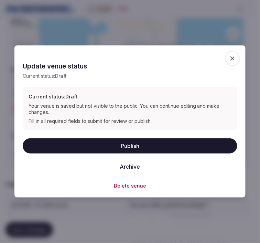
click at [140, 143] on button "Publish" at bounding box center [130, 145] width 215 height 15
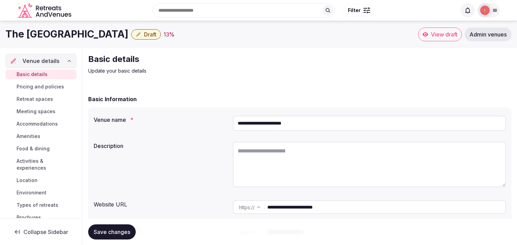
click at [137, 32] on button "Draft" at bounding box center [146, 34] width 30 height 10
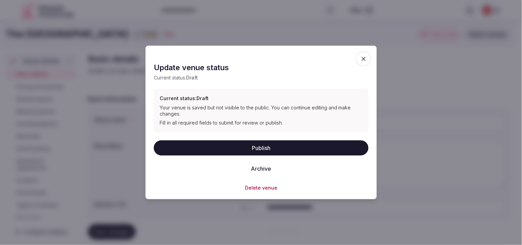
click at [266, 167] on button "Archive" at bounding box center [261, 168] width 31 height 15
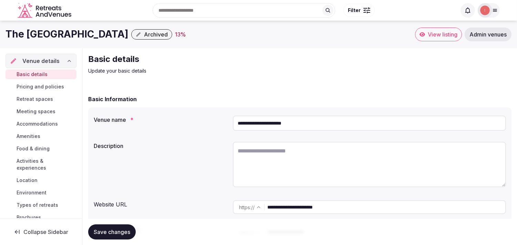
click at [62, 36] on h1 "The Brazilian Court Hotel" at bounding box center [67, 34] width 123 height 13
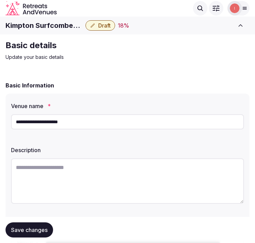
click at [30, 28] on h1 "Kimpton Surfcomber Hotel" at bounding box center [44, 26] width 77 height 10
click at [30, 29] on h1 "Kimpton Surfcomber Hotel" at bounding box center [44, 26] width 77 height 10
copy div "Kimpton Surfcomber Hotel"
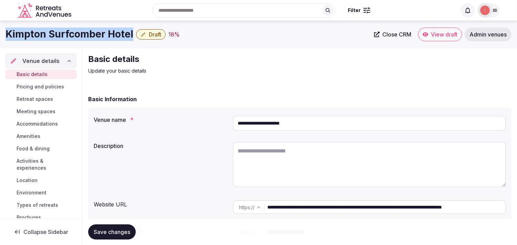
click at [254, 38] on link "Close CRM" at bounding box center [392, 35] width 45 height 14
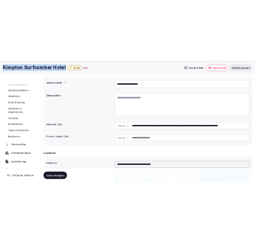
scroll to position [59, 0]
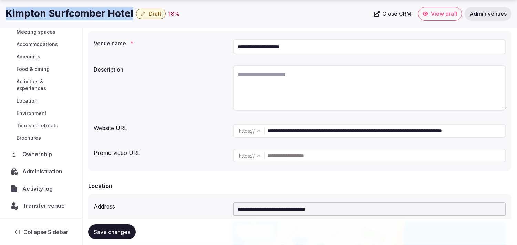
click at [35, 207] on span "Transfer venue" at bounding box center [43, 206] width 42 height 8
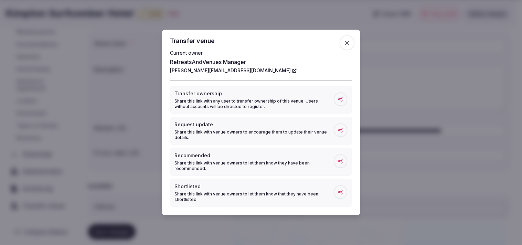
drag, startPoint x: 191, startPoint y: 66, endPoint x: 178, endPoint y: 72, distance: 14.3
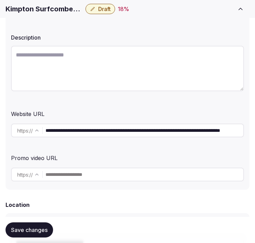
scroll to position [153, 0]
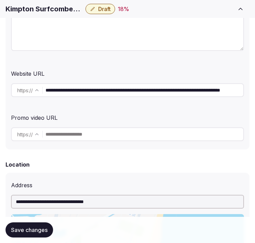
click at [111, 90] on input "**********" at bounding box center [144, 90] width 198 height 14
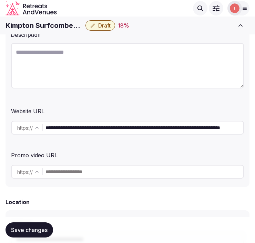
scroll to position [115, 0]
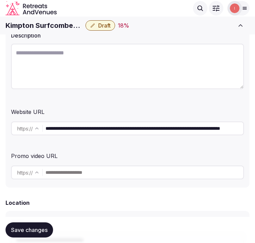
click at [116, 63] on textarea at bounding box center [127, 66] width 233 height 45
paste textarea "**********"
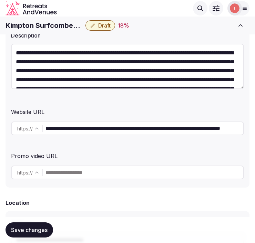
click at [111, 55] on textarea "**********" at bounding box center [127, 66] width 233 height 45
paste textarea "**********"
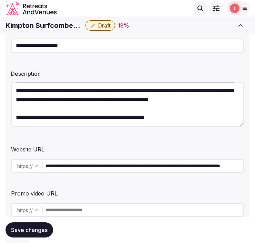
scroll to position [125, 0]
click at [132, 96] on textarea at bounding box center [127, 104] width 233 height 45
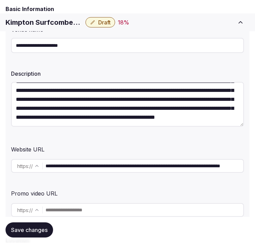
scroll to position [115, 0]
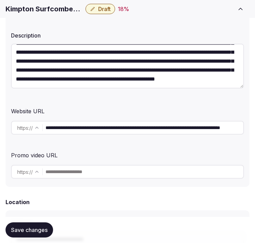
type textarea "**********"
click at [32, 233] on span "Save changes" at bounding box center [29, 230] width 36 height 7
click at [98, 10] on span "Draft" at bounding box center [104, 9] width 12 height 7
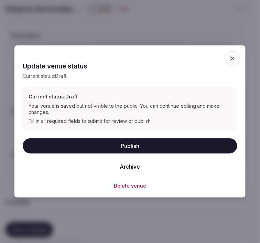
click at [134, 142] on button "Publish" at bounding box center [130, 145] width 215 height 15
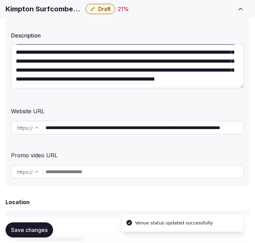
click at [68, 9] on h1 "Kimpton Surfcomber Hotel" at bounding box center [44, 9] width 77 height 10
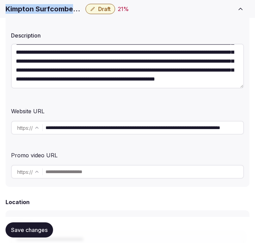
copy div "Kimpton Surfcomber Hotel"
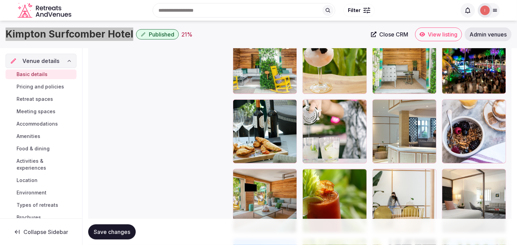
scroll to position [806, 0]
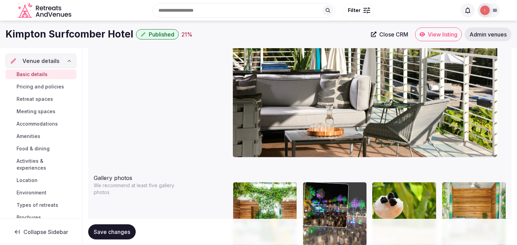
drag, startPoint x: 412, startPoint y: 112, endPoint x: 405, endPoint y: 127, distance: 16.6
click at [254, 93] on body "**********" at bounding box center [258, 221] width 517 height 1821
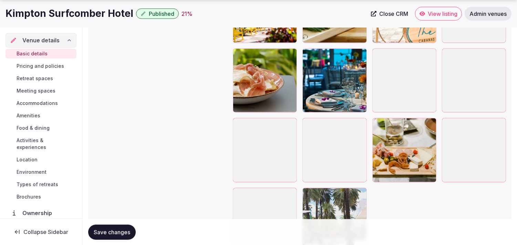
scroll to position [1576, 0]
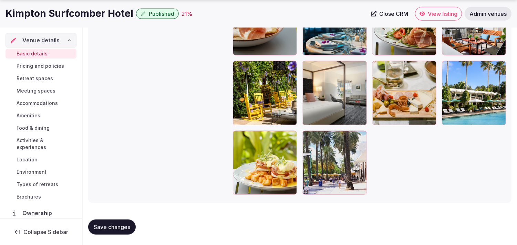
click at [254, 70] on div at bounding box center [499, 68] width 8 height 9
click at [254, 66] on icon "button" at bounding box center [499, 68] width 6 height 6
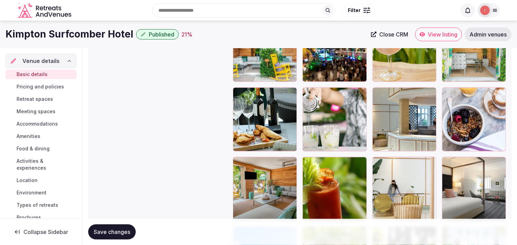
scroll to position [849, 0]
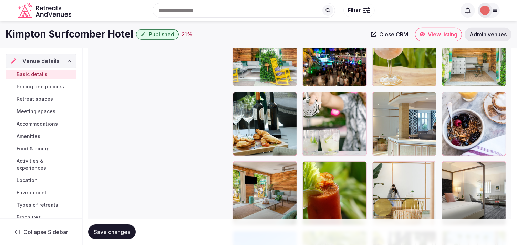
drag, startPoint x: 448, startPoint y: 167, endPoint x: 332, endPoint y: 66, distance: 153.5
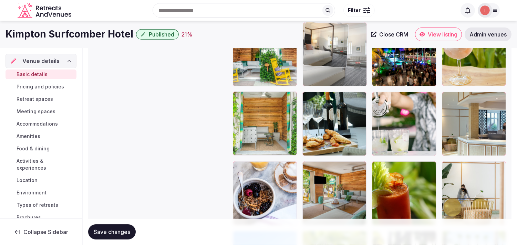
drag, startPoint x: 448, startPoint y: 166, endPoint x: 327, endPoint y: 69, distance: 154.3
click at [254, 63] on body "**********" at bounding box center [258, 61] width 517 height 1821
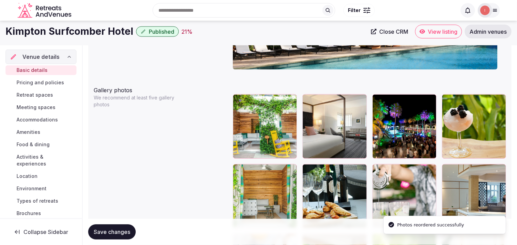
scroll to position [772, 0]
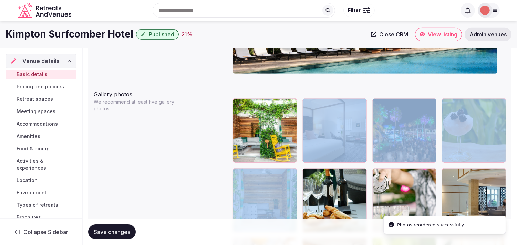
drag, startPoint x: 231, startPoint y: 177, endPoint x: 240, endPoint y: 140, distance: 38.0
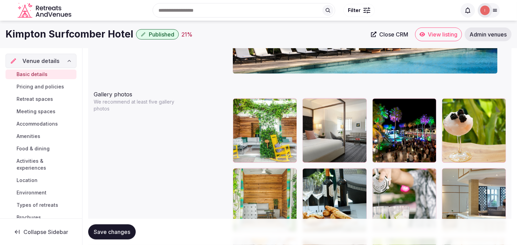
click at [240, 171] on icon at bounding box center [238, 174] width 8 height 8
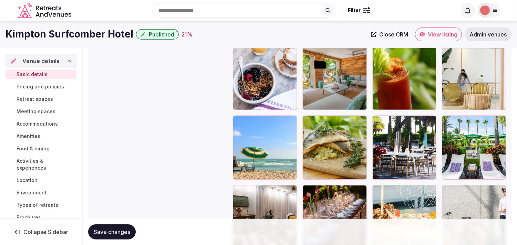
scroll to position [963, 0]
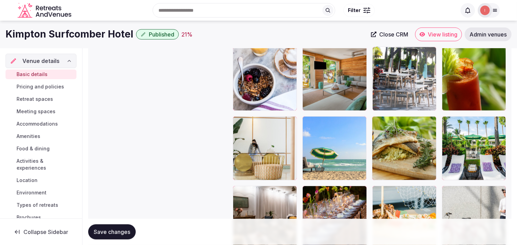
drag, startPoint x: 380, startPoint y: 123, endPoint x: 387, endPoint y: 51, distance: 73.0
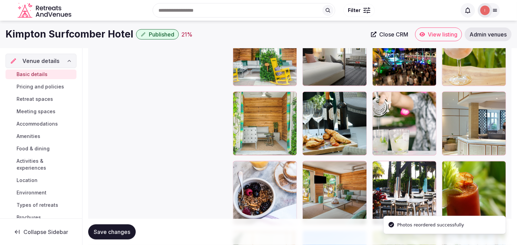
scroll to position [849, 0]
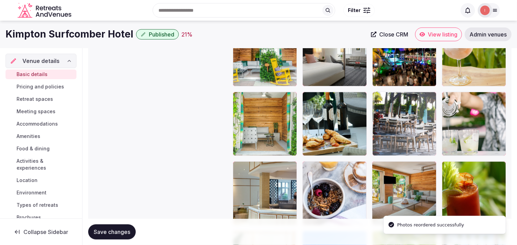
drag, startPoint x: 394, startPoint y: 124, endPoint x: 393, endPoint y: 74, distance: 50.6
click at [254, 74] on body "**********" at bounding box center [258, 61] width 517 height 1821
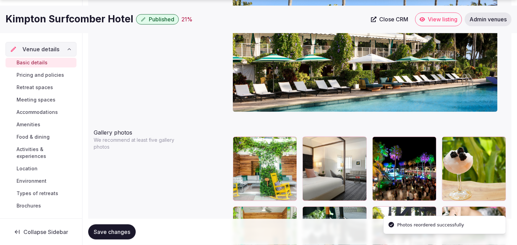
scroll to position [811, 0]
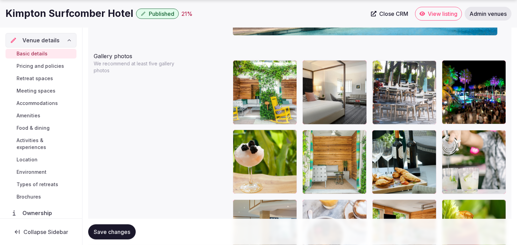
drag, startPoint x: 374, startPoint y: 135, endPoint x: 375, endPoint y: 84, distance: 50.3
click at [254, 84] on body "**********" at bounding box center [258, 99] width 517 height 1821
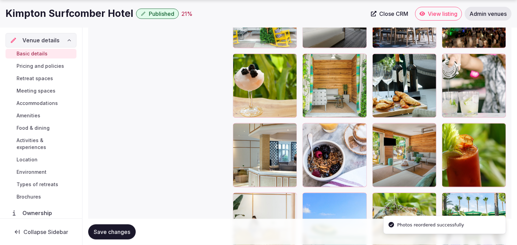
scroll to position [925, 0]
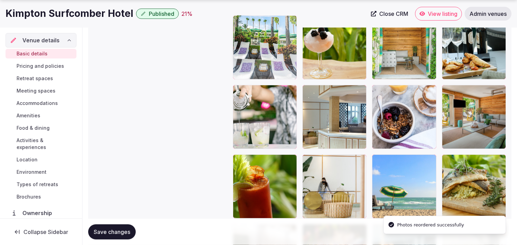
drag, startPoint x: 371, startPoint y: 109, endPoint x: 245, endPoint y: 50, distance: 139.7
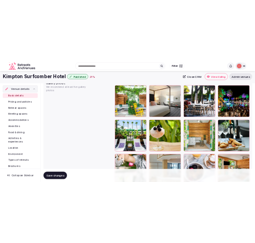
scroll to position [811, 0]
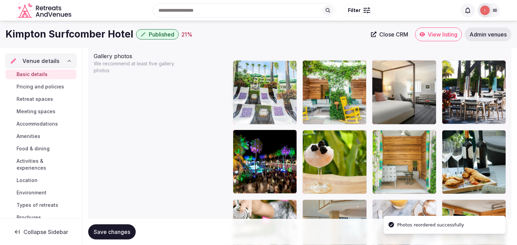
drag, startPoint x: 241, startPoint y: 138, endPoint x: 243, endPoint y: 90, distance: 47.9
click at [243, 90] on body "**********" at bounding box center [258, 99] width 517 height 1821
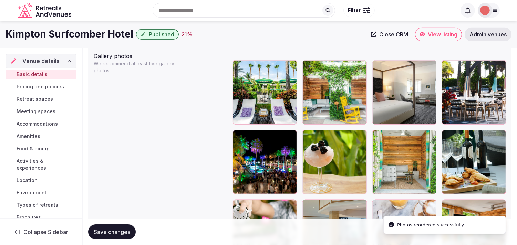
click at [101, 231] on span "Save changes" at bounding box center [112, 232] width 36 height 7
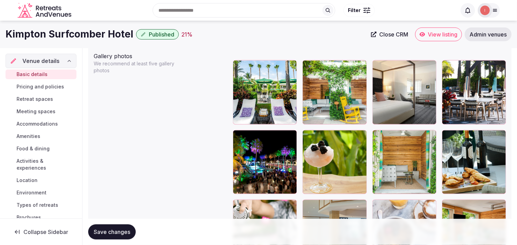
click at [105, 229] on span "Save changes" at bounding box center [112, 232] width 36 height 7
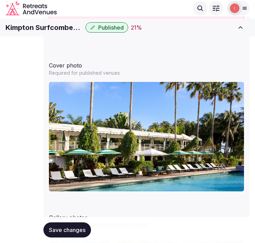
scroll to position [116, 0]
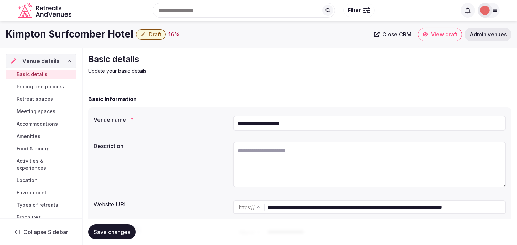
click at [386, 36] on span "Close CRM" at bounding box center [396, 34] width 29 height 7
click at [143, 35] on icon "button" at bounding box center [143, 35] width 6 height 6
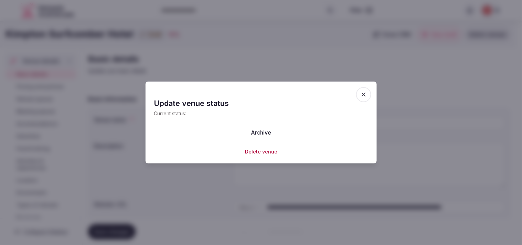
click at [274, 130] on button "Archive" at bounding box center [261, 132] width 31 height 15
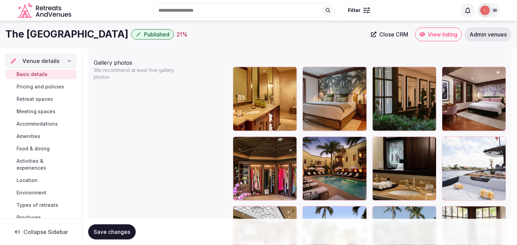
scroll to position [803, 0]
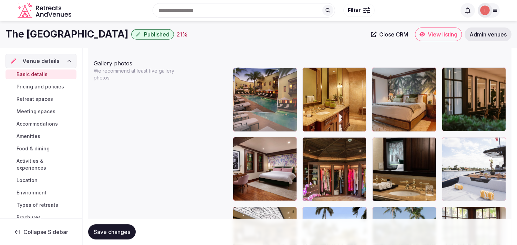
drag, startPoint x: 263, startPoint y: 104, endPoint x: 260, endPoint y: 99, distance: 5.9
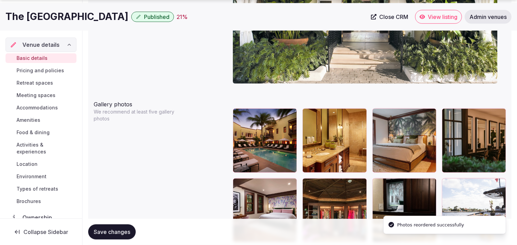
scroll to position [765, 0]
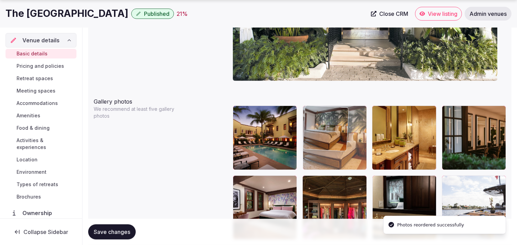
drag, startPoint x: 374, startPoint y: 116, endPoint x: 336, endPoint y: 118, distance: 38.6
click at [254, 118] on body "**********" at bounding box center [258, 6] width 517 height 1543
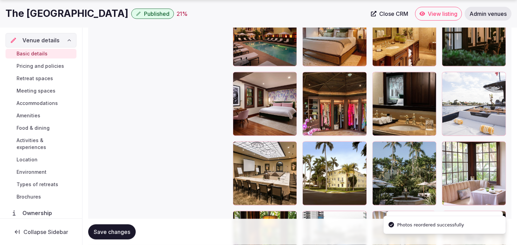
scroll to position [880, 0]
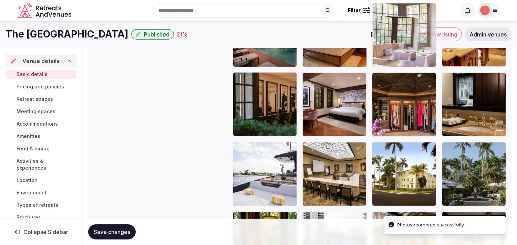
drag, startPoint x: 449, startPoint y: 139, endPoint x: 387, endPoint y: 37, distance: 119.2
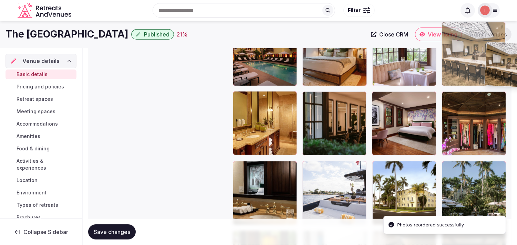
scroll to position [845, 0]
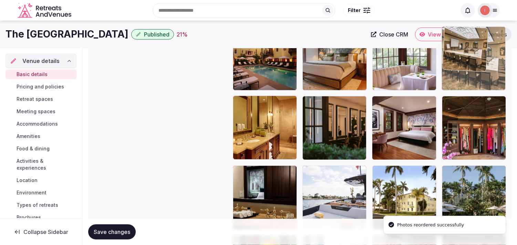
drag, startPoint x: 309, startPoint y: 158, endPoint x: 492, endPoint y: 46, distance: 213.9
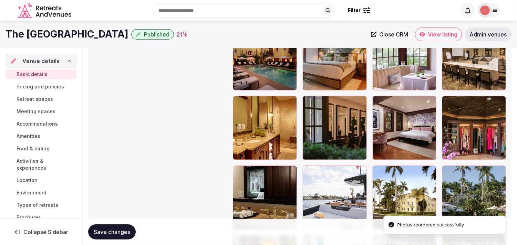
click at [123, 228] on button "Save changes" at bounding box center [112, 232] width 48 height 15
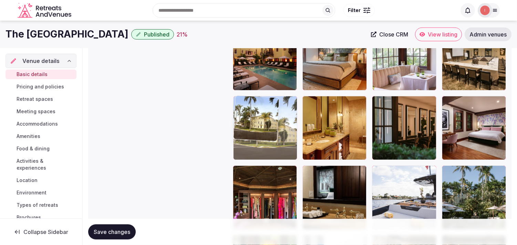
drag, startPoint x: 377, startPoint y: 171, endPoint x: 267, endPoint y: 120, distance: 121.7
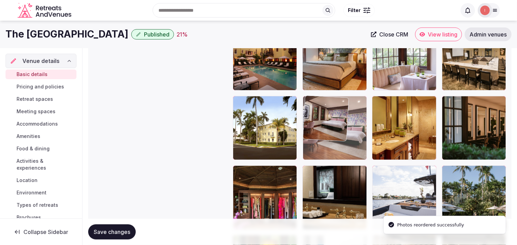
drag, startPoint x: 370, startPoint y: 103, endPoint x: 332, endPoint y: 113, distance: 39.3
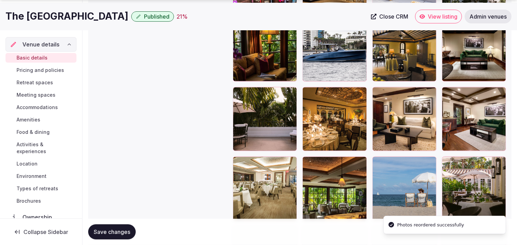
scroll to position [1074, 0]
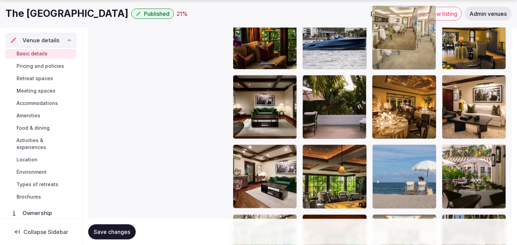
drag, startPoint x: 236, startPoint y: 153, endPoint x: 387, endPoint y: 49, distance: 182.5
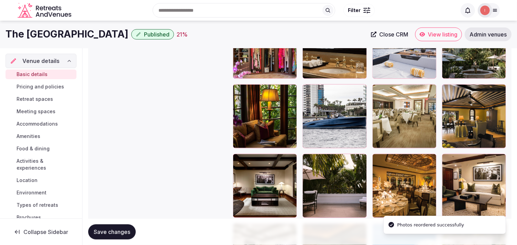
scroll to position [959, 0]
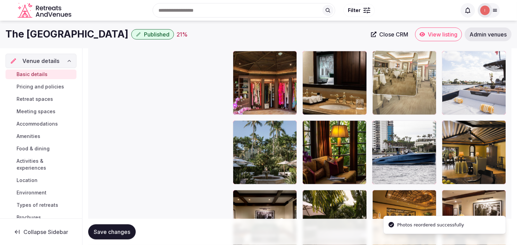
drag, startPoint x: 375, startPoint y: 127, endPoint x: 386, endPoint y: 74, distance: 54.3
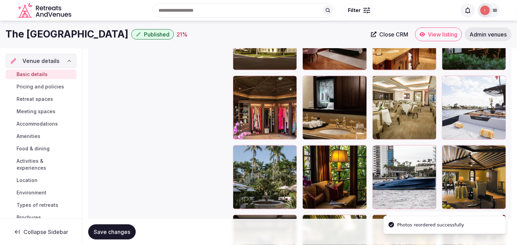
scroll to position [921, 0]
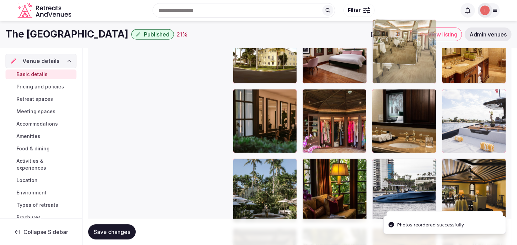
drag, startPoint x: 384, startPoint y: 93, endPoint x: 382, endPoint y: 56, distance: 37.2
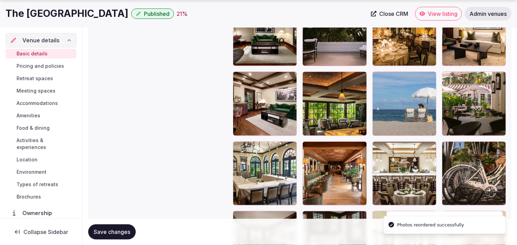
scroll to position [1189, 0]
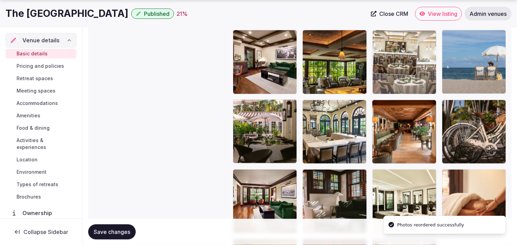
drag, startPoint x: 393, startPoint y: 66, endPoint x: 395, endPoint y: 57, distance: 9.3
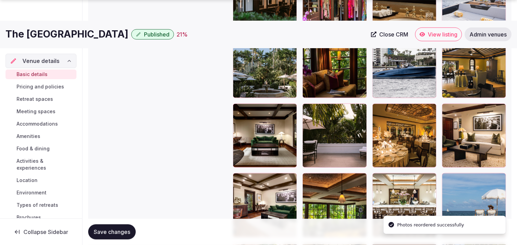
scroll to position [1074, 0]
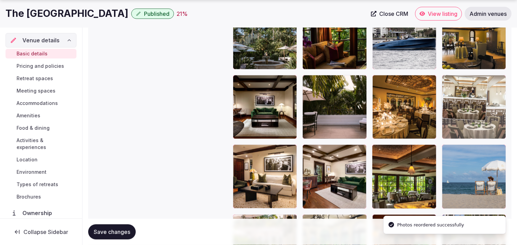
click at [254, 57] on div at bounding box center [369, 107] width 273 height 621
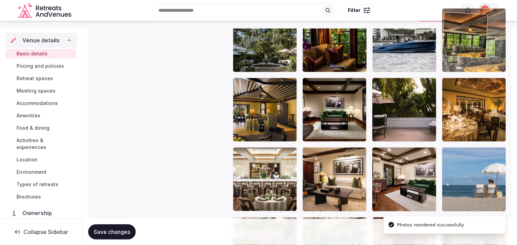
drag, startPoint x: 377, startPoint y: 152, endPoint x: 457, endPoint y: 45, distance: 133.6
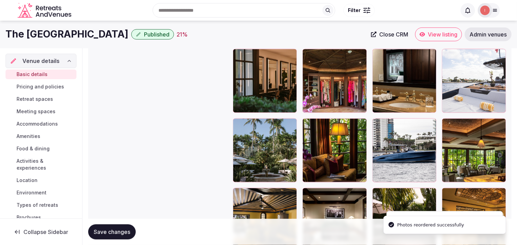
scroll to position [952, 0]
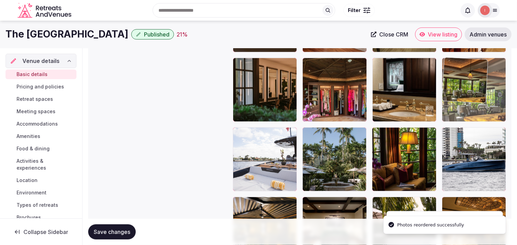
drag, startPoint x: 446, startPoint y: 136, endPoint x: 465, endPoint y: 87, distance: 52.4
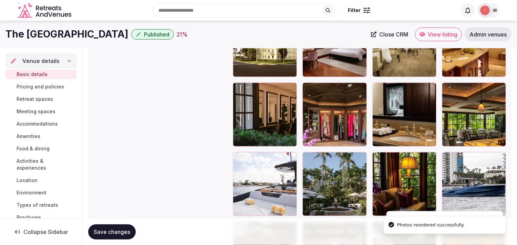
scroll to position [914, 0]
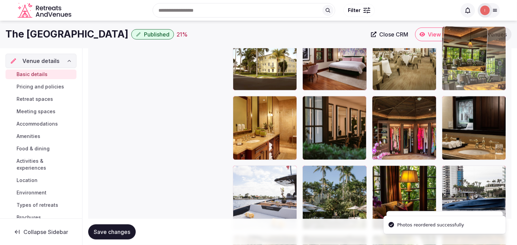
drag, startPoint x: 449, startPoint y: 101, endPoint x: 452, endPoint y: 65, distance: 36.3
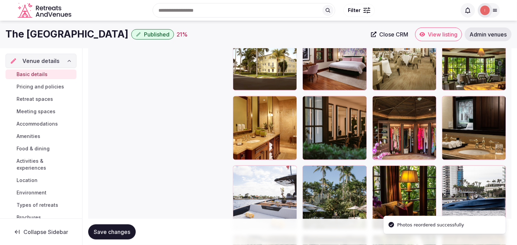
scroll to position [838, 0]
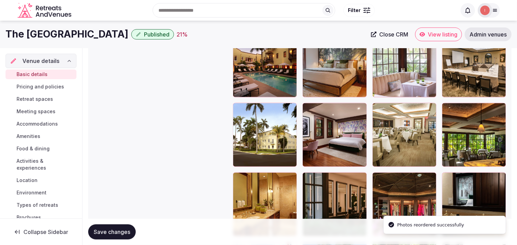
click at [132, 233] on button "Save changes" at bounding box center [112, 232] width 48 height 15
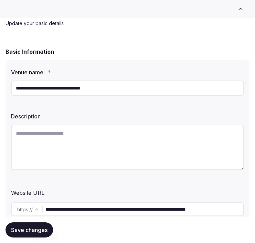
scroll to position [76, 0]
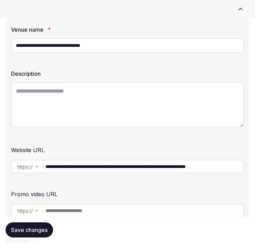
click at [69, 50] on input "**********" at bounding box center [127, 45] width 233 height 15
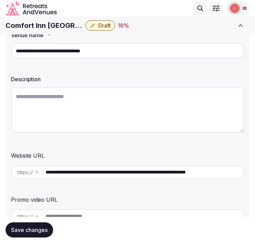
scroll to position [38, 0]
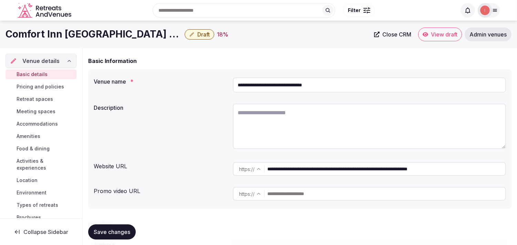
click at [254, 31] on span "Close CRM" at bounding box center [396, 34] width 29 height 7
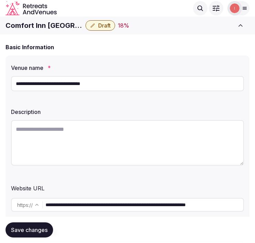
click at [81, 77] on input "**********" at bounding box center [127, 83] width 233 height 15
click at [90, 198] on input "**********" at bounding box center [144, 205] width 198 height 14
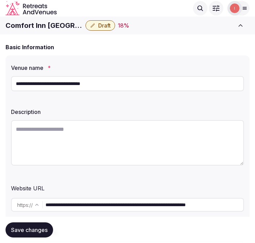
click at [90, 198] on input "**********" at bounding box center [144, 205] width 198 height 14
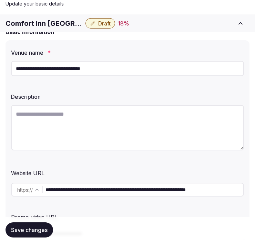
scroll to position [76, 0]
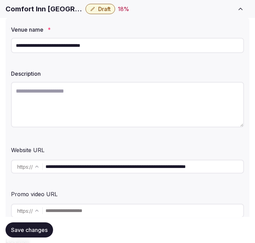
click at [57, 87] on textarea at bounding box center [127, 104] width 233 height 45
paste textarea "**********"
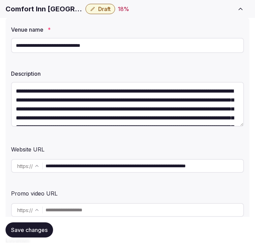
scroll to position [39, 0]
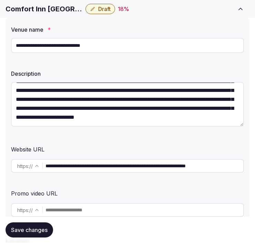
type textarea "**********"
click at [43, 228] on span "Save changes" at bounding box center [29, 230] width 36 height 7
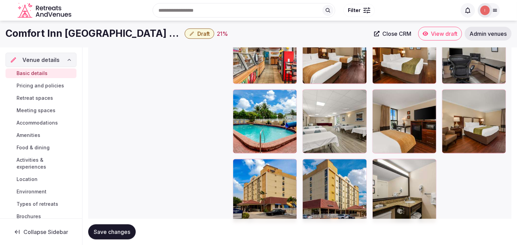
scroll to position [1151, 0]
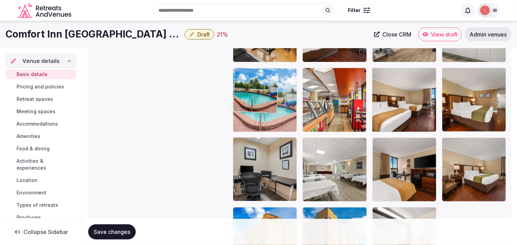
drag, startPoint x: 242, startPoint y: 139, endPoint x: 261, endPoint y: 67, distance: 74.4
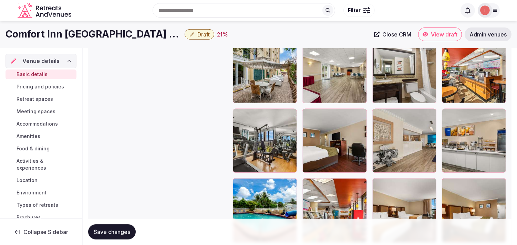
scroll to position [1036, 0]
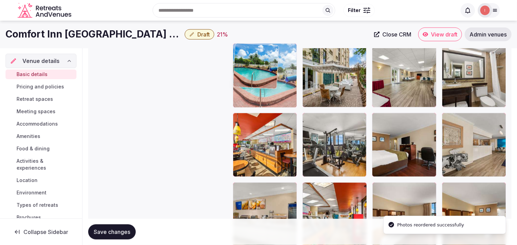
drag, startPoint x: 240, startPoint y: 188, endPoint x: 256, endPoint y: 77, distance: 112.7
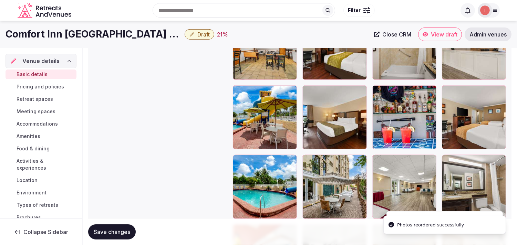
scroll to position [921, 0]
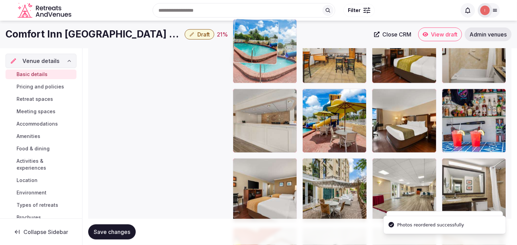
drag, startPoint x: 238, startPoint y: 161, endPoint x: 252, endPoint y: 47, distance: 114.8
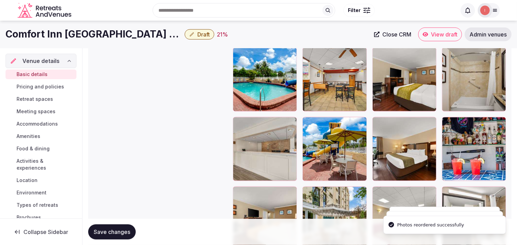
scroll to position [807, 0]
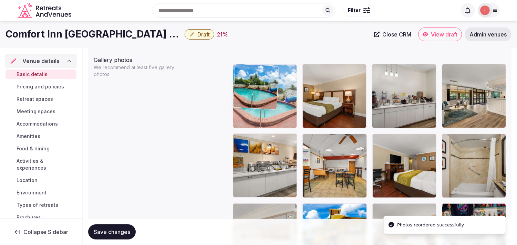
drag, startPoint x: 239, startPoint y: 142, endPoint x: 250, endPoint y: 94, distance: 48.9
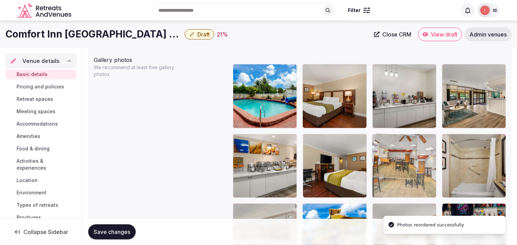
drag, startPoint x: 373, startPoint y: 125, endPoint x: 319, endPoint y: 137, distance: 55.3
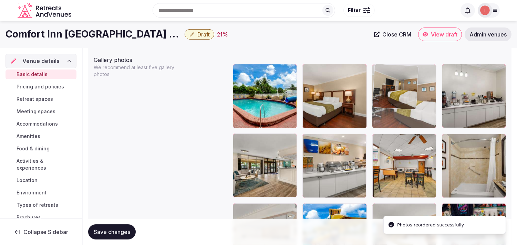
drag, startPoint x: 309, startPoint y: 141, endPoint x: 390, endPoint y: 83, distance: 99.9
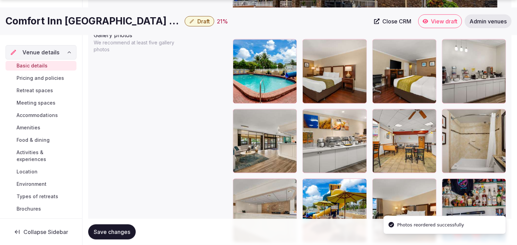
scroll to position [845, 0]
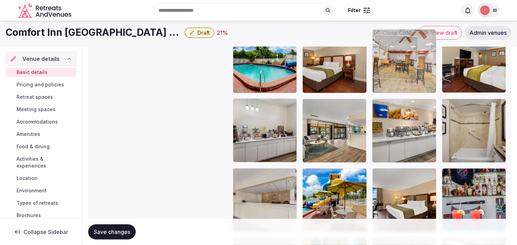
drag, startPoint x: 378, startPoint y: 99, endPoint x: 382, endPoint y: 41, distance: 57.7
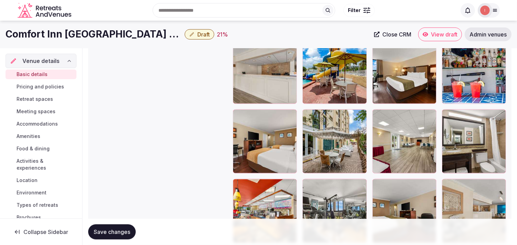
scroll to position [960, 0]
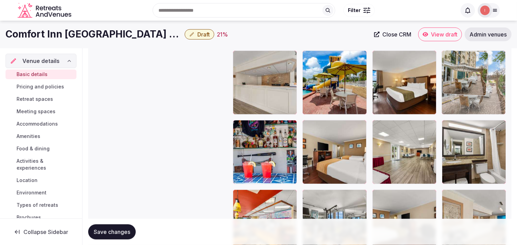
drag, startPoint x: 310, startPoint y: 133, endPoint x: 436, endPoint y: 88, distance: 133.3
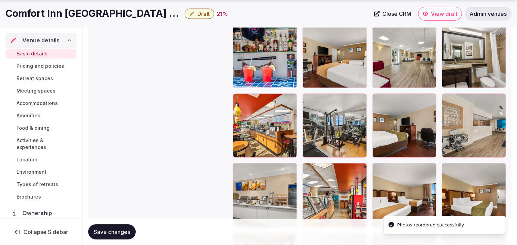
scroll to position [1075, 0]
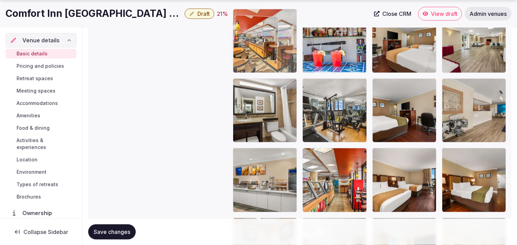
drag, startPoint x: 241, startPoint y: 79, endPoint x: 245, endPoint y: 39, distance: 40.5
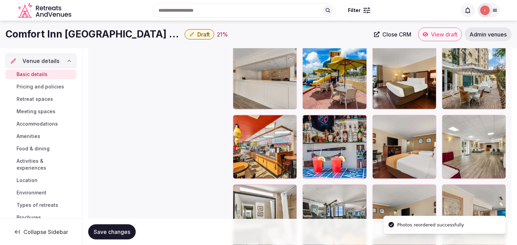
scroll to position [950, 0]
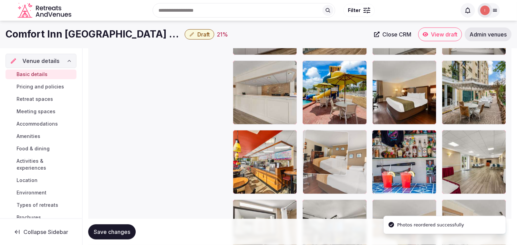
drag, startPoint x: 348, startPoint y: 135, endPoint x: 336, endPoint y: 136, distance: 12.1
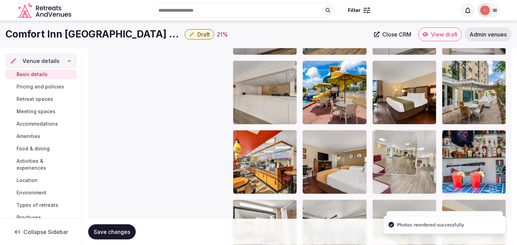
drag, startPoint x: 447, startPoint y: 133, endPoint x: 394, endPoint y: 134, distance: 53.4
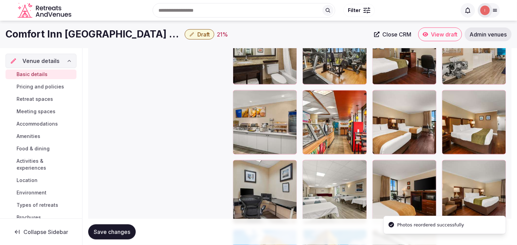
scroll to position [1113, 0]
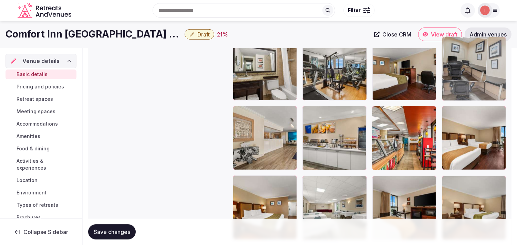
drag, startPoint x: 238, startPoint y: 184, endPoint x: 450, endPoint y: 67, distance: 242.4
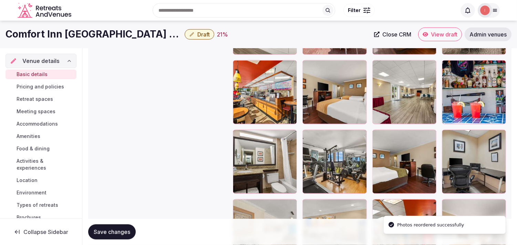
scroll to position [998, 0]
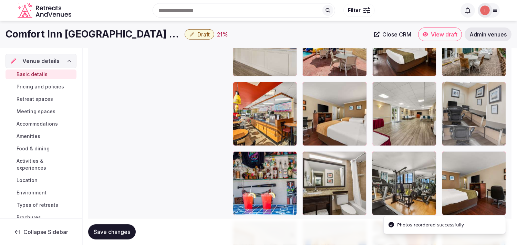
drag, startPoint x: 449, startPoint y: 155, endPoint x: 473, endPoint y: 75, distance: 83.4
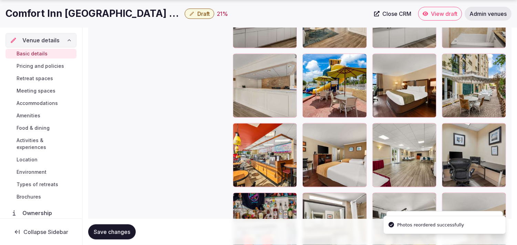
scroll to position [960, 0]
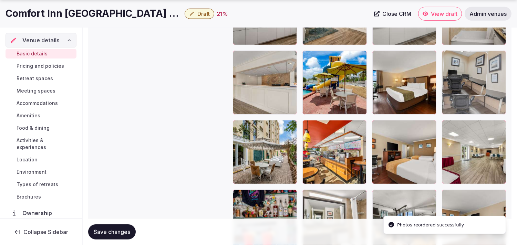
drag, startPoint x: 456, startPoint y: 77, endPoint x: 456, endPoint y: 71, distance: 5.5
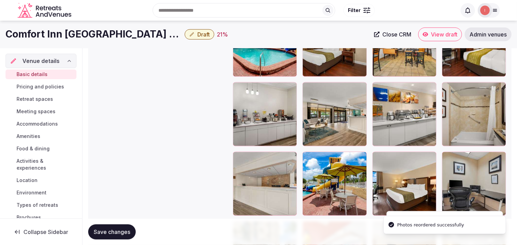
scroll to position [845, 0]
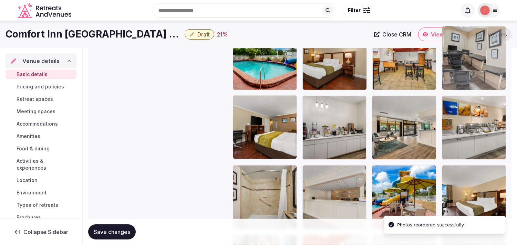
drag, startPoint x: 449, startPoint y: 172, endPoint x: 460, endPoint y: 63, distance: 109.4
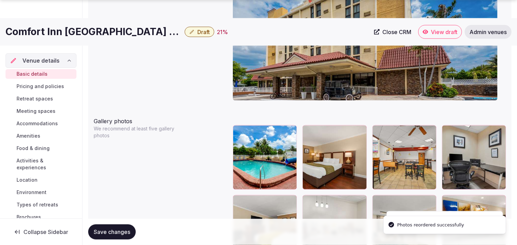
scroll to position [769, 0]
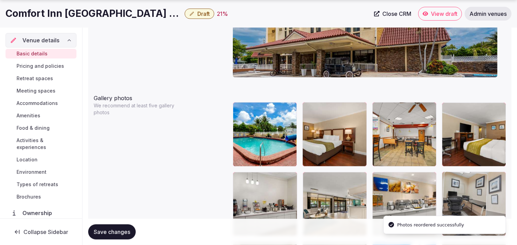
drag, startPoint x: 450, startPoint y: 107, endPoint x: 450, endPoint y: 156, distance: 48.9
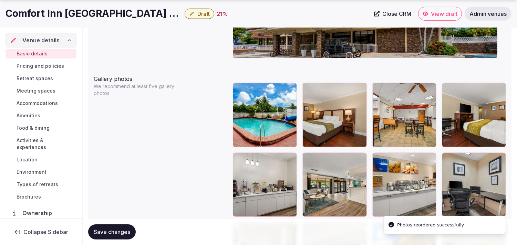
scroll to position [807, 0]
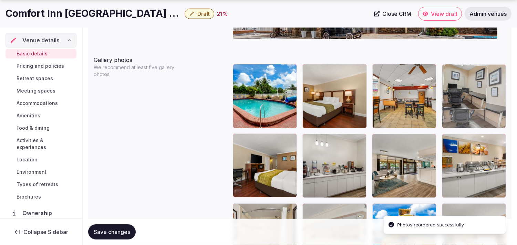
drag, startPoint x: 449, startPoint y: 138, endPoint x: 442, endPoint y: 99, distance: 40.0
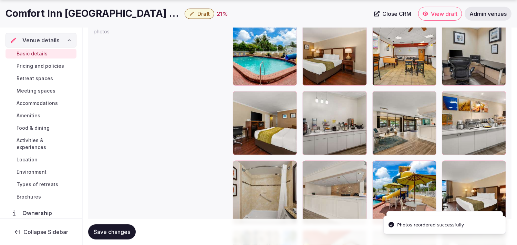
scroll to position [883, 0]
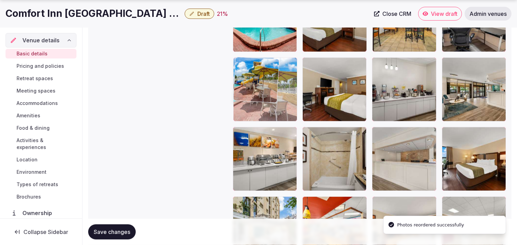
drag, startPoint x: 374, startPoint y: 132, endPoint x: 259, endPoint y: 85, distance: 123.9
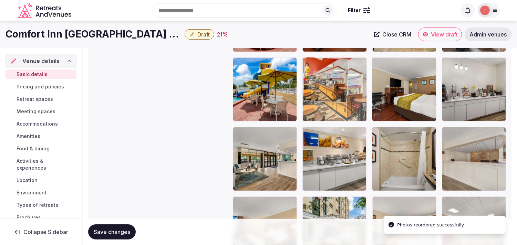
drag, startPoint x: 307, startPoint y: 201, endPoint x: 314, endPoint y: 92, distance: 109.0
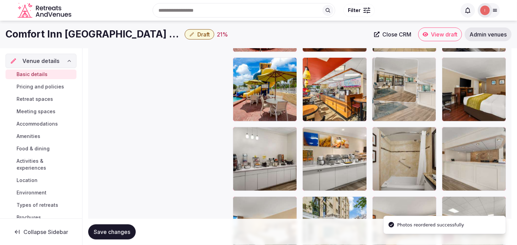
drag, startPoint x: 350, startPoint y: 112, endPoint x: 422, endPoint y: 82, distance: 78.2
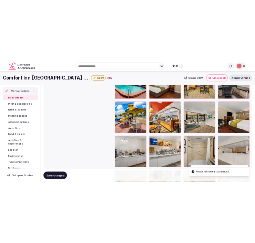
scroll to position [845, 0]
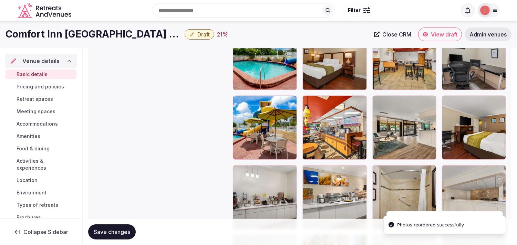
click at [111, 229] on span "Save changes" at bounding box center [112, 232] width 36 height 7
click at [198, 33] on span "Draft" at bounding box center [203, 34] width 12 height 7
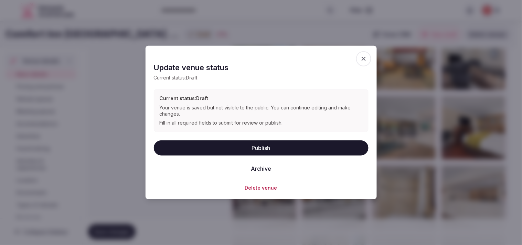
click at [254, 149] on button "Publish" at bounding box center [261, 147] width 215 height 15
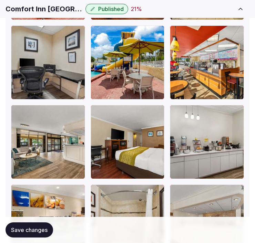
scroll to position [1189, 0]
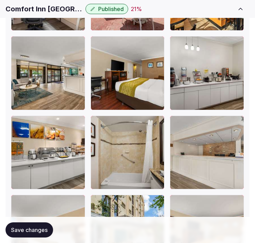
click at [42, 231] on span "Save changes" at bounding box center [29, 230] width 36 height 7
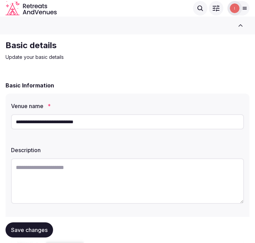
click at [61, 123] on input "**********" at bounding box center [127, 121] width 233 height 15
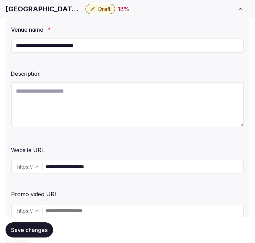
scroll to position [191, 0]
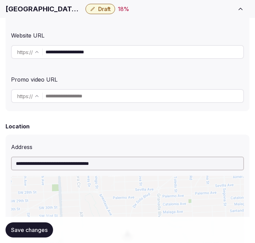
click at [67, 54] on input "**********" at bounding box center [144, 52] width 198 height 14
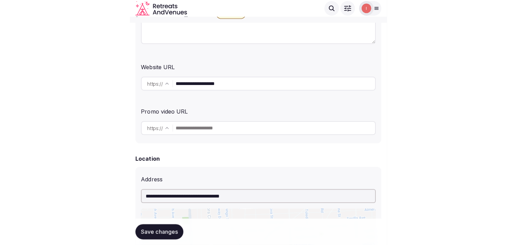
scroll to position [115, 0]
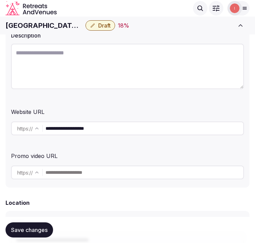
click at [41, 26] on h1 "Biltmore Hotel Miami Coral Gables" at bounding box center [44, 26] width 77 height 10
copy div "Biltmore Hotel Miami Coral Gables"
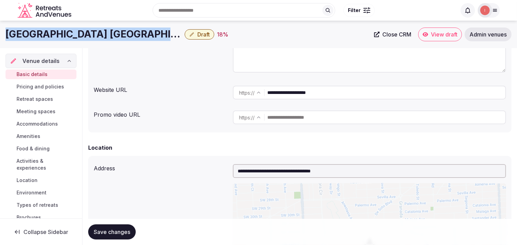
click at [260, 32] on span "Close CRM" at bounding box center [396, 34] width 29 height 7
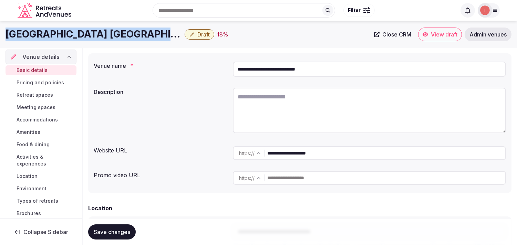
scroll to position [0, 0]
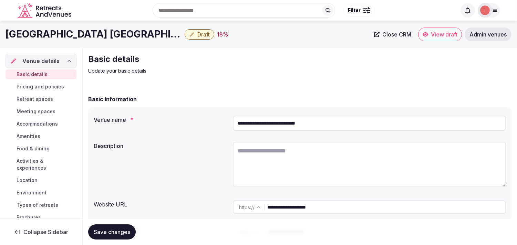
click at [260, 153] on textarea at bounding box center [369, 164] width 273 height 45
paste textarea "**********"
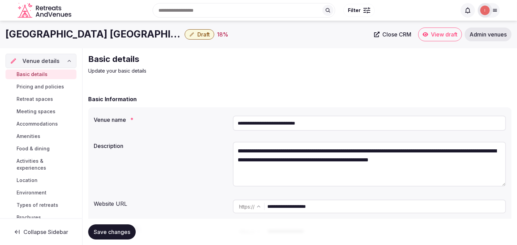
type textarea "**********"
drag, startPoint x: 100, startPoint y: 229, endPoint x: 103, endPoint y: 227, distance: 3.8
click at [102, 228] on button "Save changes" at bounding box center [112, 232] width 48 height 15
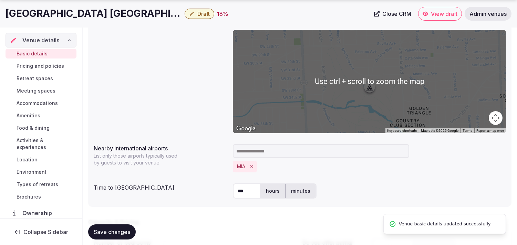
scroll to position [421, 0]
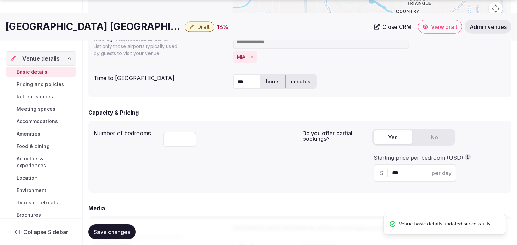
drag, startPoint x: 281, startPoint y: 154, endPoint x: 295, endPoint y: 153, distance: 14.5
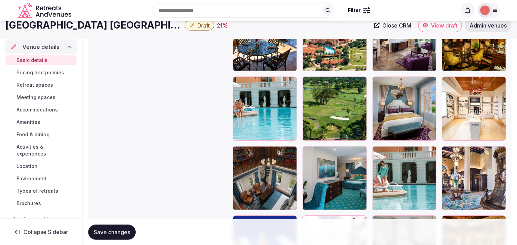
scroll to position [1568, 0]
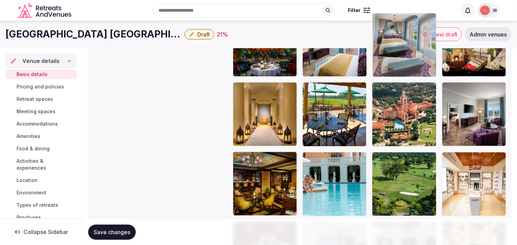
drag, startPoint x: 377, startPoint y: 144, endPoint x: 364, endPoint y: 38, distance: 106.1
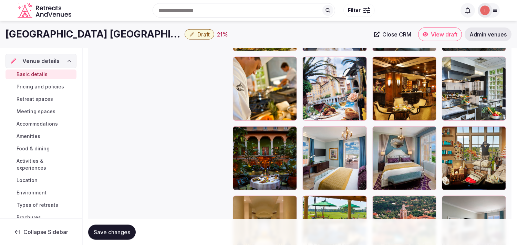
scroll to position [1439, 0]
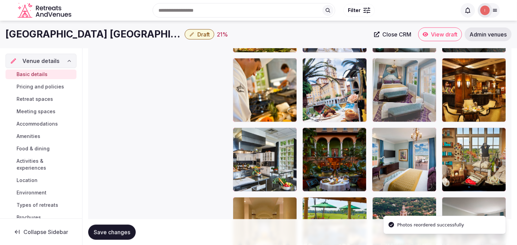
drag, startPoint x: 379, startPoint y: 135, endPoint x: 382, endPoint y: 51, distance: 83.7
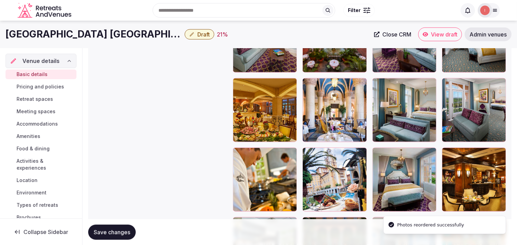
scroll to position [1324, 0]
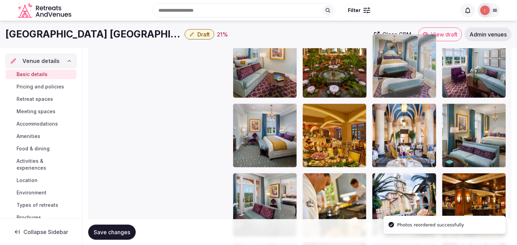
drag, startPoint x: 374, startPoint y: 177, endPoint x: 381, endPoint y: 60, distance: 116.9
click at [260, 60] on body "**********" at bounding box center [258, 4] width 517 height 2657
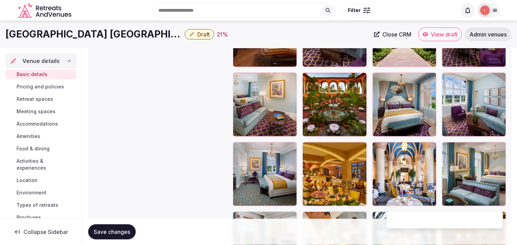
scroll to position [1248, 0]
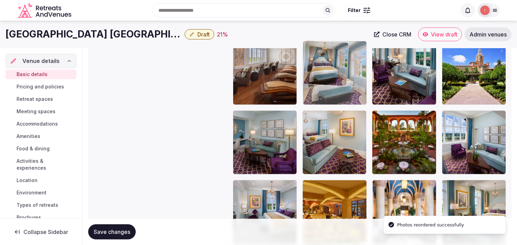
drag, startPoint x: 380, startPoint y: 114, endPoint x: 324, endPoint y: 59, distance: 78.2
click at [260, 59] on body "**********" at bounding box center [258, 80] width 517 height 2657
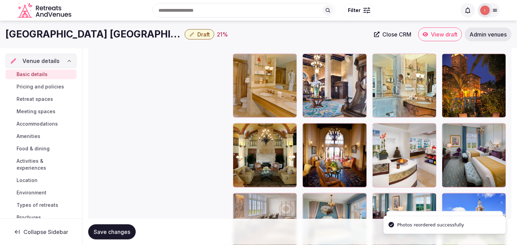
scroll to position [1095, 0]
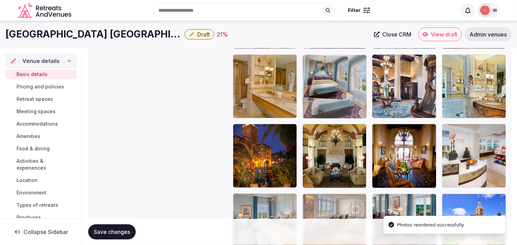
drag, startPoint x: 310, startPoint y: 195, endPoint x: 333, endPoint y: 88, distance: 110.0
click at [260, 88] on body "**********" at bounding box center [258, 233] width 517 height 2657
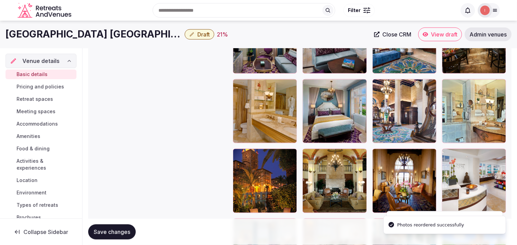
scroll to position [980, 0]
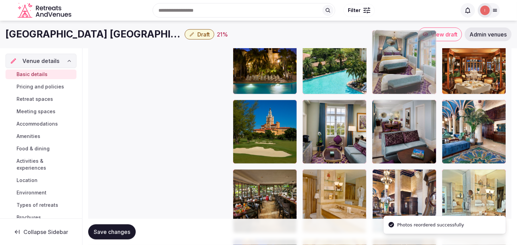
drag, startPoint x: 310, startPoint y: 173, endPoint x: 398, endPoint y: 64, distance: 140.3
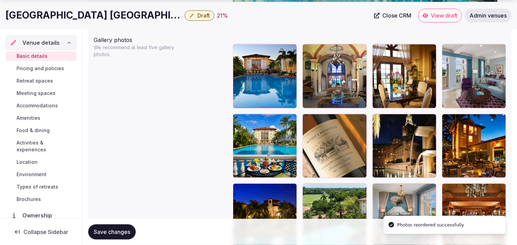
scroll to position [827, 0]
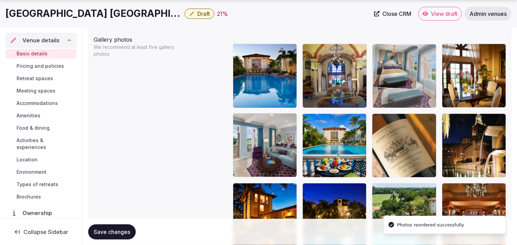
drag, startPoint x: 387, startPoint y: 86, endPoint x: 390, endPoint y: 64, distance: 22.6
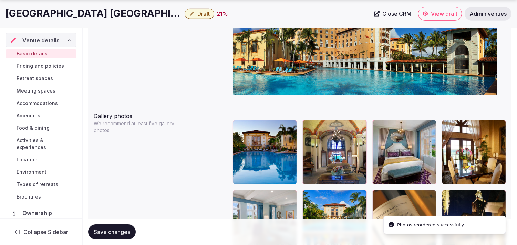
scroll to position [789, 0]
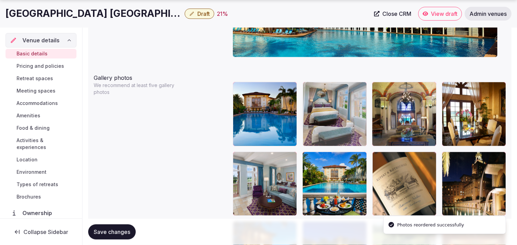
drag, startPoint x: 378, startPoint y: 87, endPoint x: 373, endPoint y: 92, distance: 6.8
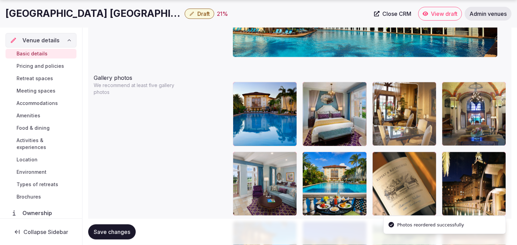
drag, startPoint x: 446, startPoint y: 88, endPoint x: 393, endPoint y: 88, distance: 52.3
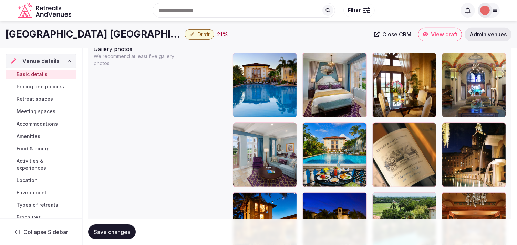
scroll to position [804, 0]
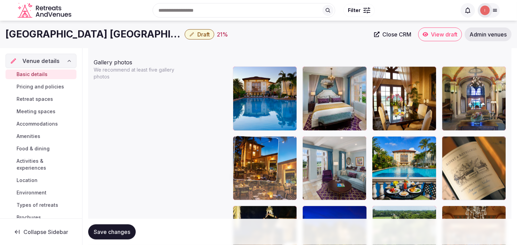
drag, startPoint x: 241, startPoint y: 208, endPoint x: 254, endPoint y: 148, distance: 61.3
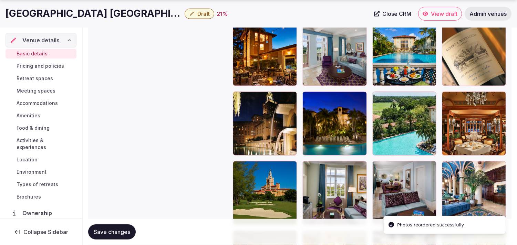
scroll to position [919, 0]
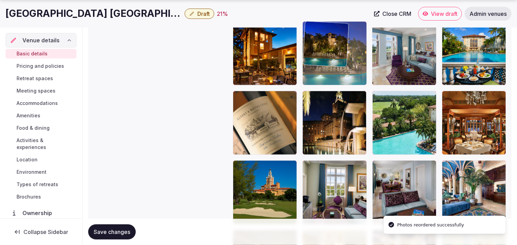
drag, startPoint x: 310, startPoint y: 97, endPoint x: 322, endPoint y: 51, distance: 47.4
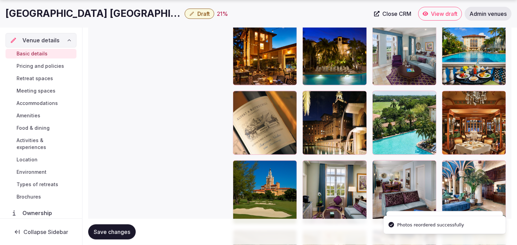
scroll to position [958, 0]
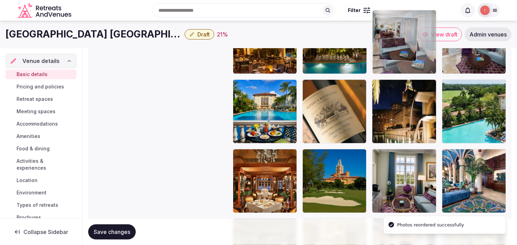
drag, startPoint x: 390, startPoint y: 57, endPoint x: 389, endPoint y: 30, distance: 27.2
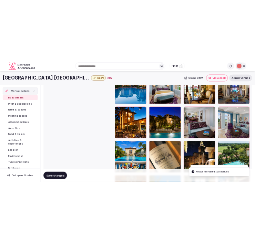
scroll to position [886, 0]
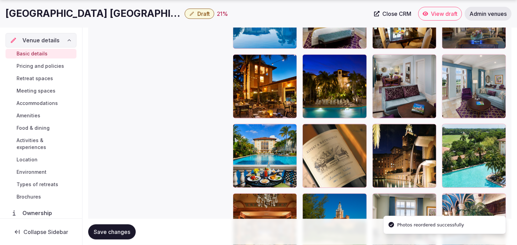
drag, startPoint x: 107, startPoint y: 227, endPoint x: 111, endPoint y: 226, distance: 3.6
click at [107, 227] on button "Save changes" at bounding box center [112, 232] width 48 height 15
click at [185, 14] on button "Draft" at bounding box center [200, 14] width 30 height 10
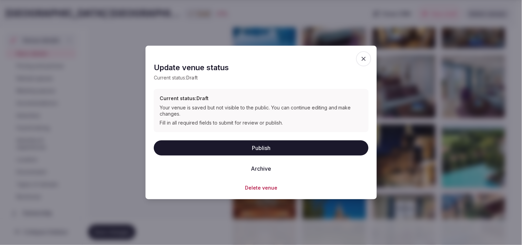
click at [260, 145] on button "Publish" at bounding box center [261, 147] width 215 height 15
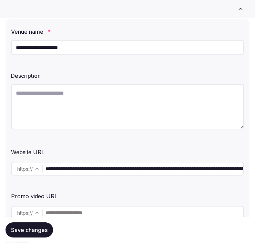
scroll to position [76, 0]
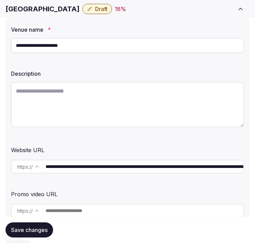
click at [69, 42] on input "**********" at bounding box center [127, 45] width 233 height 15
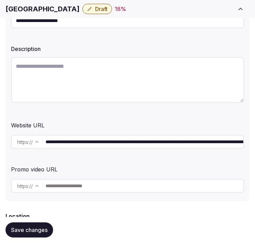
scroll to position [115, 0]
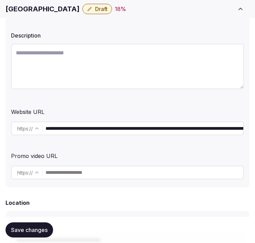
click at [97, 131] on input "**********" at bounding box center [144, 129] width 198 height 14
click at [91, 76] on textarea at bounding box center [127, 66] width 233 height 45
paste textarea "**********"
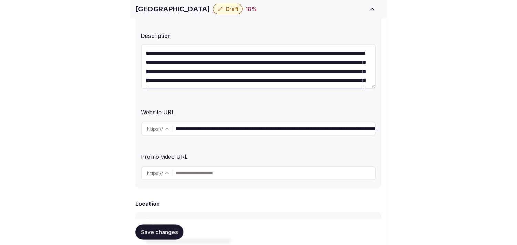
scroll to position [49, 0]
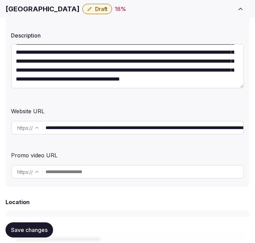
type textarea "**********"
click at [28, 227] on span "Save changes" at bounding box center [29, 230] width 36 height 7
click at [105, 10] on span "Draft" at bounding box center [101, 9] width 12 height 7
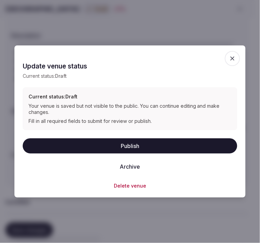
click at [218, 149] on button "Publish" at bounding box center [130, 145] width 215 height 15
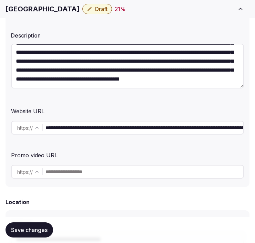
click at [50, 5] on h1 "[GEOGRAPHIC_DATA]" at bounding box center [43, 9] width 74 height 10
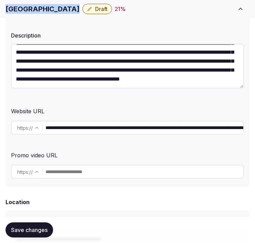
click at [50, 5] on h1 "[GEOGRAPHIC_DATA]" at bounding box center [43, 9] width 74 height 10
copy div "[GEOGRAPHIC_DATA]"
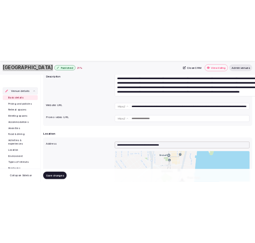
scroll to position [36, 0]
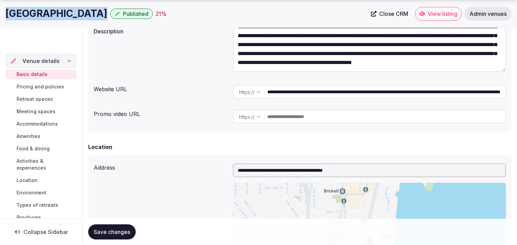
click at [260, 10] on link "Close CRM" at bounding box center [389, 14] width 45 height 14
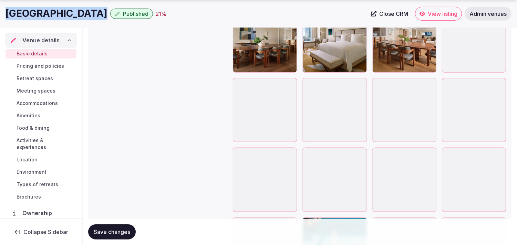
scroll to position [994, 0]
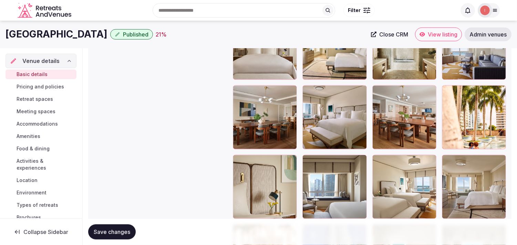
drag, startPoint x: 375, startPoint y: 90, endPoint x: 377, endPoint y: 45, distance: 44.4
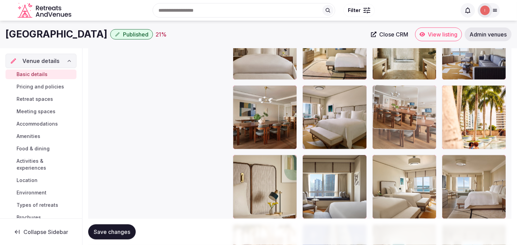
drag, startPoint x: 379, startPoint y: 90, endPoint x: 395, endPoint y: 121, distance: 35.0
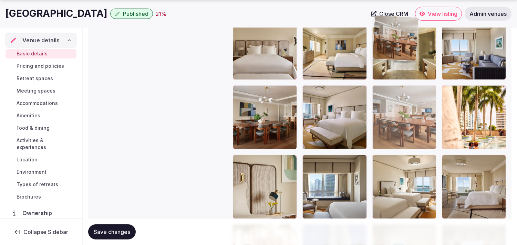
drag, startPoint x: 384, startPoint y: 88, endPoint x: 383, endPoint y: 72, distance: 16.2
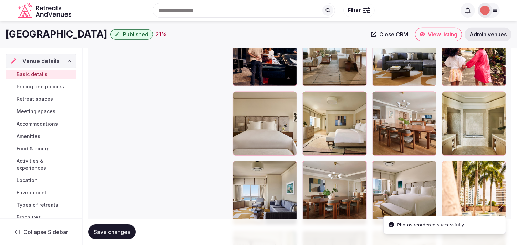
scroll to position [918, 0]
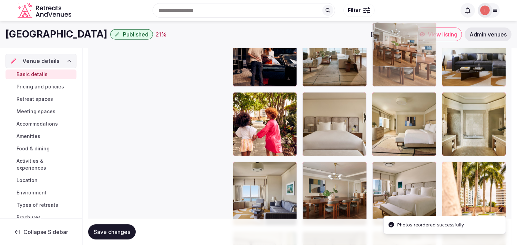
drag, startPoint x: 380, startPoint y: 95, endPoint x: 379, endPoint y: 47, distance: 47.9
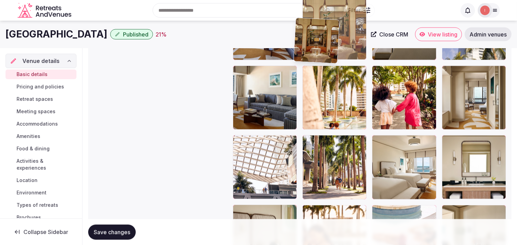
scroll to position [1919, 0]
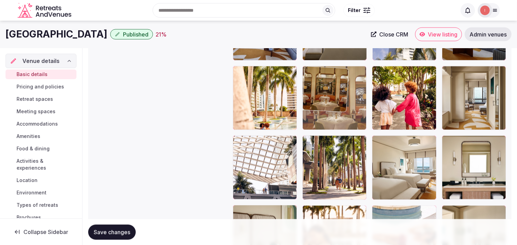
drag, startPoint x: 238, startPoint y: 70, endPoint x: 331, endPoint y: 51, distance: 95.5
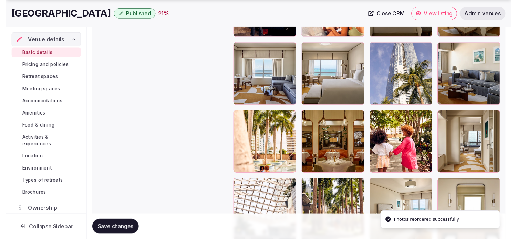
scroll to position [1880, 0]
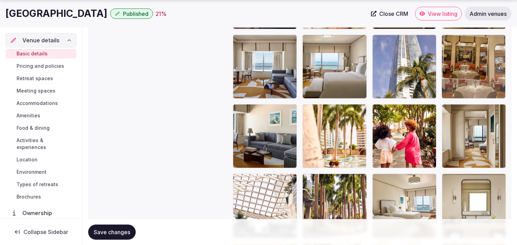
drag, startPoint x: 306, startPoint y: 109, endPoint x: 460, endPoint y: 50, distance: 165.4
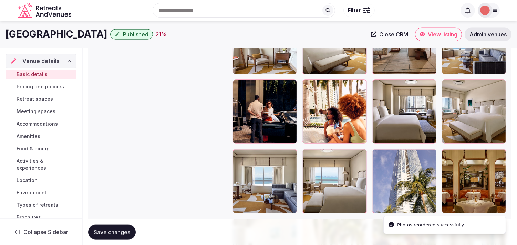
scroll to position [1765, 0]
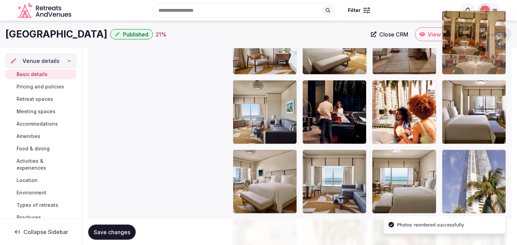
drag, startPoint x: 445, startPoint y: 154, endPoint x: 452, endPoint y: 48, distance: 106.0
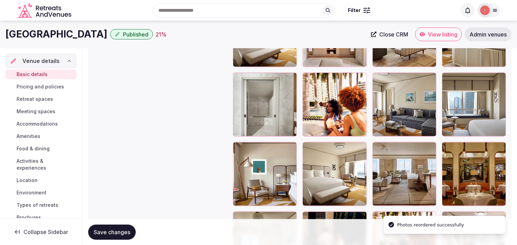
scroll to position [1612, 0]
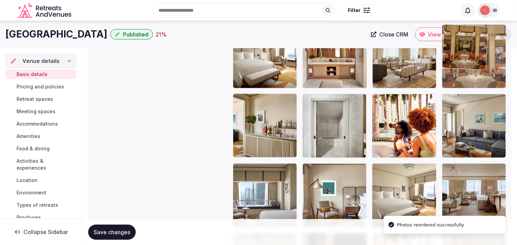
drag, startPoint x: 446, startPoint y: 167, endPoint x: 448, endPoint y: 54, distance: 112.6
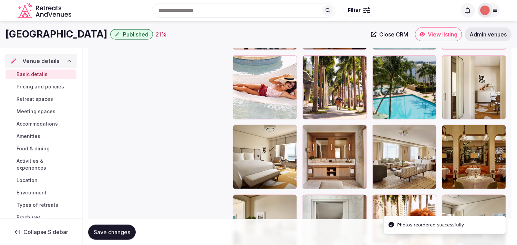
scroll to position [1498, 0]
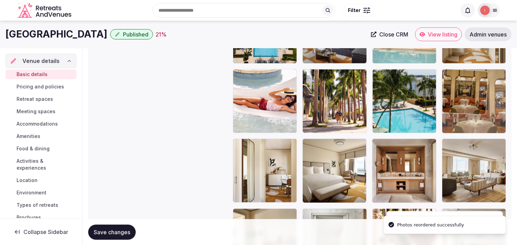
drag, startPoint x: 444, startPoint y: 140, endPoint x: 446, endPoint y: 94, distance: 46.2
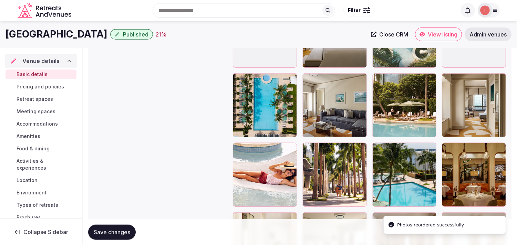
scroll to position [1421, 0]
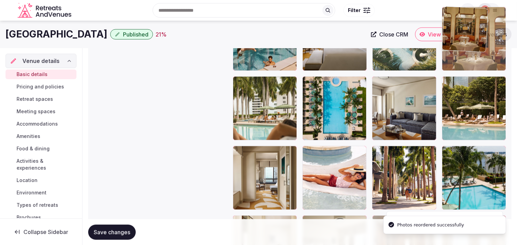
drag, startPoint x: 457, startPoint y: 69, endPoint x: 452, endPoint y: 53, distance: 16.6
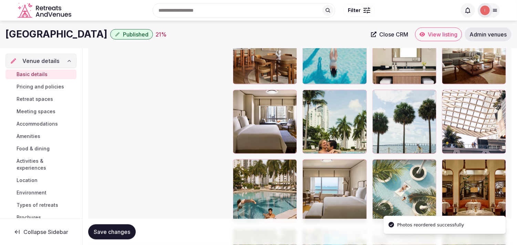
scroll to position [1268, 0]
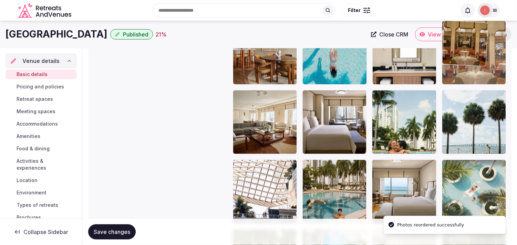
drag, startPoint x: 445, startPoint y: 169, endPoint x: 443, endPoint y: 51, distance: 118.1
click at [260, 51] on body "**********" at bounding box center [258, 60] width 517 height 2657
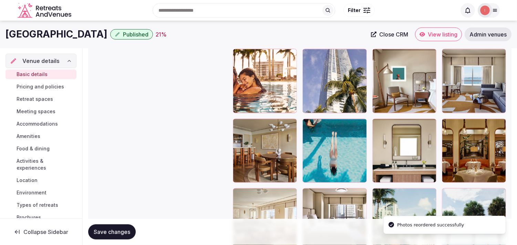
scroll to position [1153, 0]
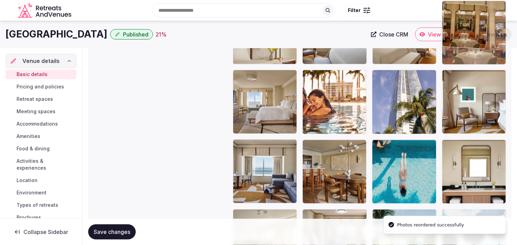
drag, startPoint x: 449, startPoint y: 139, endPoint x: 453, endPoint y: 45, distance: 94.4
click at [260, 45] on body "**********" at bounding box center [258, 179] width 517 height 2657
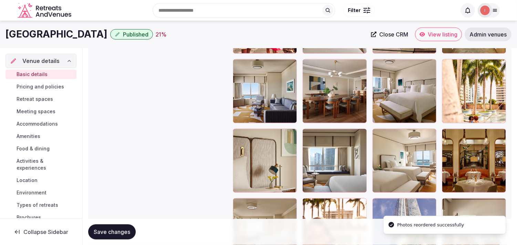
scroll to position [993, 0]
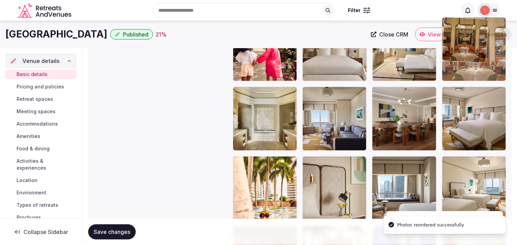
drag, startPoint x: 446, startPoint y: 164, endPoint x: 454, endPoint y: 51, distance: 113.6
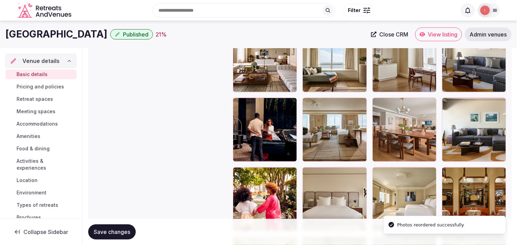
scroll to position [840, 0]
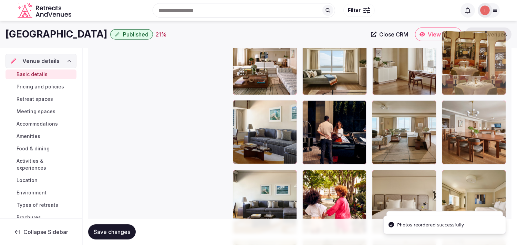
drag, startPoint x: 450, startPoint y: 174, endPoint x: 457, endPoint y: 71, distance: 103.5
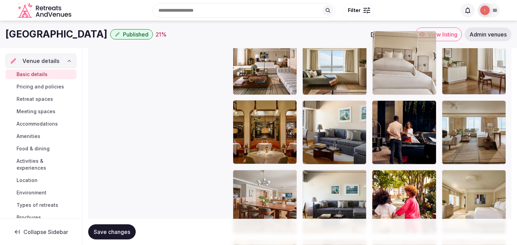
drag, startPoint x: 377, startPoint y: 178, endPoint x: 398, endPoint y: 65, distance: 114.9
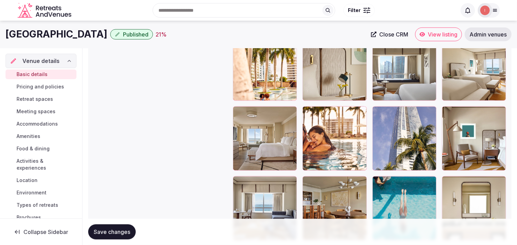
scroll to position [1069, 0]
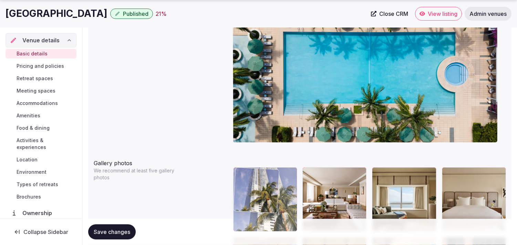
drag, startPoint x: 379, startPoint y: 153, endPoint x: 252, endPoint y: 183, distance: 130.6
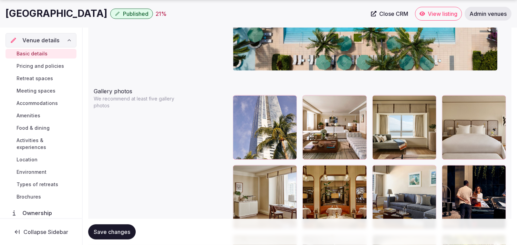
scroll to position [780, 0]
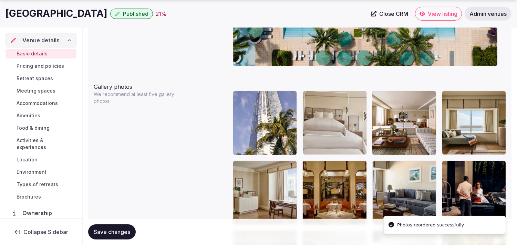
drag, startPoint x: 445, startPoint y: 90, endPoint x: 336, endPoint y: 102, distance: 109.5
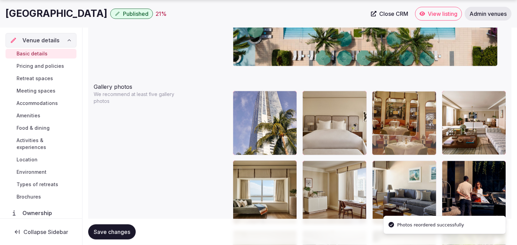
drag, startPoint x: 312, startPoint y: 166, endPoint x: 393, endPoint y: 129, distance: 88.9
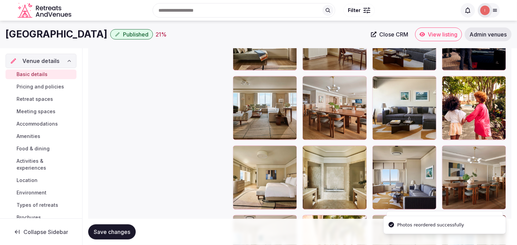
scroll to position [933, 0]
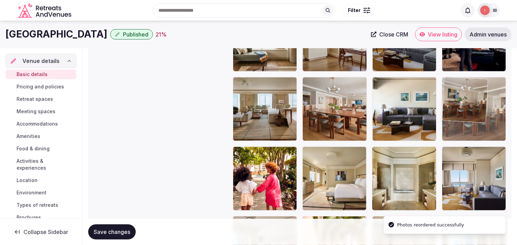
drag, startPoint x: 447, startPoint y: 156, endPoint x: 443, endPoint y: 71, distance: 85.1
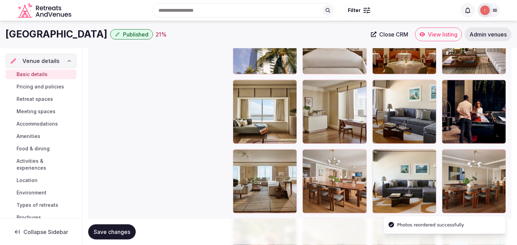
scroll to position [856, 0]
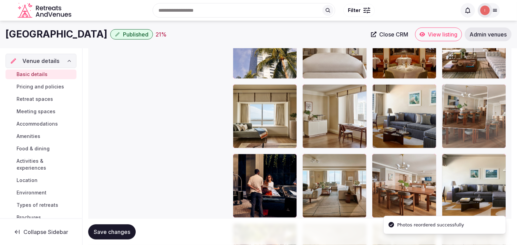
drag, startPoint x: 448, startPoint y: 159, endPoint x: 450, endPoint y: 83, distance: 76.5
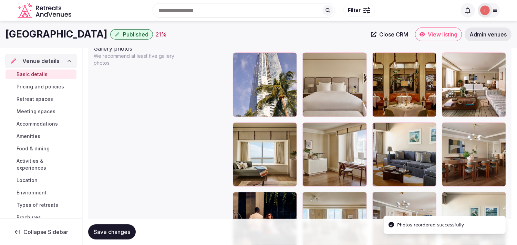
scroll to position [780, 0]
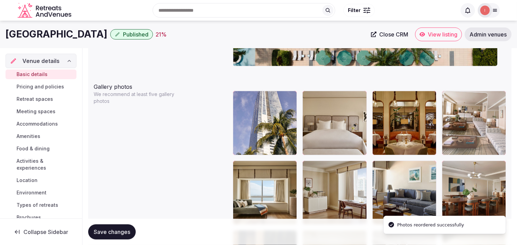
drag, startPoint x: 446, startPoint y: 155, endPoint x: 449, endPoint y: 100, distance: 54.9
click at [260, 100] on div at bounding box center [474, 123] width 64 height 64
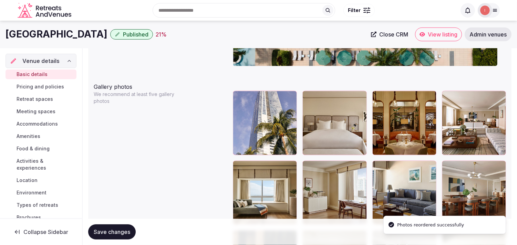
click at [100, 226] on button "Save changes" at bounding box center [112, 232] width 48 height 15
click at [122, 232] on span "Save changes" at bounding box center [112, 232] width 36 height 7
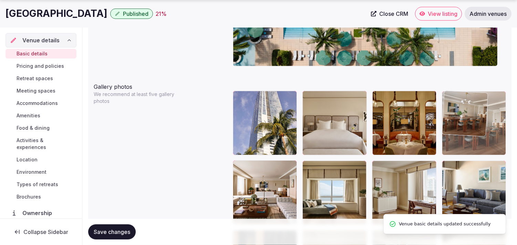
drag, startPoint x: 448, startPoint y: 166, endPoint x: 445, endPoint y: 115, distance: 50.7
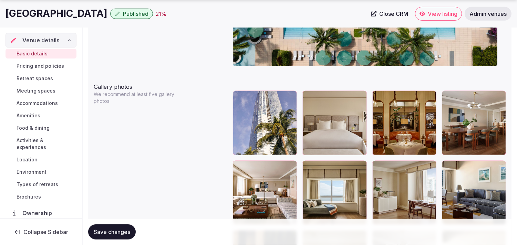
click at [126, 233] on span "Save changes" at bounding box center [112, 232] width 36 height 7
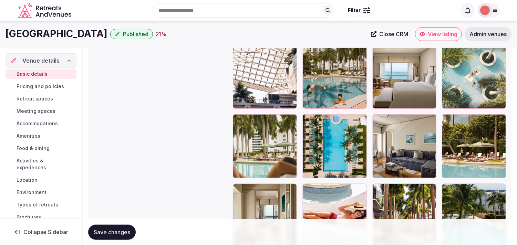
scroll to position [1354, 0]
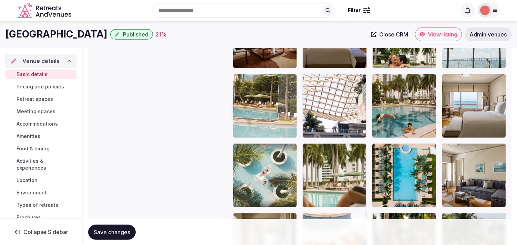
drag, startPoint x: 443, startPoint y: 149, endPoint x: 261, endPoint y: 86, distance: 192.8
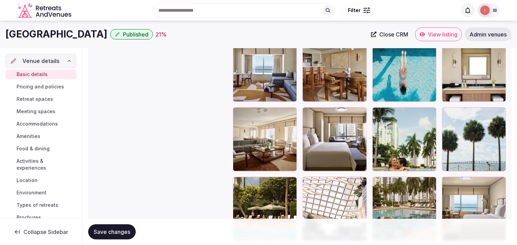
scroll to position [1239, 0]
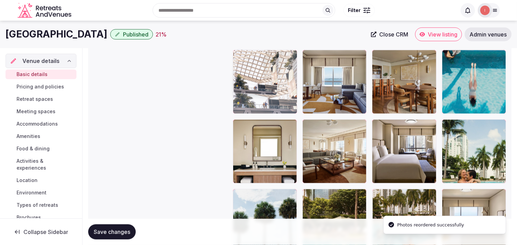
drag, startPoint x: 311, startPoint y: 195, endPoint x: 260, endPoint y: 72, distance: 132.9
click at [260, 72] on body "**********" at bounding box center [258, 89] width 517 height 2657
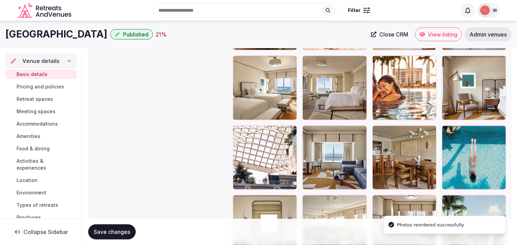
scroll to position [1162, 0]
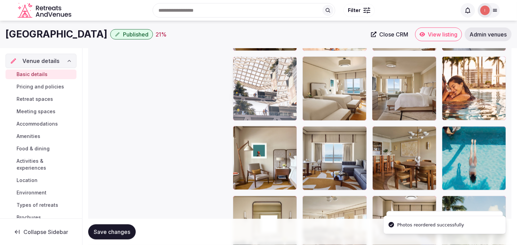
drag, startPoint x: 235, startPoint y: 129, endPoint x: 249, endPoint y: 73, distance: 57.5
click at [249, 73] on body "**********" at bounding box center [258, 166] width 517 height 2657
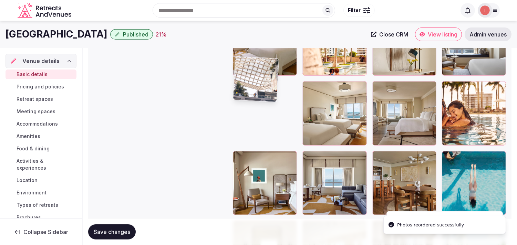
scroll to position [1086, 0]
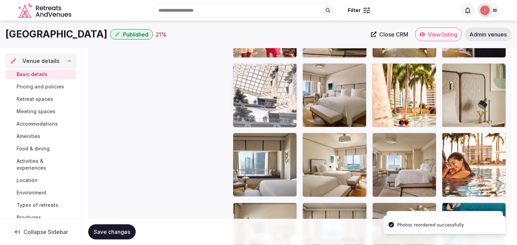
drag, startPoint x: 241, startPoint y: 139, endPoint x: 251, endPoint y: 85, distance: 54.9
click at [253, 81] on body "**********" at bounding box center [258, 242] width 517 height 2657
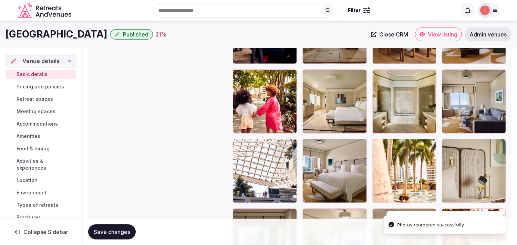
scroll to position [1010, 0]
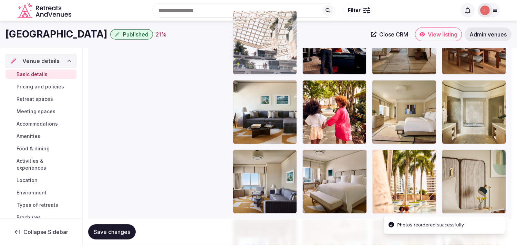
drag, startPoint x: 240, startPoint y: 143, endPoint x: 270, endPoint y: 42, distance: 105.7
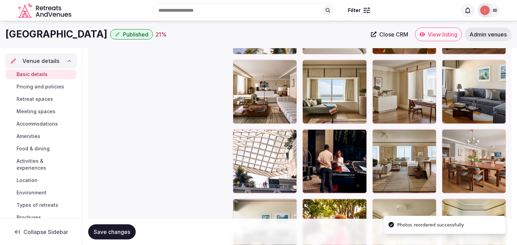
scroll to position [880, 0]
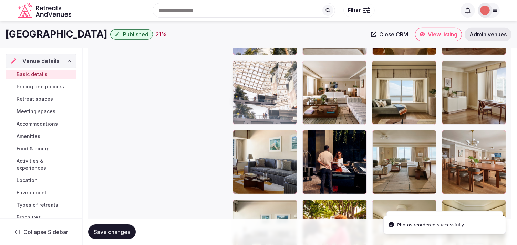
drag, startPoint x: 238, startPoint y: 132, endPoint x: 258, endPoint y: 74, distance: 61.7
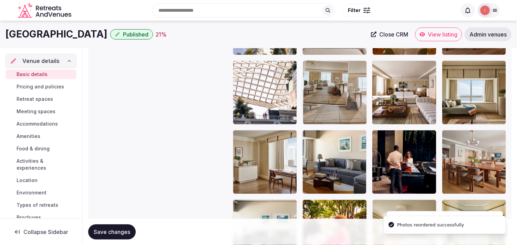
drag, startPoint x: 342, startPoint y: 101, endPoint x: 336, endPoint y: 79, distance: 22.6
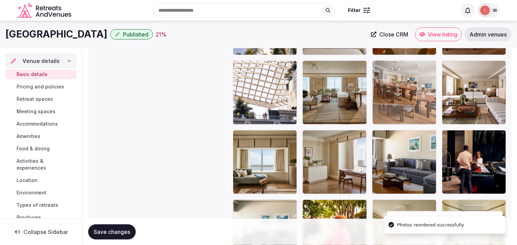
drag, startPoint x: 450, startPoint y: 136, endPoint x: 393, endPoint y: 88, distance: 74.8
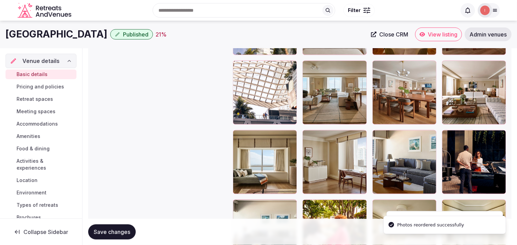
click at [119, 236] on button "Save changes" at bounding box center [112, 232] width 48 height 15
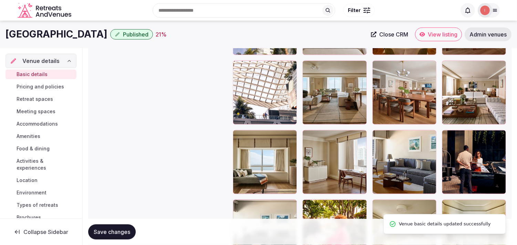
click at [121, 235] on span "Save changes" at bounding box center [112, 232] width 36 height 7
